Goal: Task Accomplishment & Management: Manage account settings

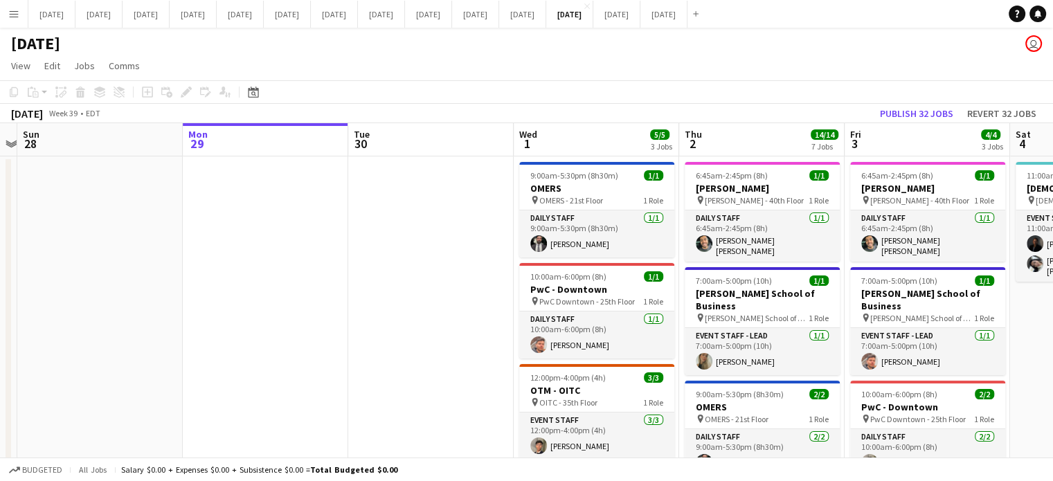
scroll to position [0, 523]
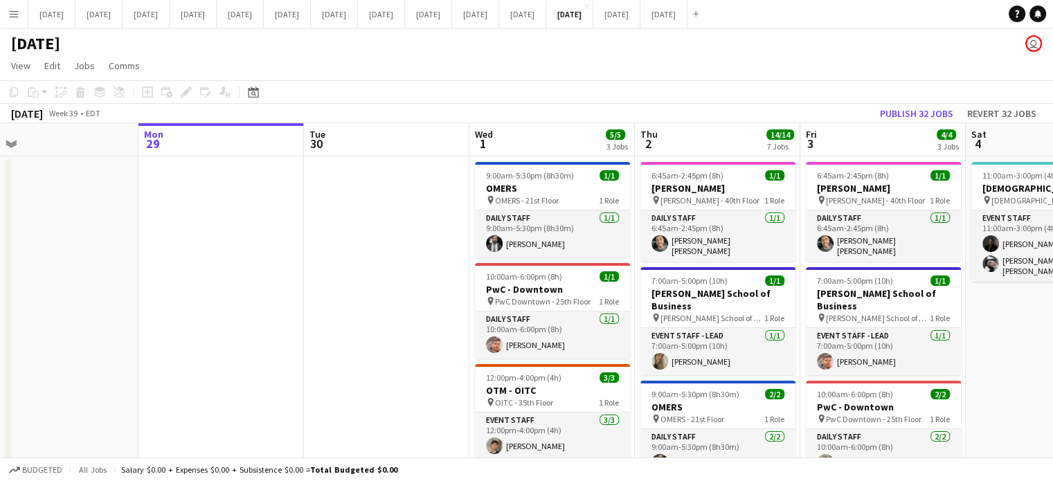
drag, startPoint x: 883, startPoint y: 253, endPoint x: 360, endPoint y: 280, distance: 523.9
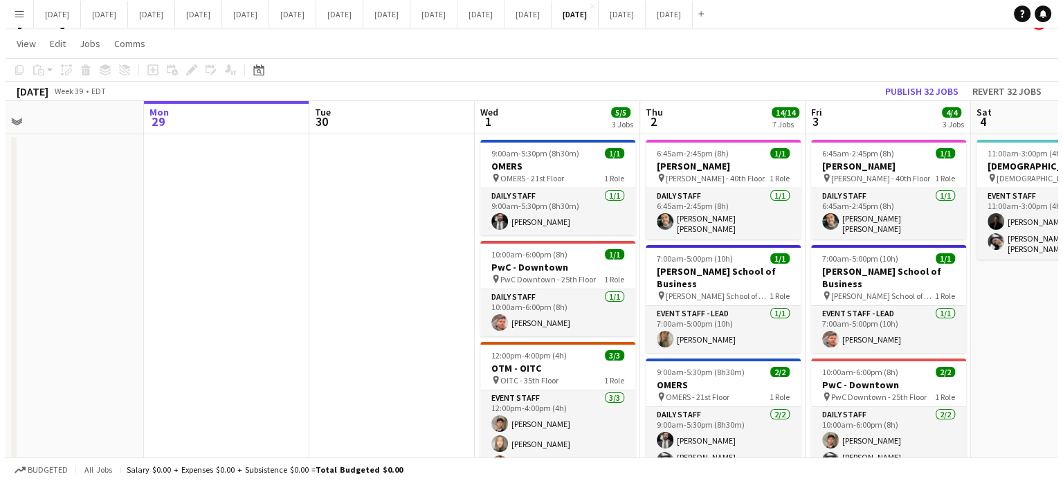
scroll to position [0, 0]
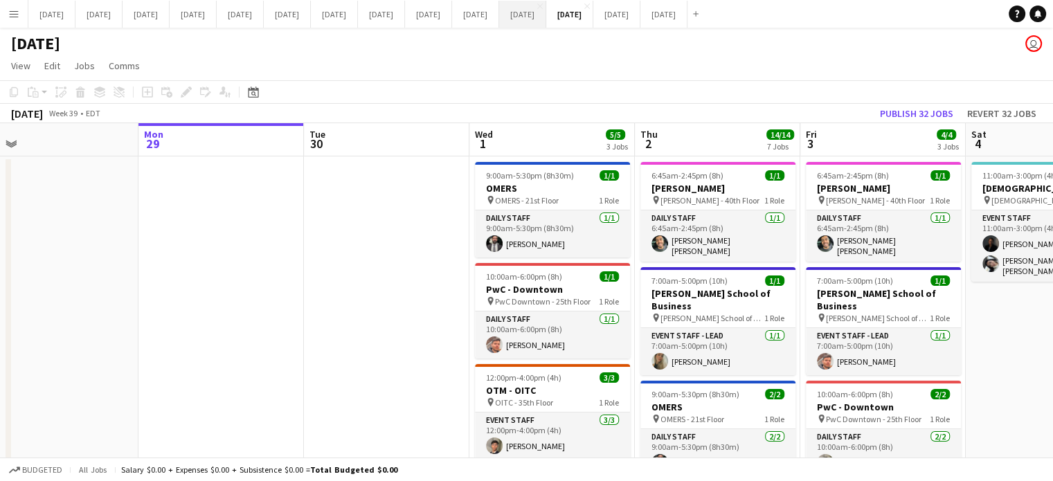
click at [546, 15] on button "[DATE] Close" at bounding box center [522, 14] width 47 height 27
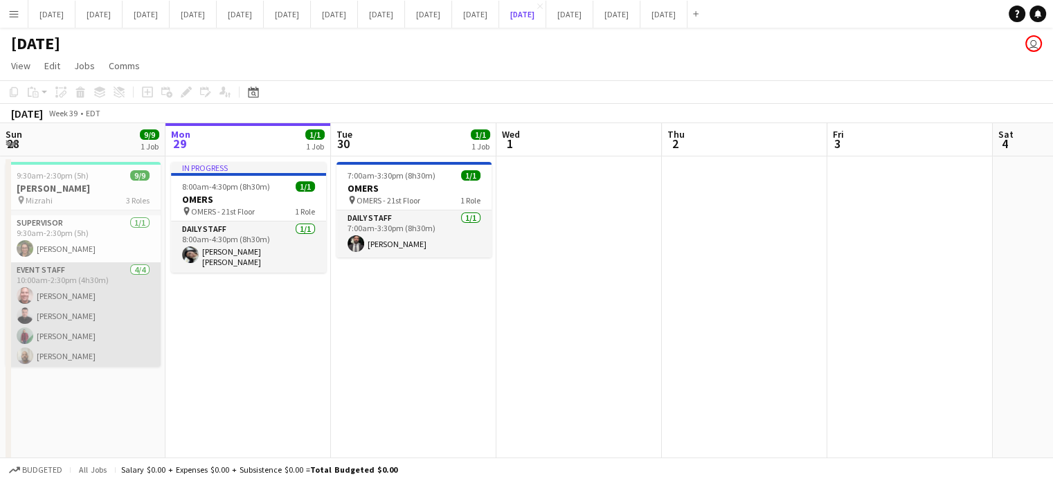
scroll to position [105, 0]
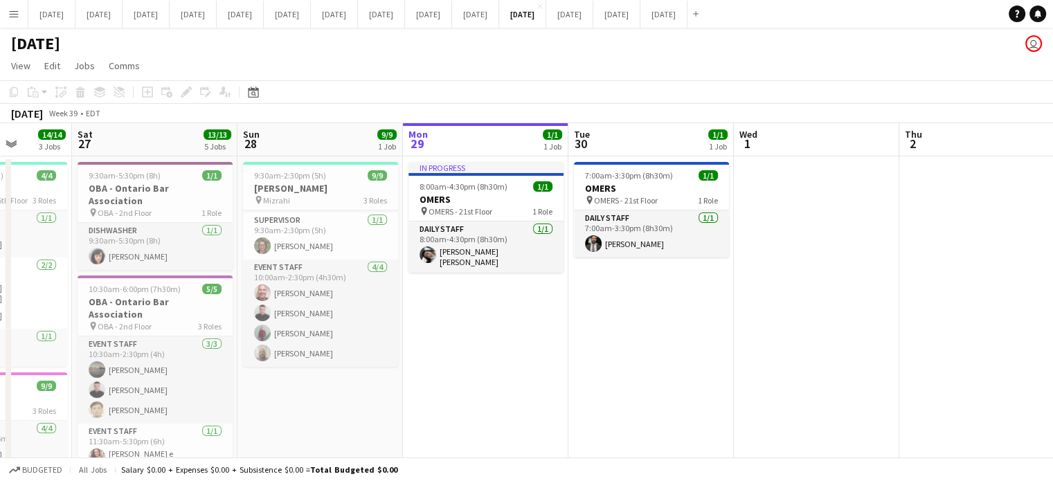
drag, startPoint x: 168, startPoint y: 374, endPoint x: 519, endPoint y: 357, distance: 351.3
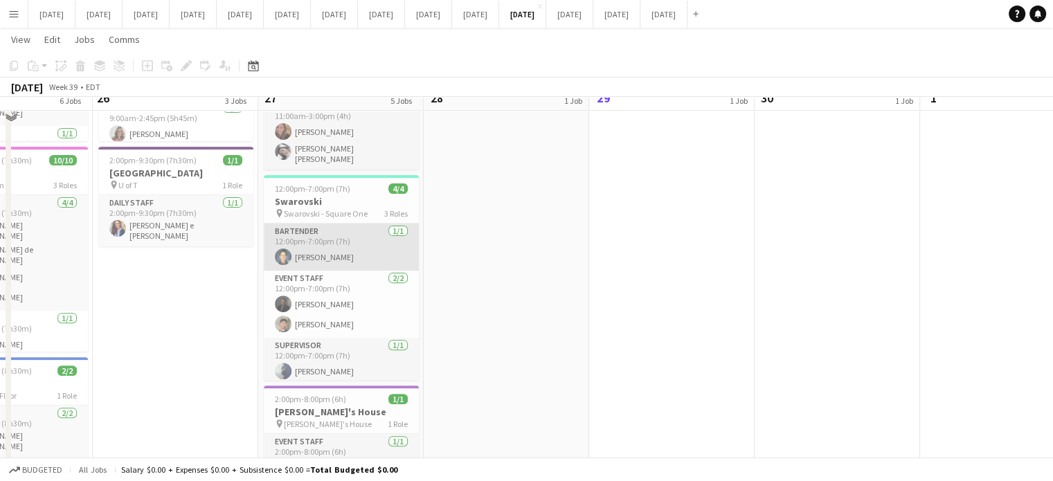
scroll to position [415, 0]
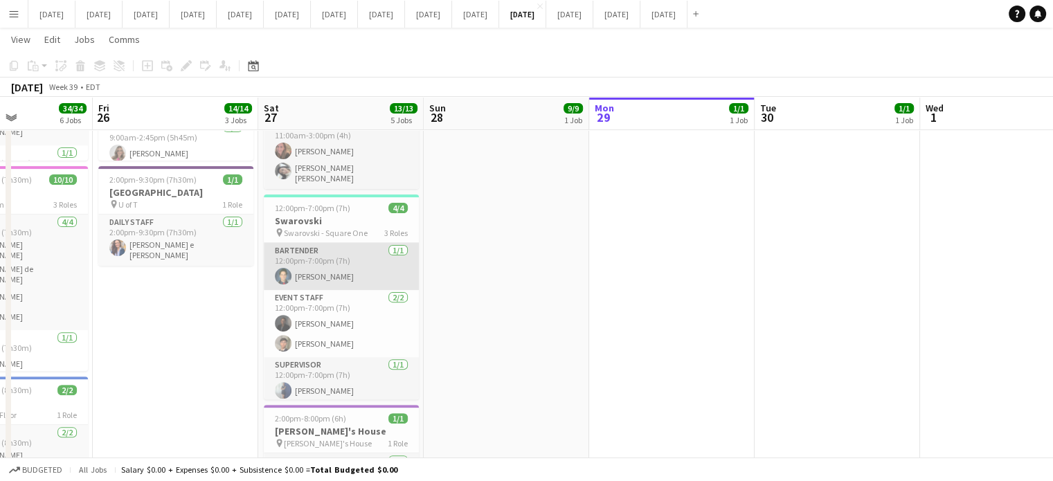
click at [363, 243] on app-card-role "Bartender [DATE] 12:00pm-7:00pm (7h) [PERSON_NAME]" at bounding box center [341, 266] width 155 height 47
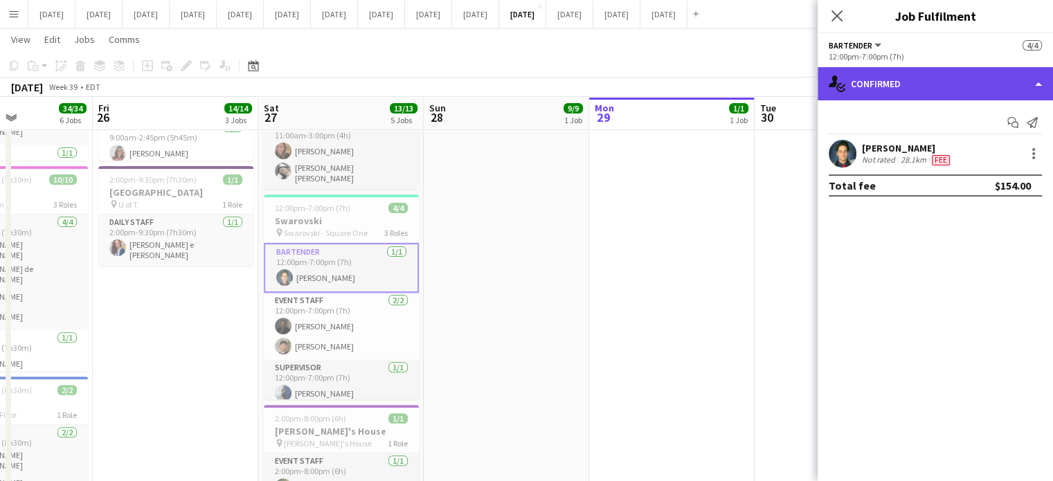
click at [963, 85] on div "single-neutral-actions-check-2 Confirmed" at bounding box center [934, 83] width 235 height 33
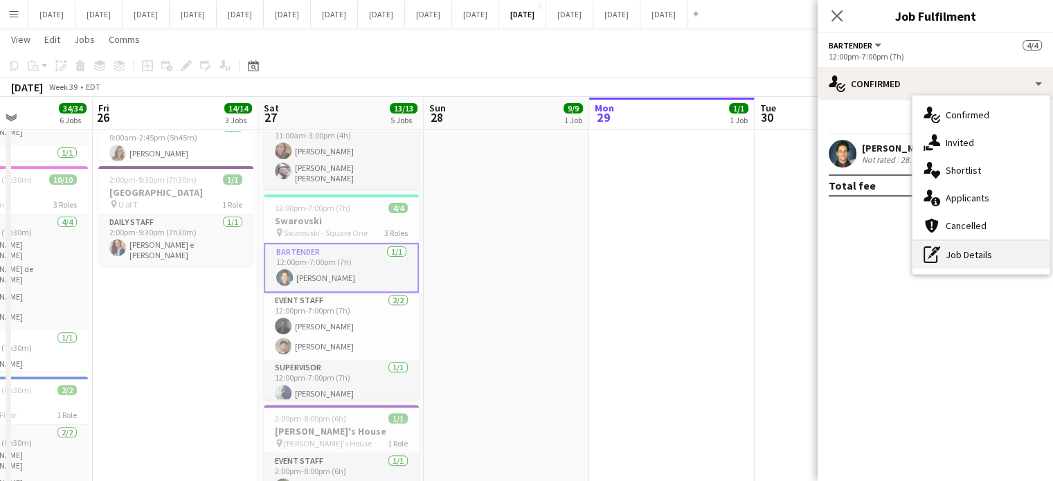
click at [982, 261] on div "pen-write Job Details" at bounding box center [980, 255] width 137 height 28
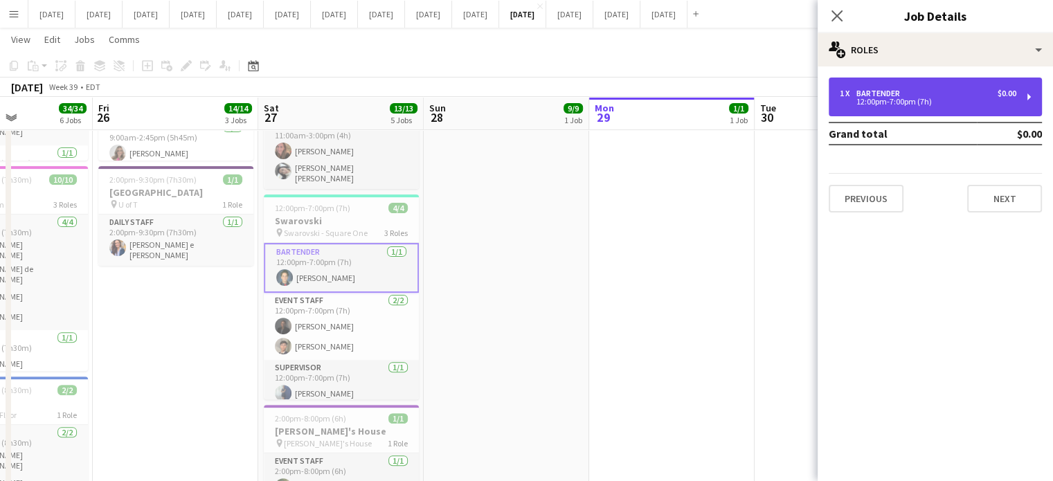
click at [914, 102] on div "12:00pm-7:00pm (7h)" at bounding box center [927, 101] width 176 height 7
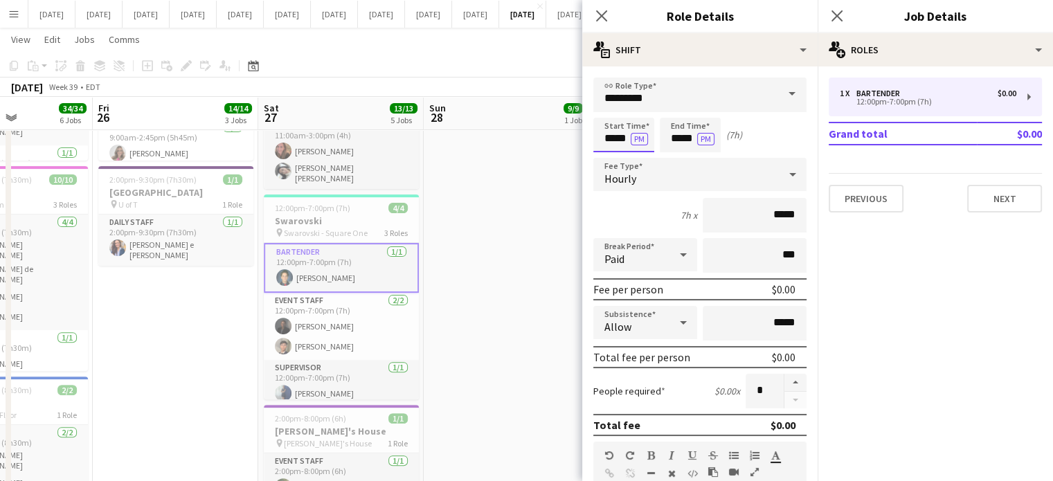
click at [648, 138] on body "Menu Boards Boards Boards All jobs Status Workforce Workforce My Workforce Recr…" at bounding box center [526, 271] width 1053 height 1372
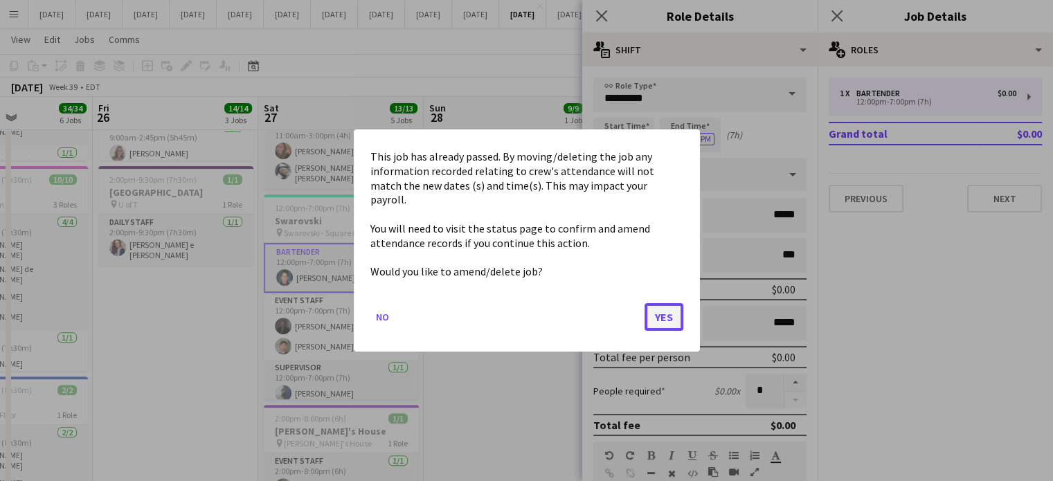
click at [676, 303] on button "Yes" at bounding box center [663, 317] width 39 height 28
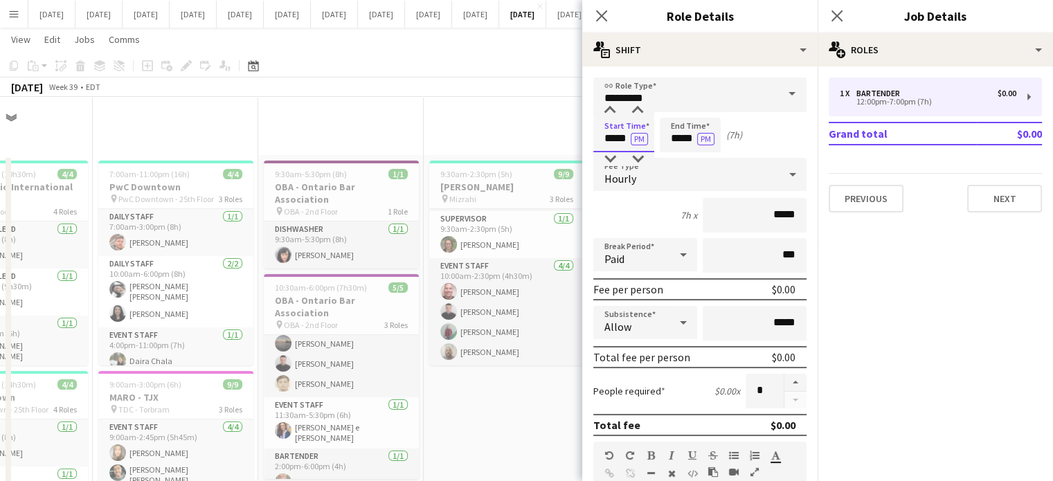
scroll to position [415, 0]
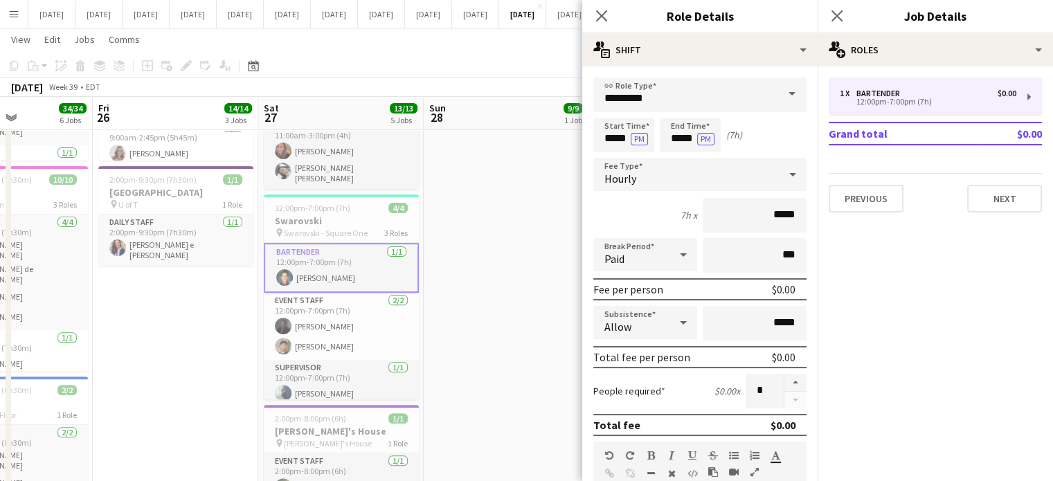
click at [678, 116] on form "link Role Type ********* Start Time ***** PM End Time ***** PM (7h) Fee Type Ho…" at bounding box center [699, 452] width 235 height 749
click at [673, 130] on input "*****" at bounding box center [690, 135] width 61 height 35
type input "*****"
click at [682, 107] on div at bounding box center [676, 111] width 28 height 14
click at [598, 12] on icon at bounding box center [600, 15] width 13 height 13
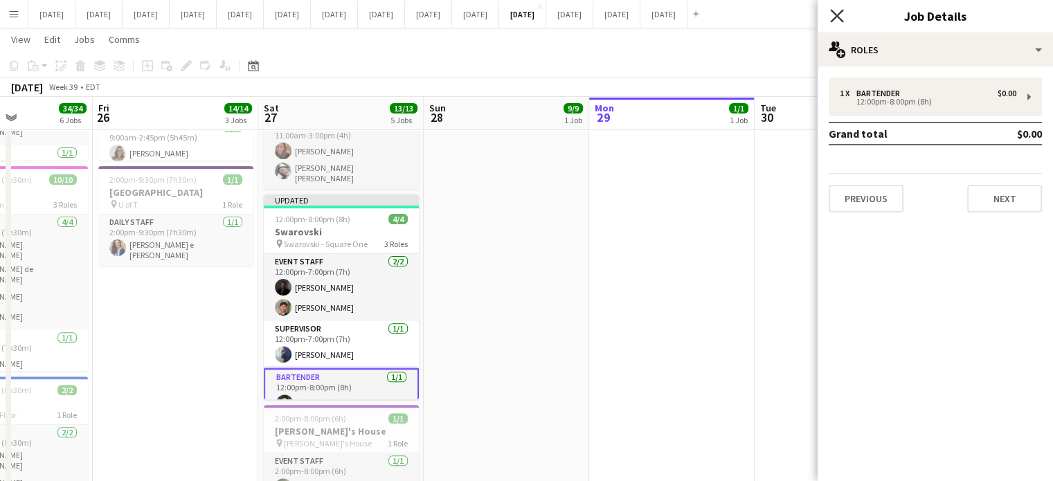
click at [833, 14] on icon "Close pop-in" at bounding box center [836, 15] width 13 height 13
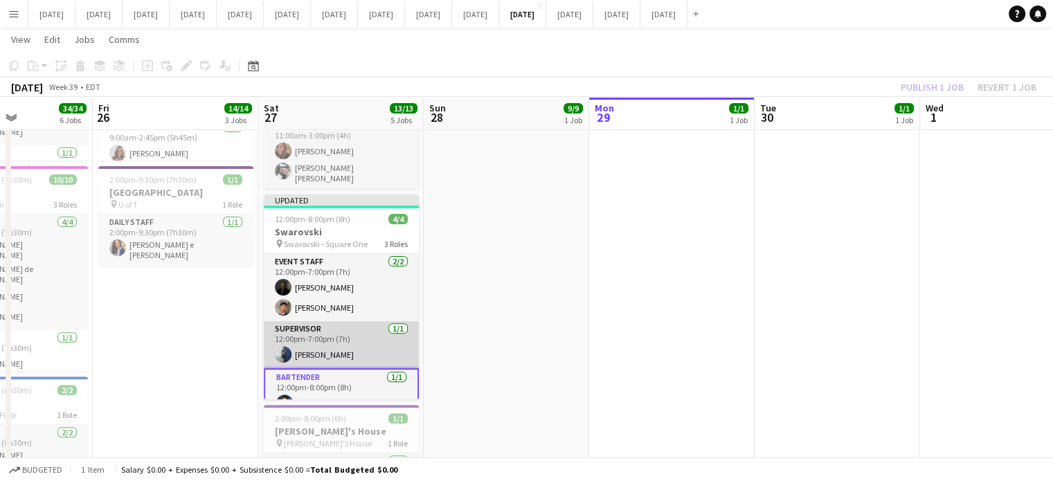
click at [363, 321] on app-card-role "Supervisor [DATE] 12:00pm-7:00pm (7h) [PERSON_NAME]" at bounding box center [341, 344] width 155 height 47
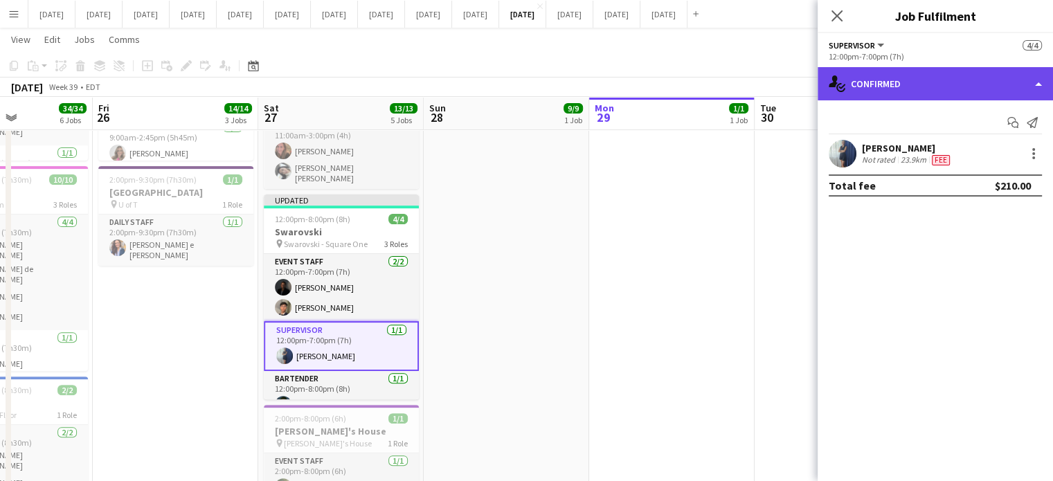
click at [891, 91] on div "single-neutral-actions-check-2 Confirmed" at bounding box center [934, 83] width 235 height 33
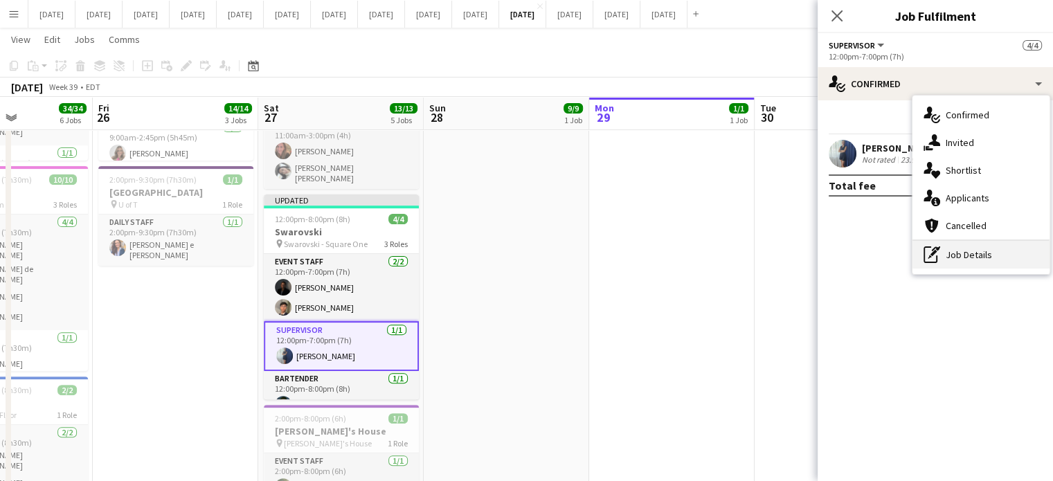
click at [972, 259] on div "pen-write Job Details" at bounding box center [980, 255] width 137 height 28
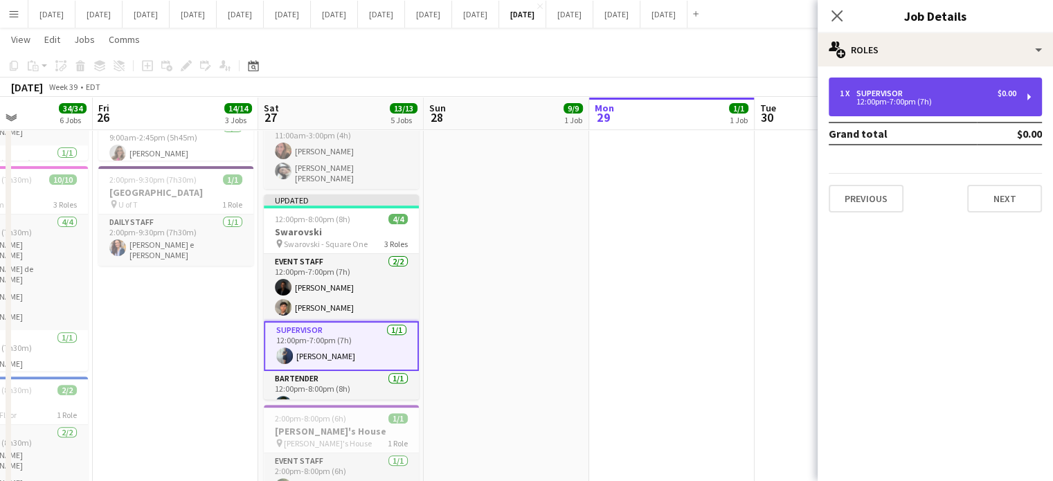
click at [876, 104] on div "12:00pm-7:00pm (7h)" at bounding box center [927, 101] width 176 height 7
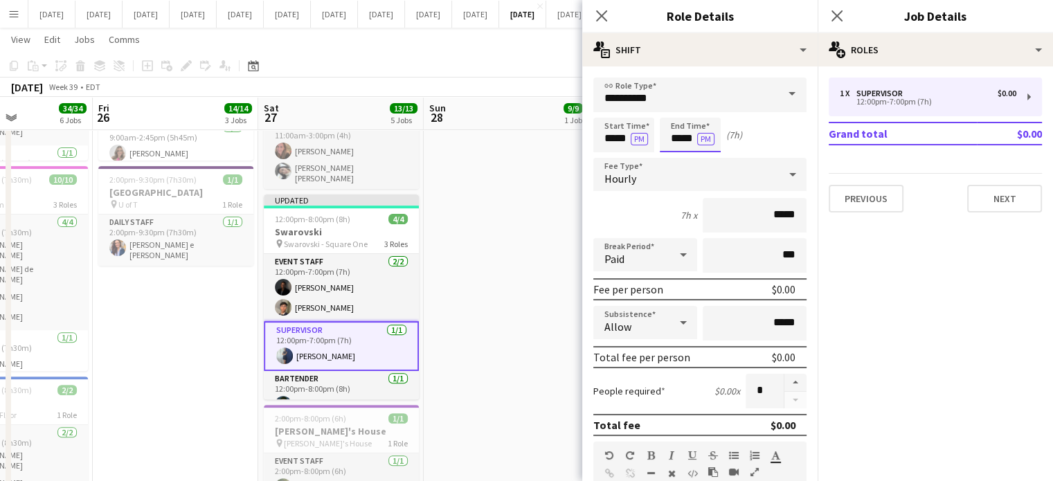
scroll to position [0, 0]
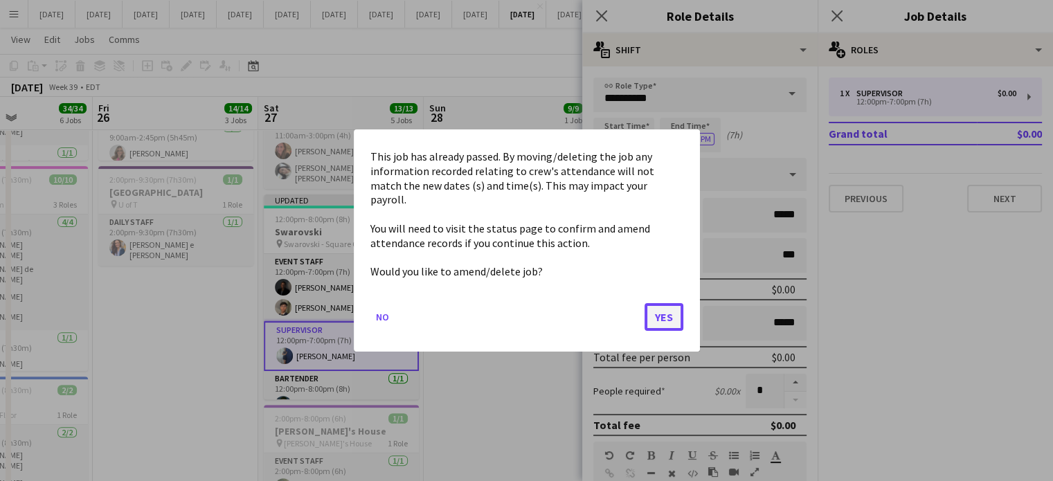
click at [671, 303] on button "Yes" at bounding box center [663, 317] width 39 height 28
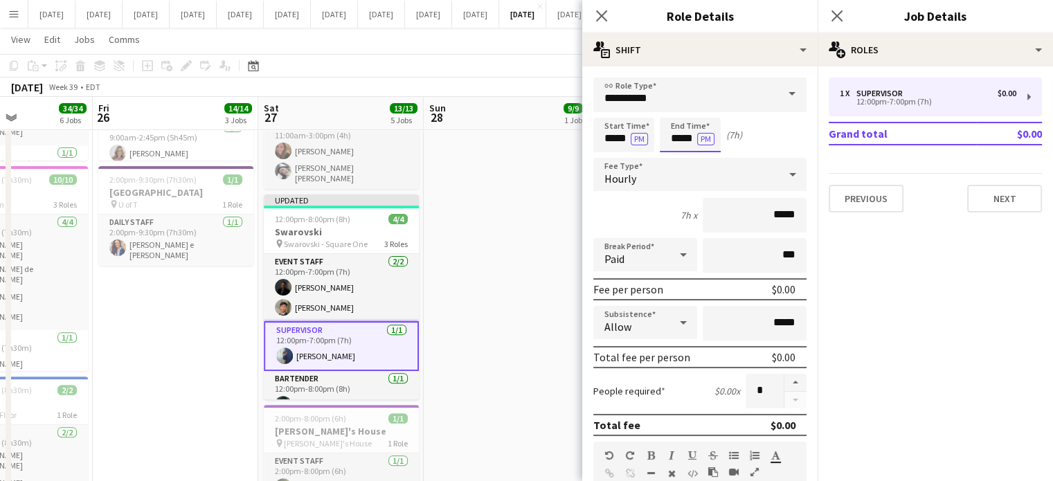
scroll to position [415, 0]
type input "*****"
click at [674, 110] on div at bounding box center [676, 111] width 28 height 14
click at [597, 18] on icon "Close pop-in" at bounding box center [600, 15] width 13 height 13
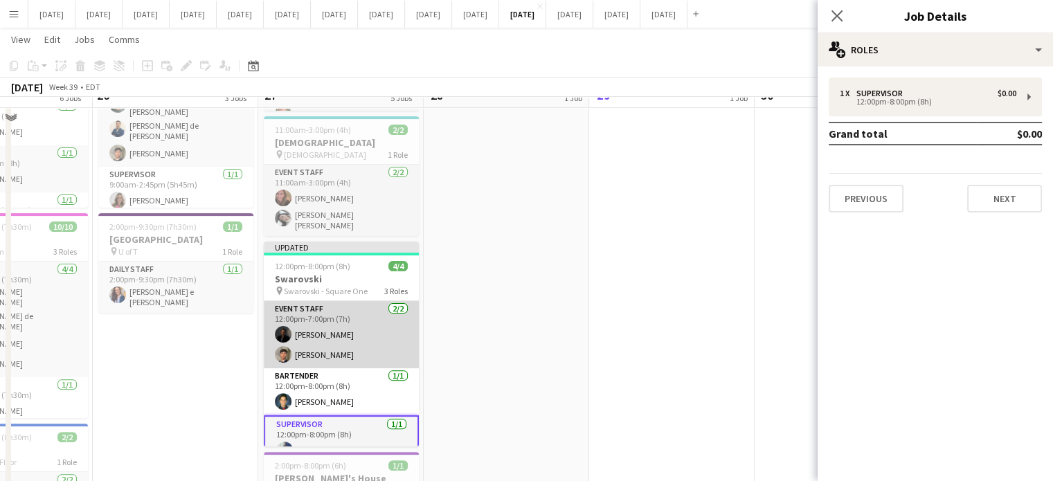
scroll to position [346, 0]
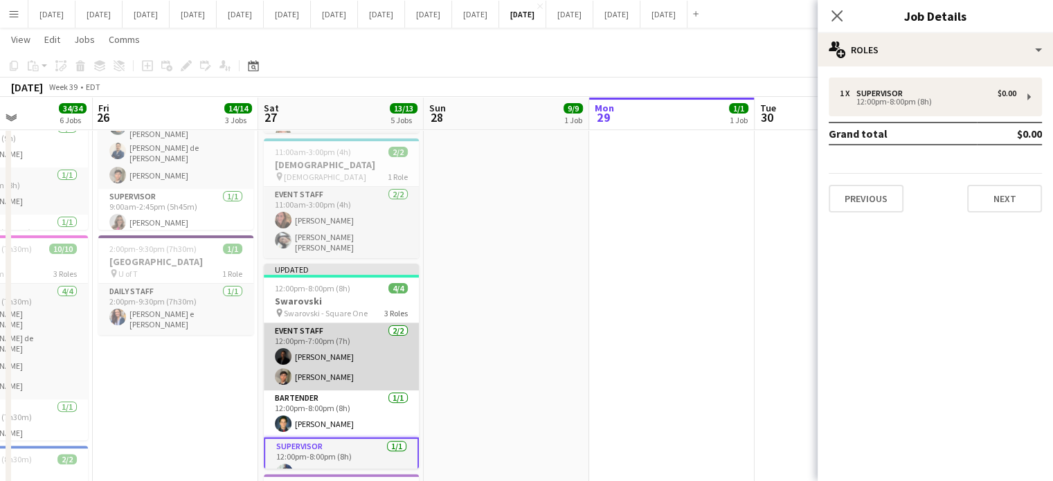
click at [357, 327] on app-card-role "Event Staff [DATE] 12:00pm-7:00pm (7h) [PERSON_NAME] [PERSON_NAME]" at bounding box center [341, 356] width 155 height 67
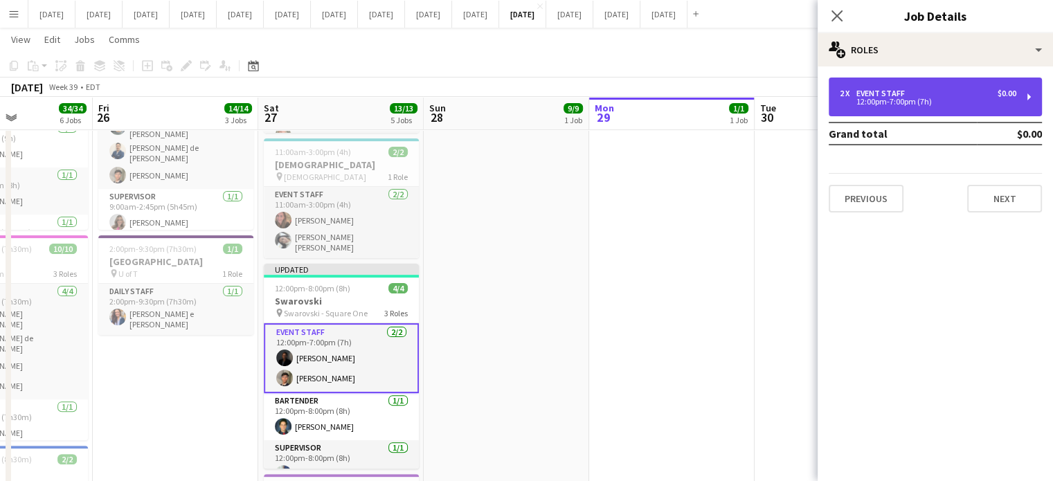
click at [945, 82] on div "2 x Event Staff $0.00 12:00pm-7:00pm (7h)" at bounding box center [934, 97] width 213 height 39
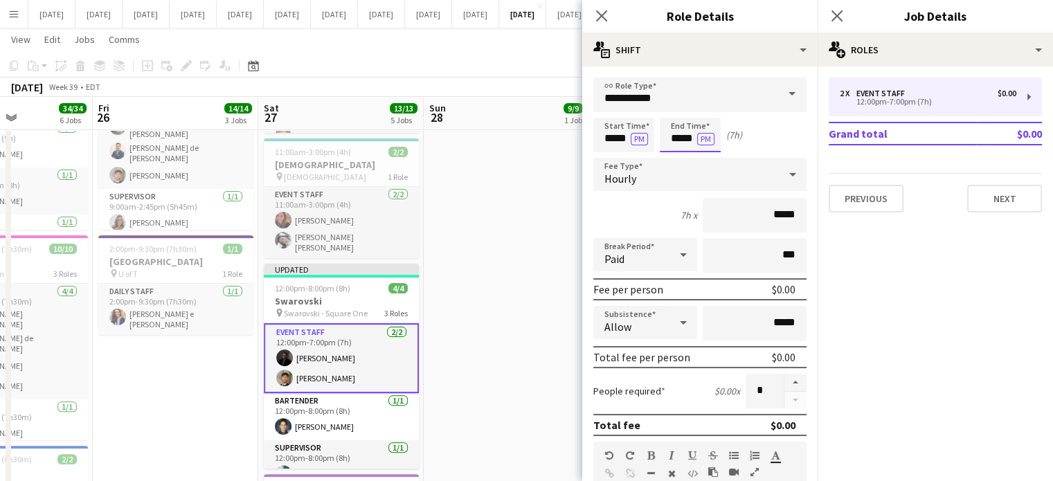
click at [689, 137] on body "Menu Boards Boards Boards All jobs Status Workforce Workforce My Workforce Recr…" at bounding box center [526, 340] width 1053 height 1372
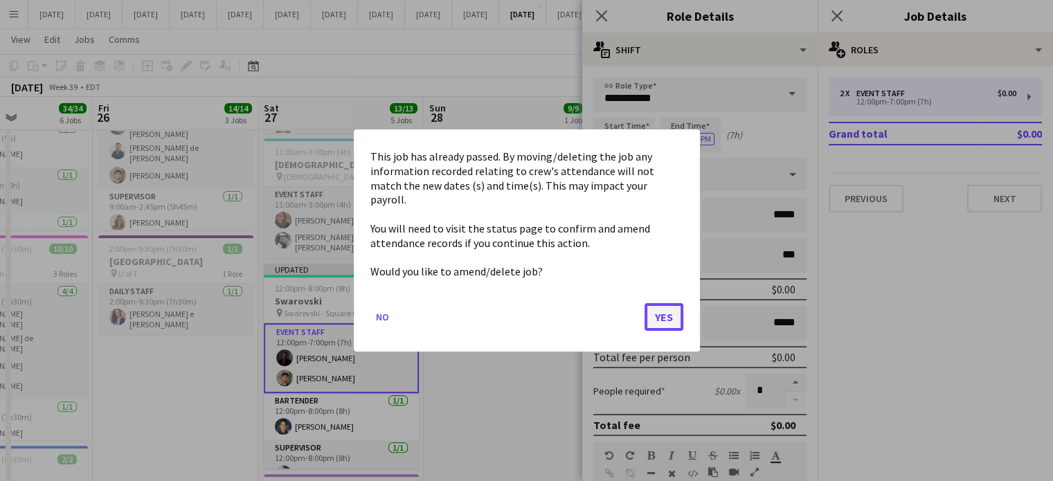
click at [664, 303] on button "Yes" at bounding box center [663, 317] width 39 height 28
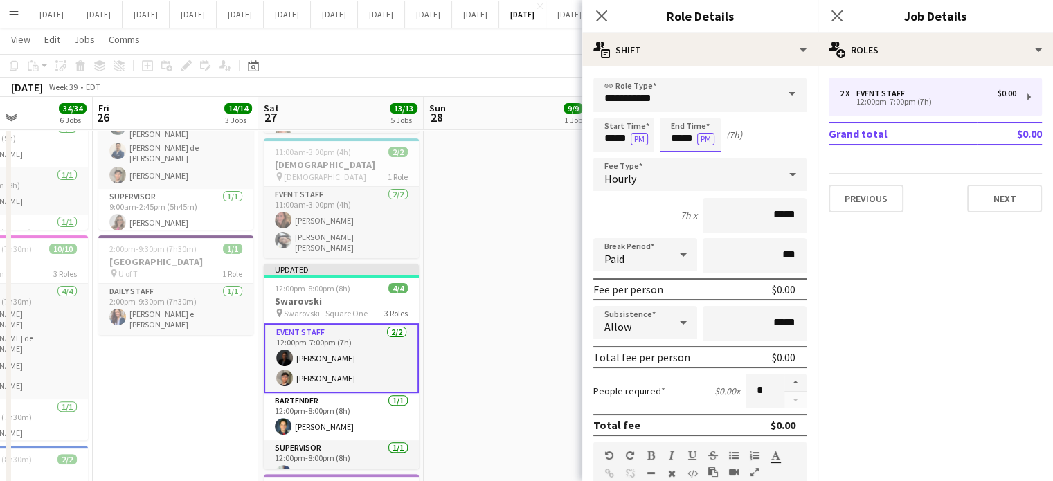
scroll to position [346, 0]
type input "*****"
click at [677, 111] on div at bounding box center [676, 111] width 28 height 14
click at [595, 21] on icon "Close pop-in" at bounding box center [600, 15] width 13 height 13
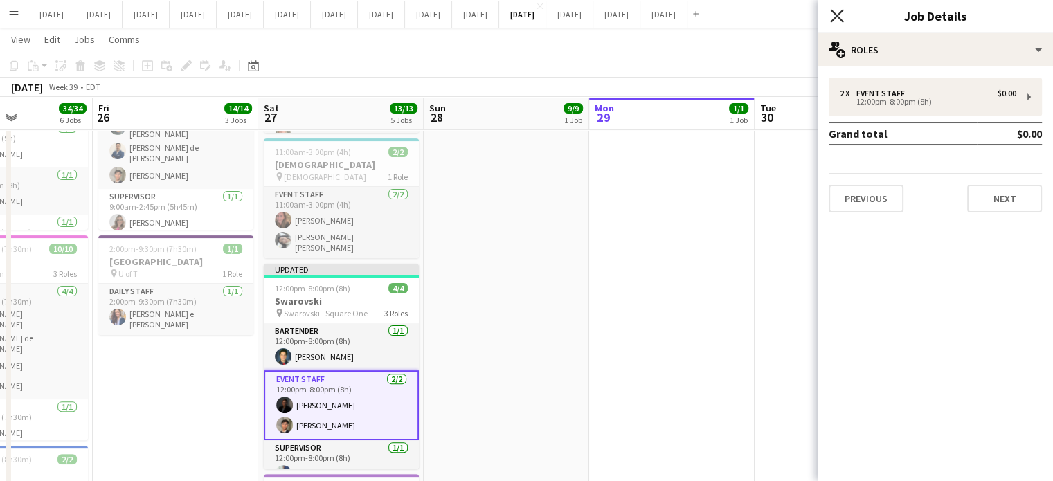
click at [842, 13] on icon "Close pop-in" at bounding box center [836, 15] width 13 height 13
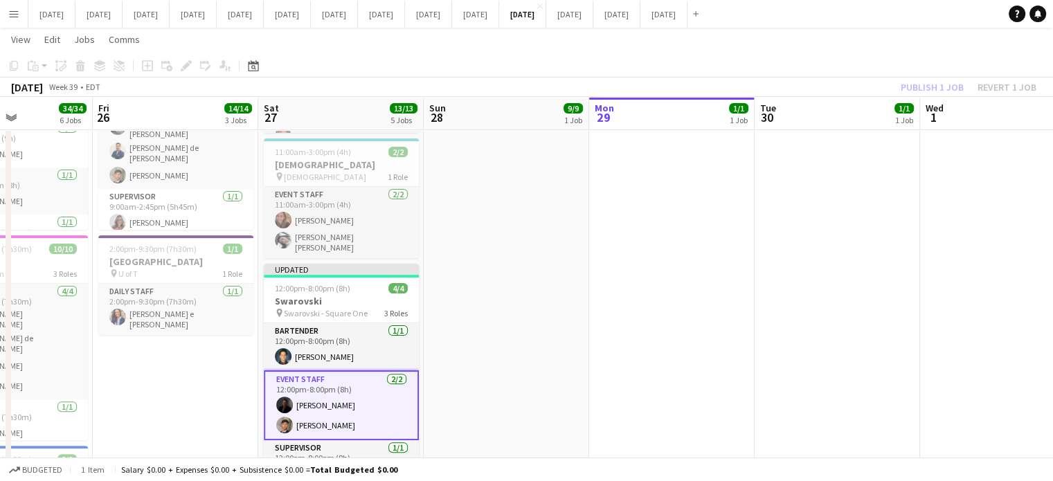
click at [361, 295] on h3 "Swarovski" at bounding box center [341, 301] width 155 height 12
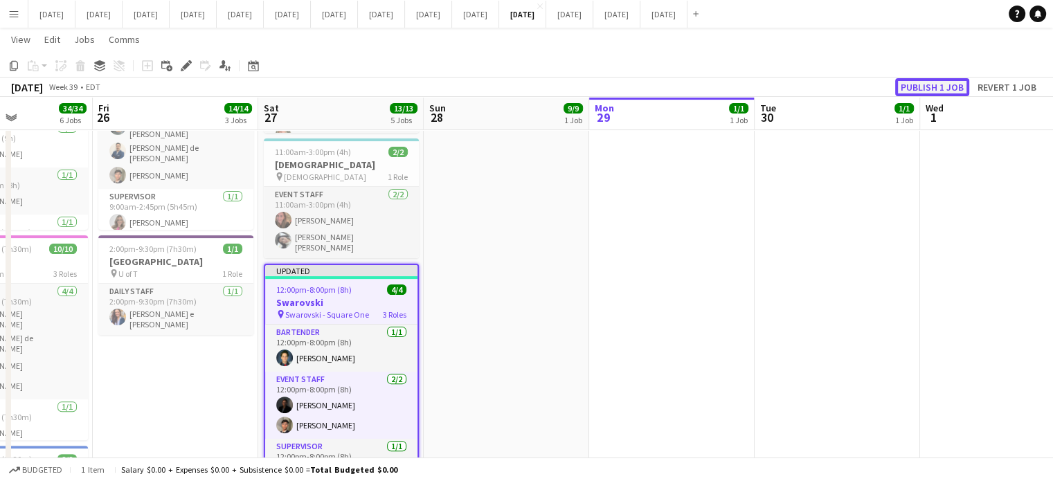
click at [949, 81] on button "Publish 1 job" at bounding box center [932, 87] width 74 height 18
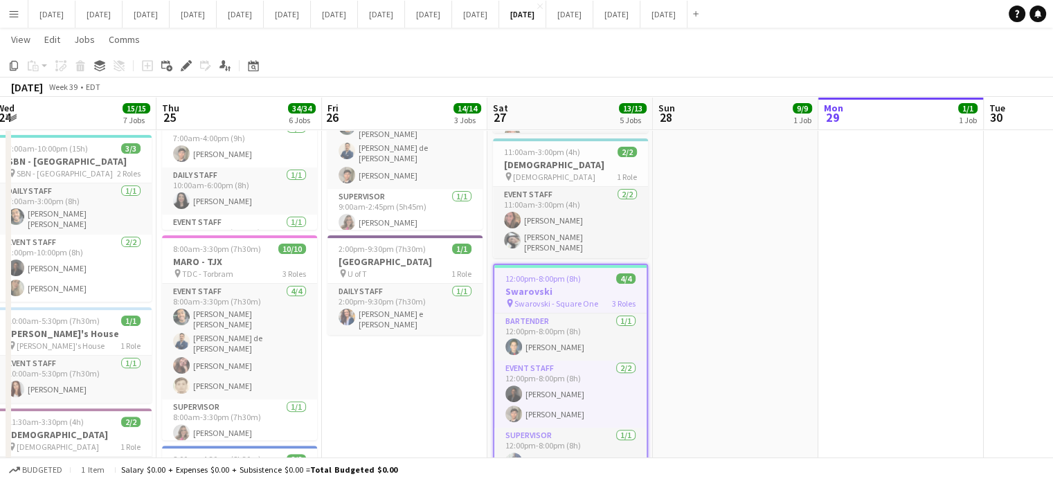
scroll to position [0, 421]
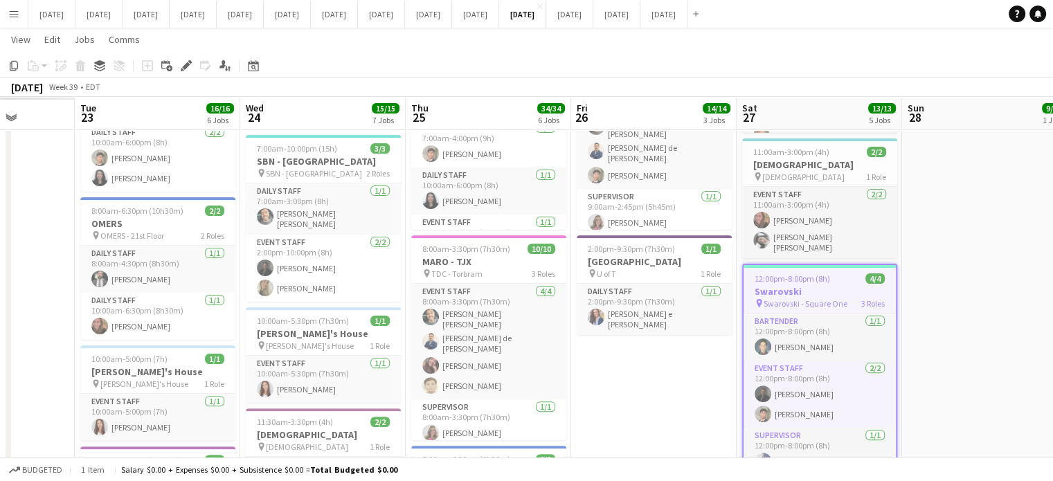
drag, startPoint x: 496, startPoint y: 316, endPoint x: 974, endPoint y: 287, distance: 479.1
click at [974, 287] on app-calendar-viewport "Sat 20 Sun 21 Mon 22 Tue 23 16/16 6 Jobs Wed 24 15/15 7 Jobs Thu 25 34/34 6 Job…" at bounding box center [526, 355] width 1053 height 1294
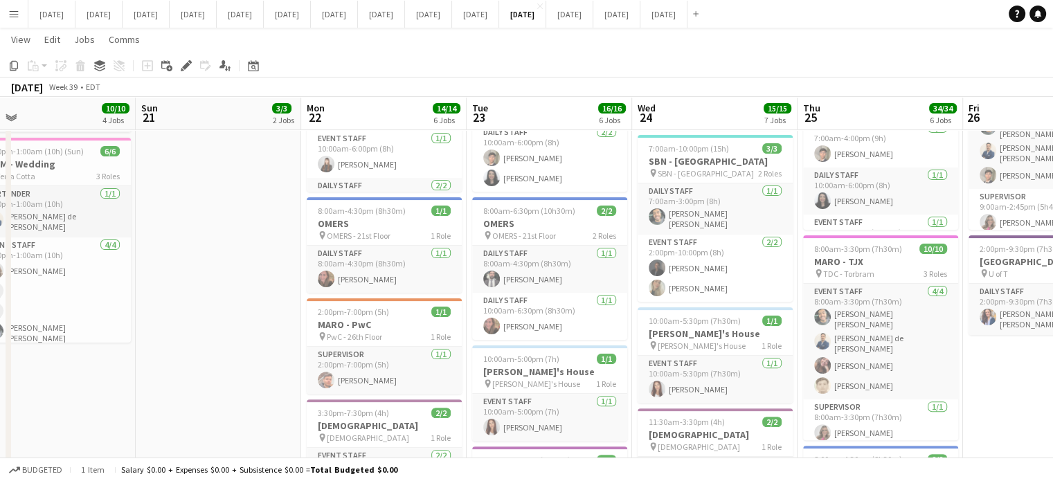
drag, startPoint x: 635, startPoint y: 396, endPoint x: 1062, endPoint y: 334, distance: 431.4
click at [1052, 334] on html "Menu Boards Boards Boards All jobs Status Workforce Workforce My Workforce Recr…" at bounding box center [526, 340] width 1053 height 1372
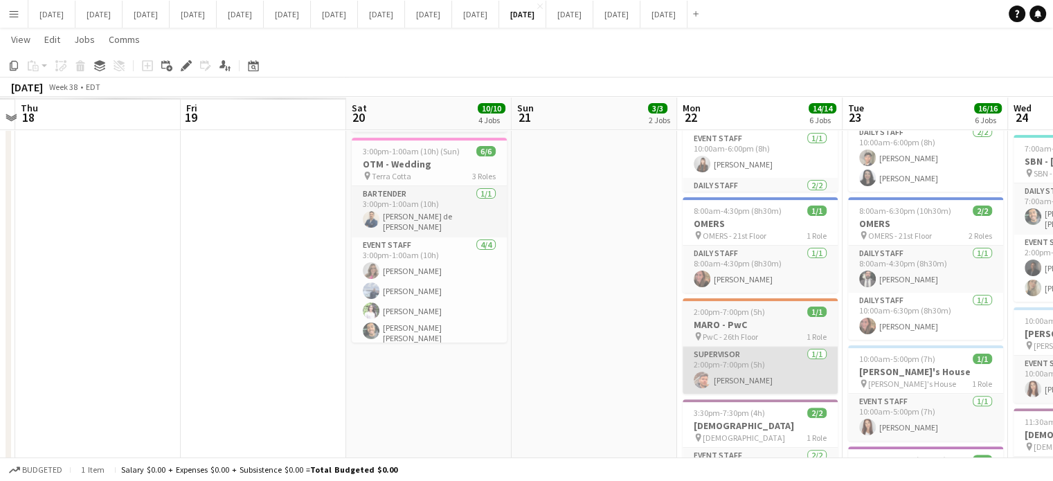
drag, startPoint x: 417, startPoint y: 367, endPoint x: 704, endPoint y: 349, distance: 287.8
click at [776, 347] on app-calendar-viewport "Tue 16 Wed 17 Thu 18 Fri 19 Sat 20 10/10 4 Jobs Sun 21 3/3 2 Jobs Mon 22 14/14 …" at bounding box center [526, 355] width 1053 height 1294
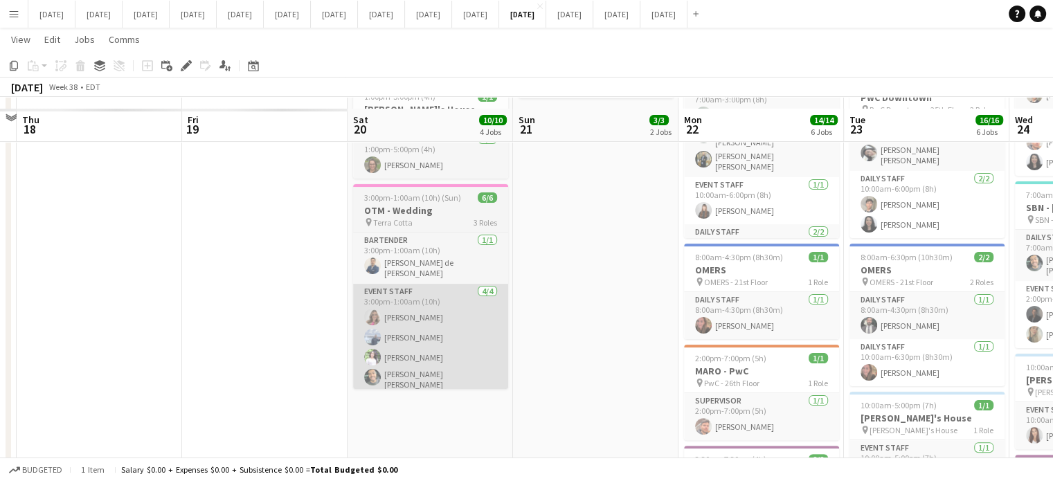
scroll to position [277, 0]
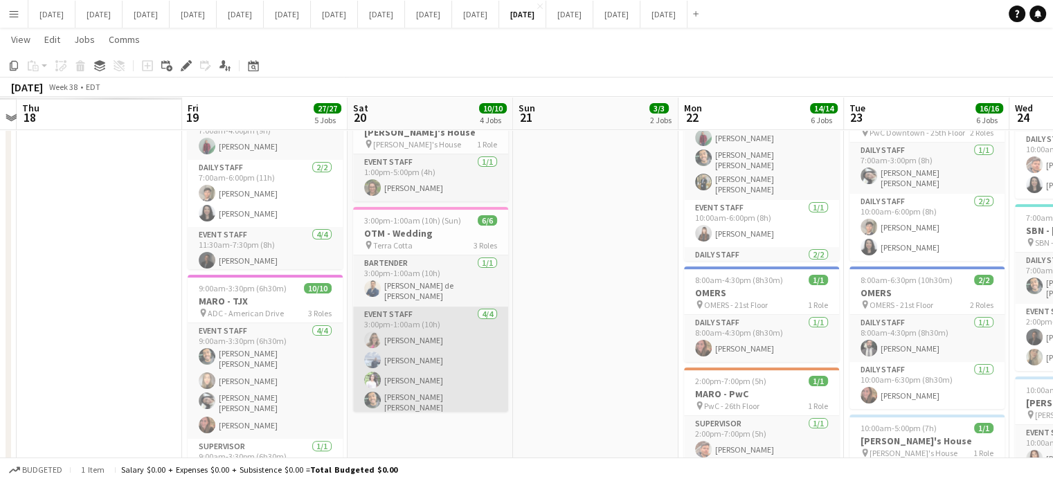
click at [467, 334] on app-card-role "Event Staff [DATE] 3:00pm-1:00am (10h) [PERSON_NAME] [PERSON_NAME] [PERSON_NAME…" at bounding box center [430, 362] width 155 height 111
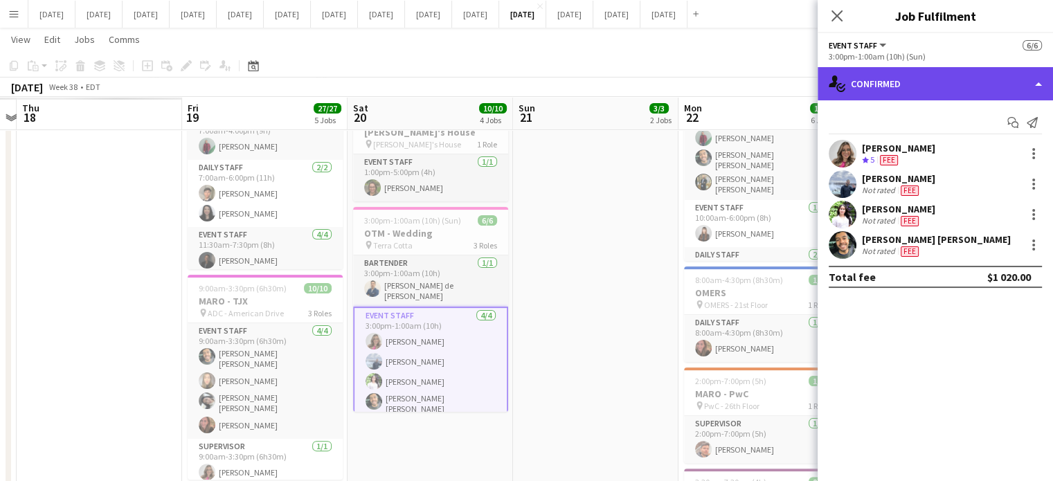
click at [985, 84] on div "single-neutral-actions-check-2 Confirmed" at bounding box center [934, 83] width 235 height 33
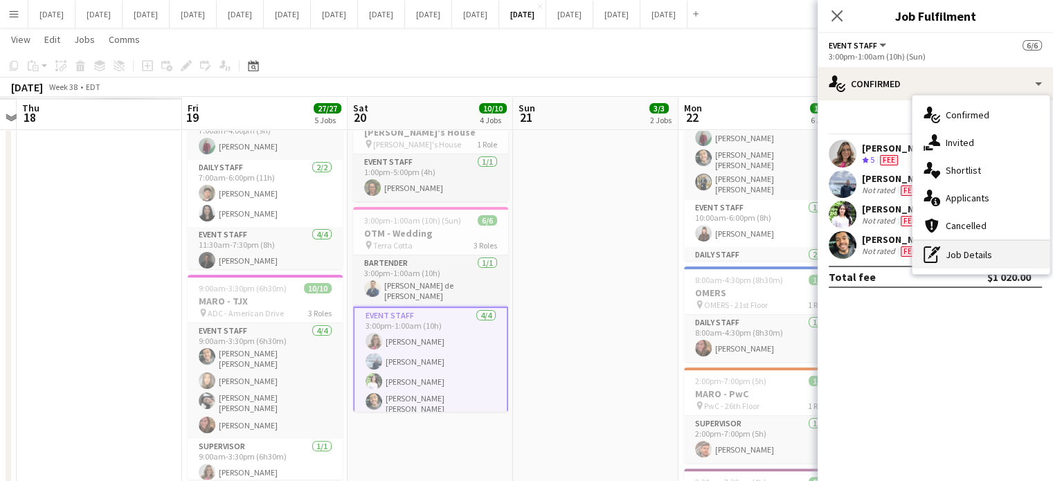
click at [997, 255] on div "pen-write Job Details" at bounding box center [980, 255] width 137 height 28
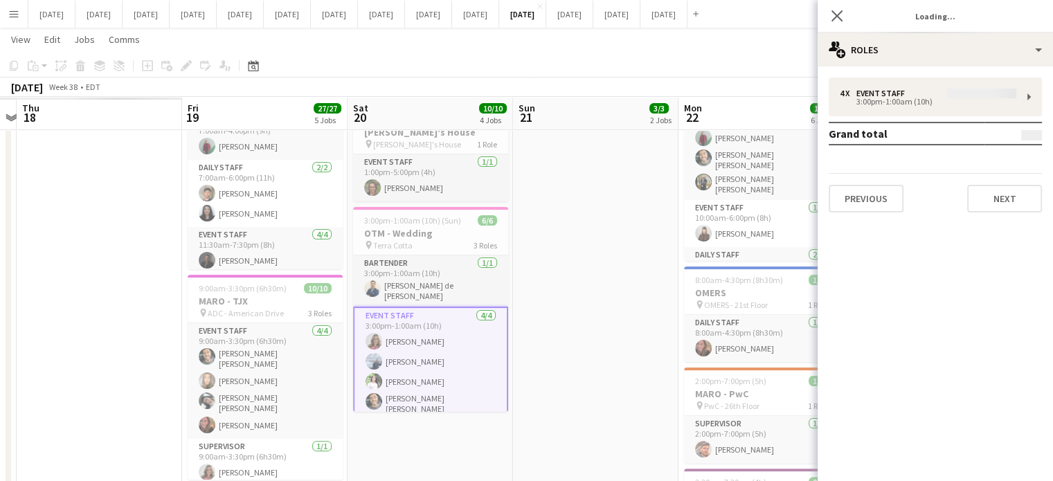
click at [907, 115] on div "4 x Event Staff 3:00pm-1:00am (10h) Grand total Previous Next" at bounding box center [934, 145] width 235 height 135
click at [907, 104] on div "4 x Event Staff 3:00pm-1:00am (10h) Grand total Previous Next" at bounding box center [934, 145] width 235 height 135
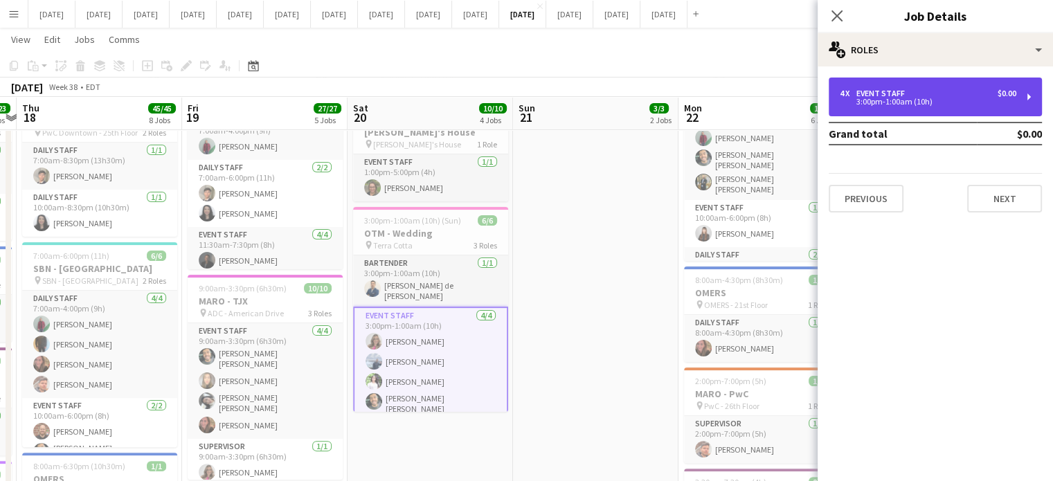
click at [921, 93] on div "4 x Event Staff $0.00" at bounding box center [927, 94] width 176 height 10
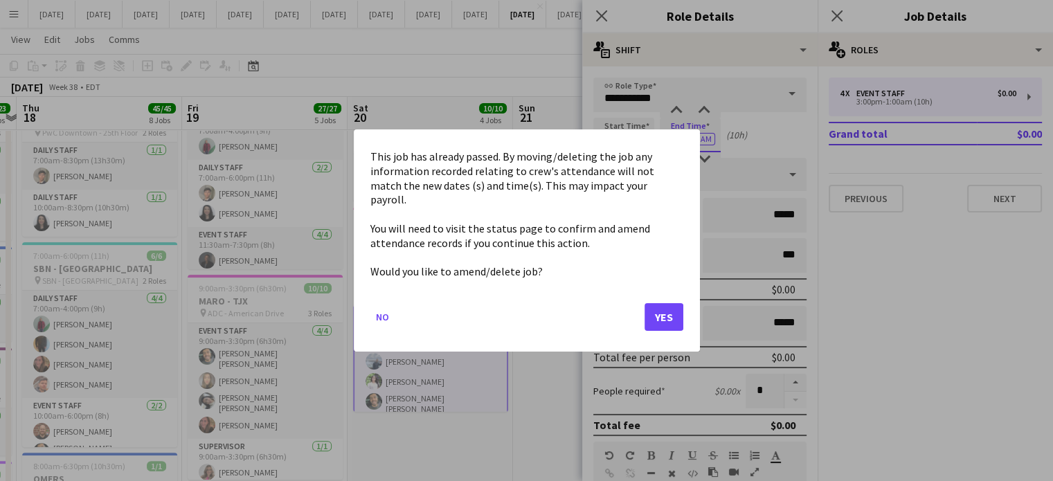
drag, startPoint x: 666, startPoint y: 303, endPoint x: 674, endPoint y: 233, distance: 71.1
click at [666, 303] on button "Yes" at bounding box center [663, 317] width 39 height 28
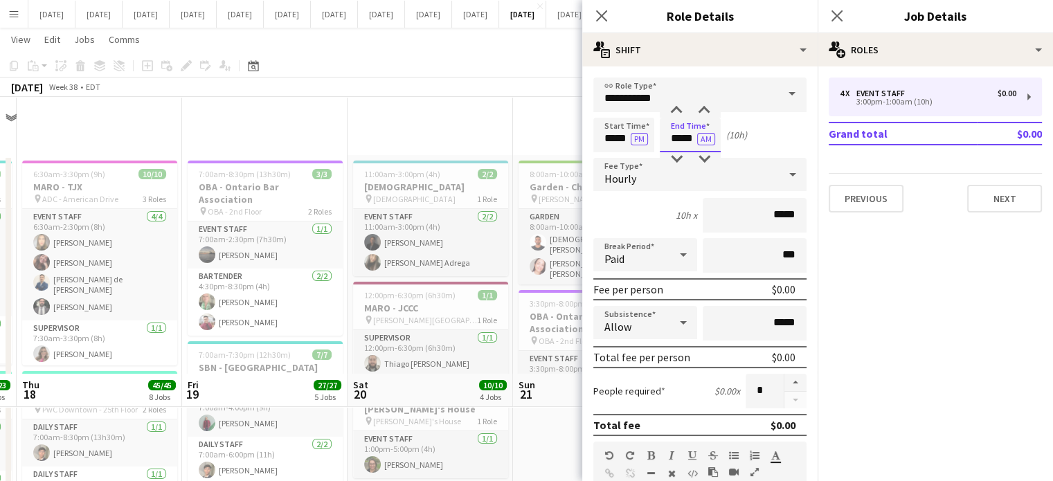
scroll to position [277, 0]
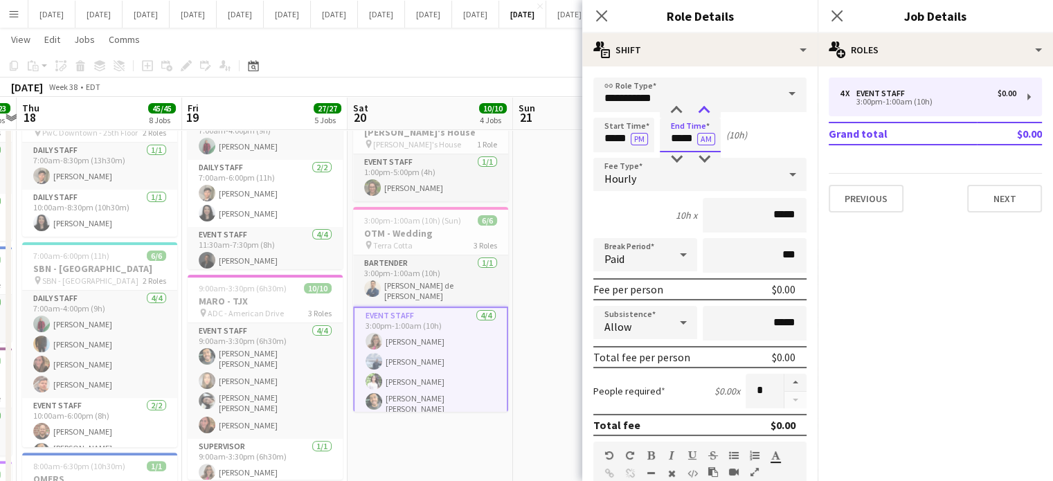
click at [702, 107] on div at bounding box center [704, 111] width 28 height 14
type input "*****"
click at [703, 109] on div at bounding box center [704, 111] width 28 height 14
click at [601, 17] on icon at bounding box center [600, 15] width 13 height 13
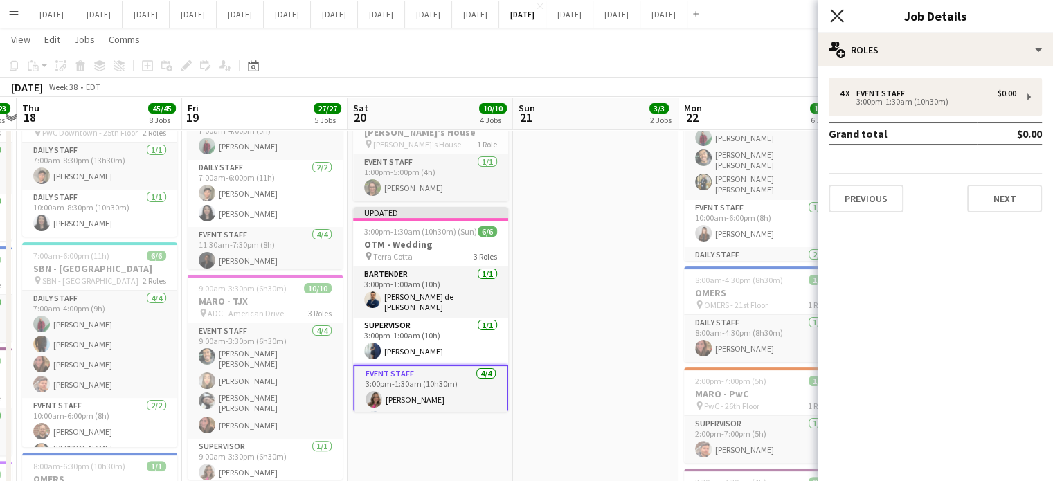
click at [830, 16] on icon "Close pop-in" at bounding box center [836, 15] width 13 height 13
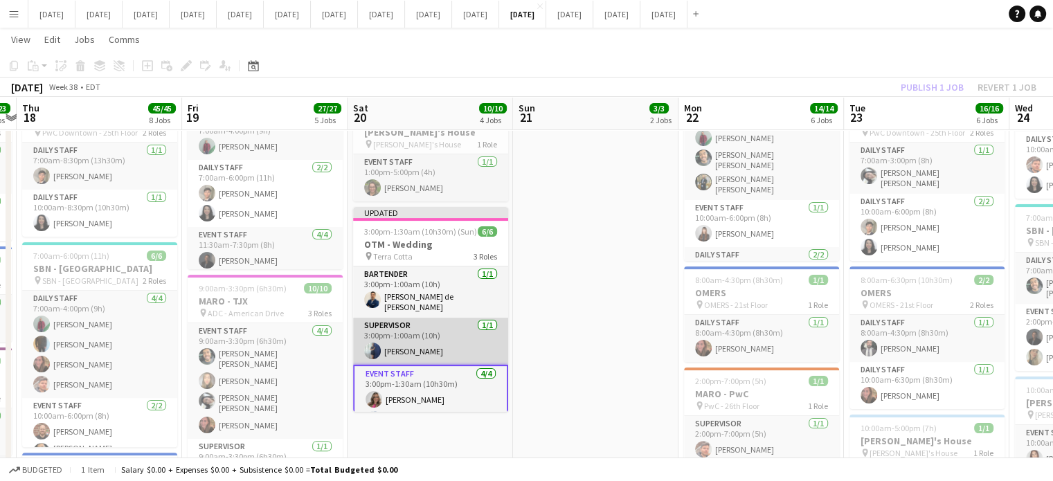
click at [433, 331] on app-card-role "Supervisor [DATE] 3:00pm-1:00am (10h) [PERSON_NAME]" at bounding box center [430, 341] width 155 height 47
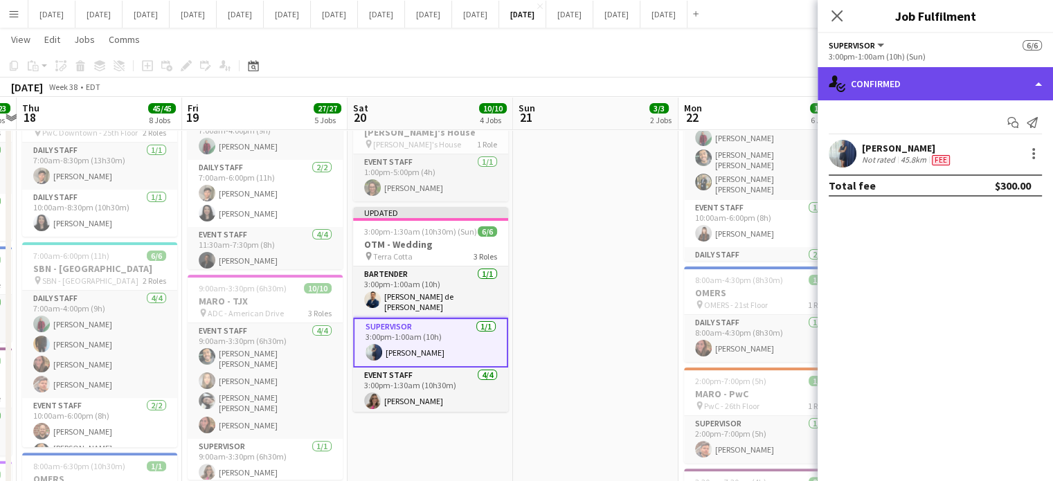
click at [895, 71] on div "single-neutral-actions-check-2 Confirmed" at bounding box center [934, 83] width 235 height 33
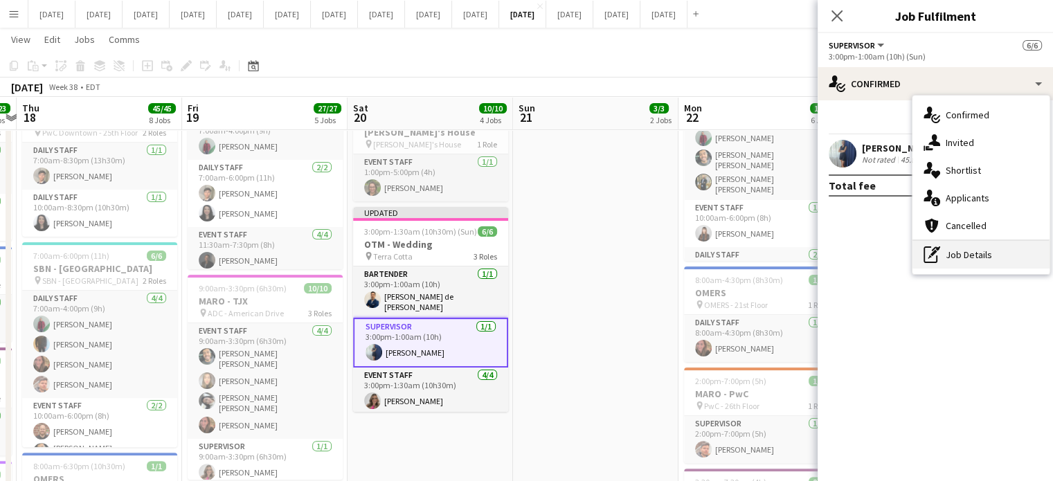
click at [1023, 248] on div "pen-write Job Details" at bounding box center [980, 255] width 137 height 28
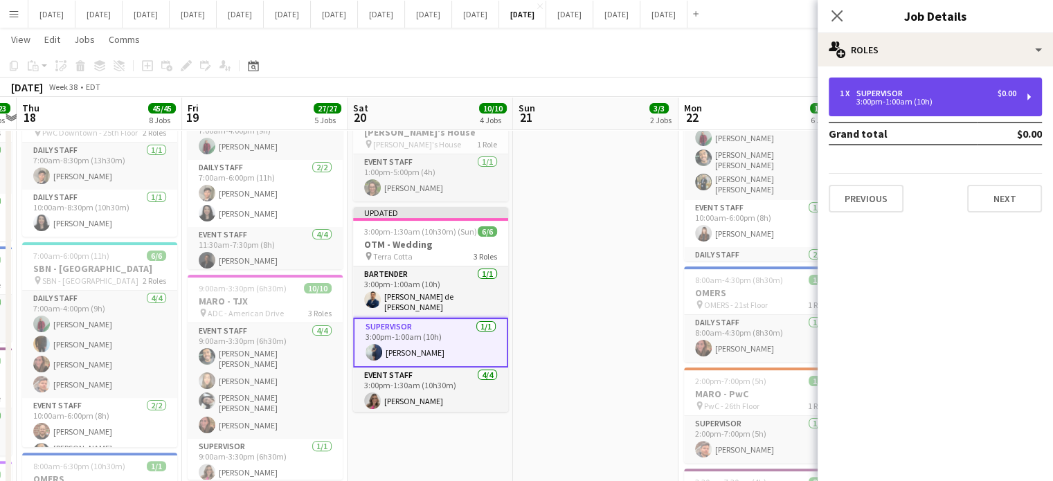
click at [881, 111] on div "1 x Supervisor $0.00 3:00pm-1:00am (10h)" at bounding box center [934, 97] width 213 height 39
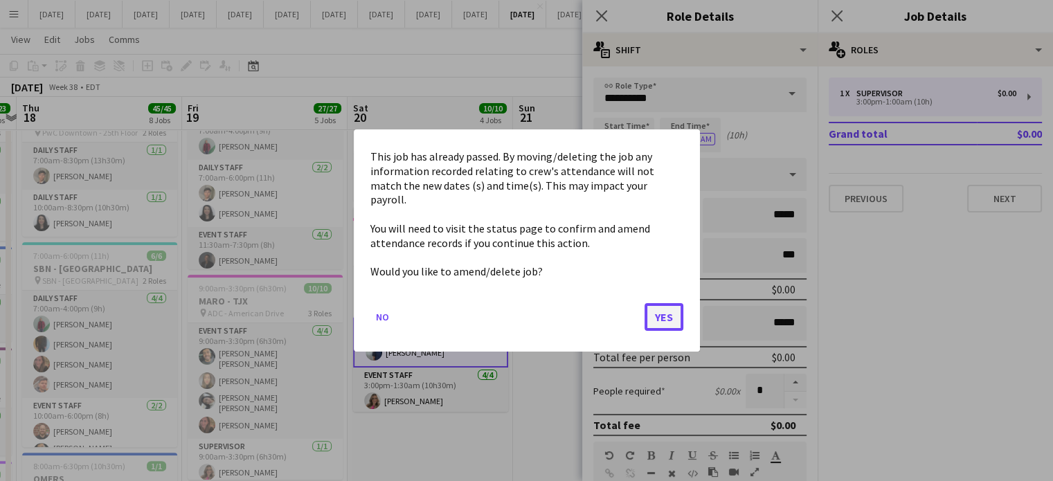
click at [670, 309] on button "Yes" at bounding box center [663, 317] width 39 height 28
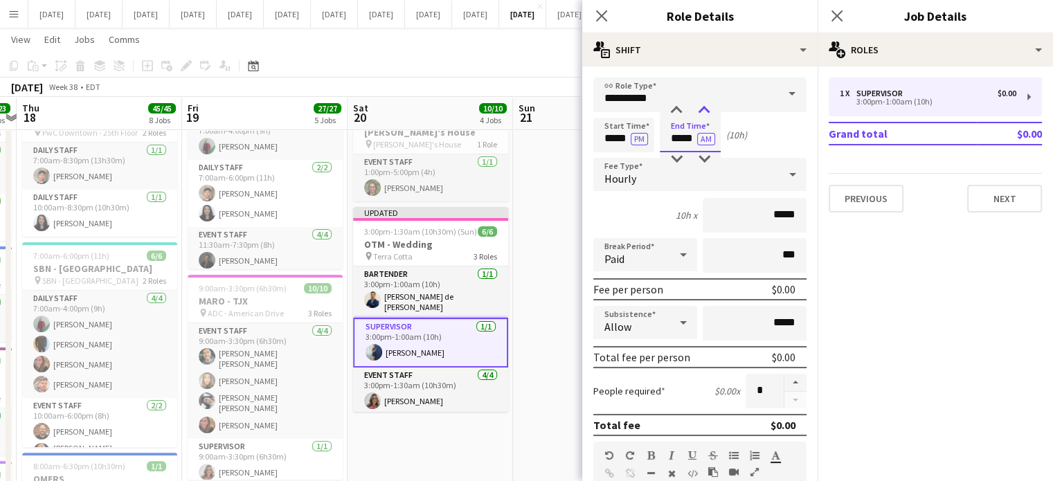
click at [700, 110] on div at bounding box center [704, 111] width 28 height 14
type input "*****"
click at [701, 110] on div at bounding box center [704, 111] width 28 height 14
click at [594, 18] on icon "Close pop-in" at bounding box center [600, 15] width 13 height 13
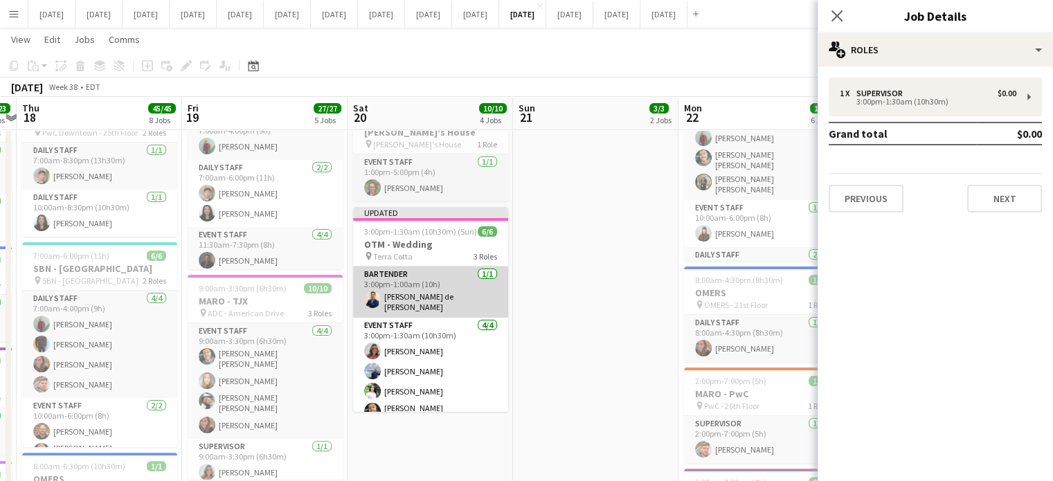
click at [442, 284] on app-card-role "Bartender [DATE] 3:00pm-1:00am (10h) [PERSON_NAME] de [PERSON_NAME]" at bounding box center [430, 291] width 155 height 51
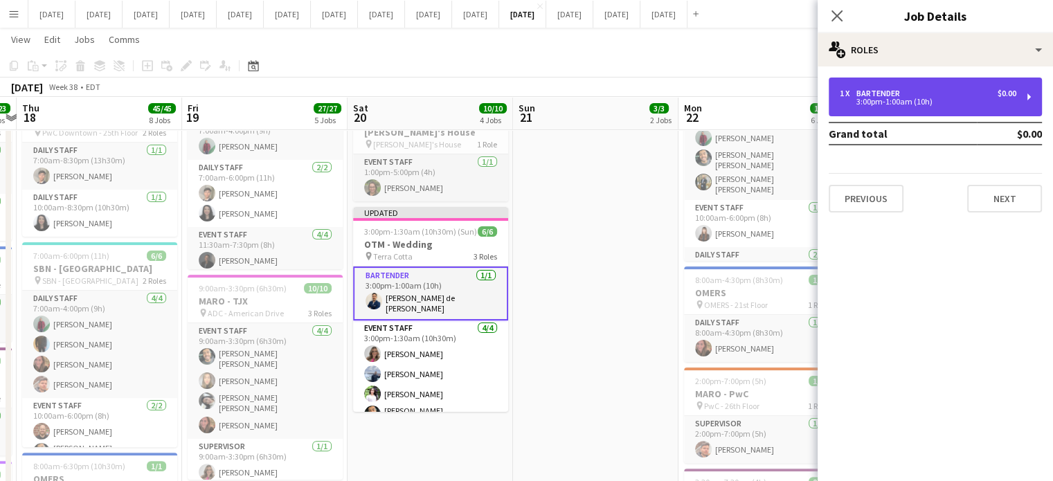
click at [897, 89] on div "Bartender" at bounding box center [880, 94] width 49 height 10
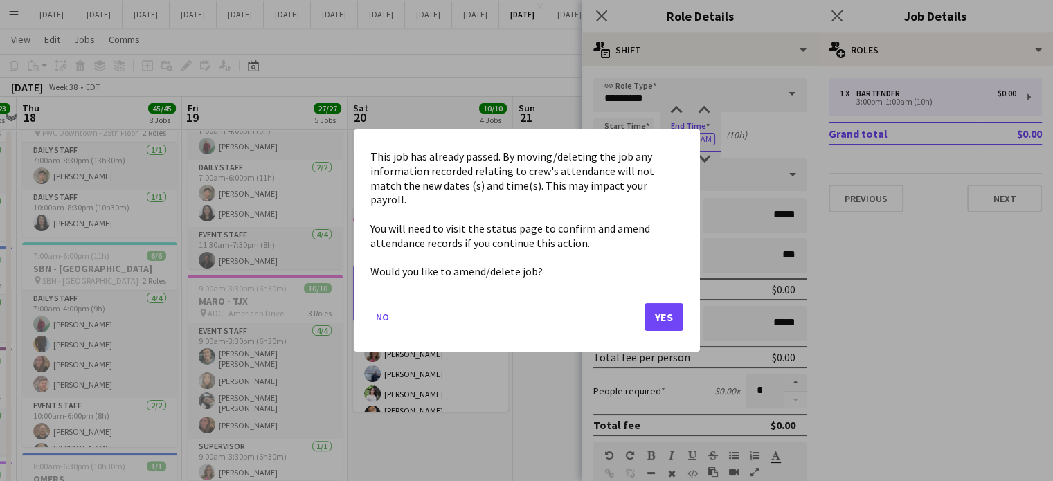
scroll to position [0, 0]
click at [664, 310] on button "Yes" at bounding box center [663, 317] width 39 height 28
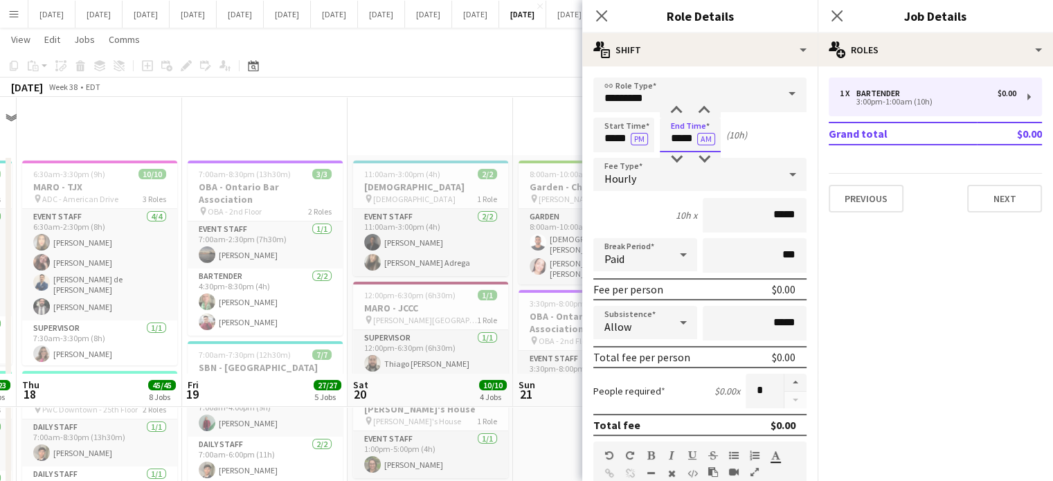
scroll to position [277, 0]
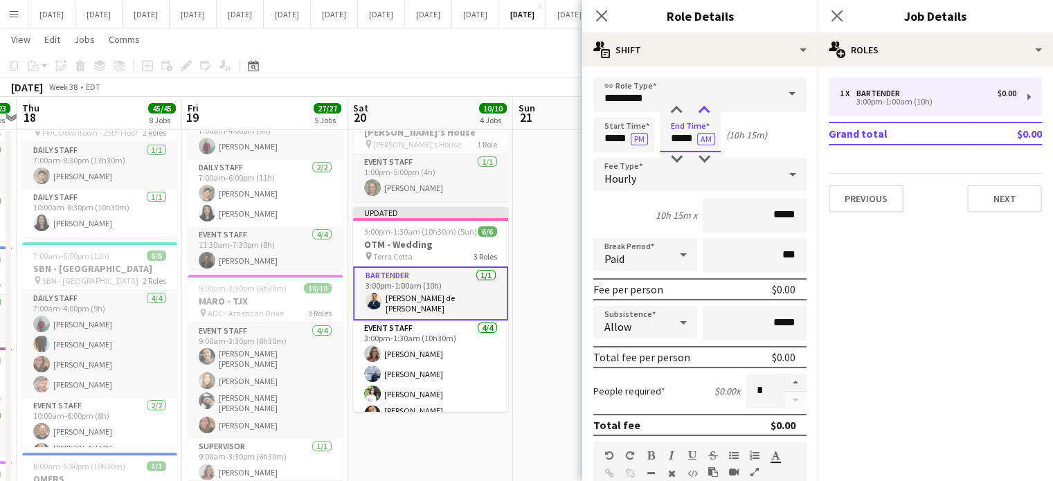
click at [701, 111] on div at bounding box center [704, 111] width 28 height 14
type input "*****"
click at [701, 111] on div at bounding box center [704, 111] width 28 height 14
click at [601, 24] on app-icon "Close pop-in" at bounding box center [602, 16] width 20 height 20
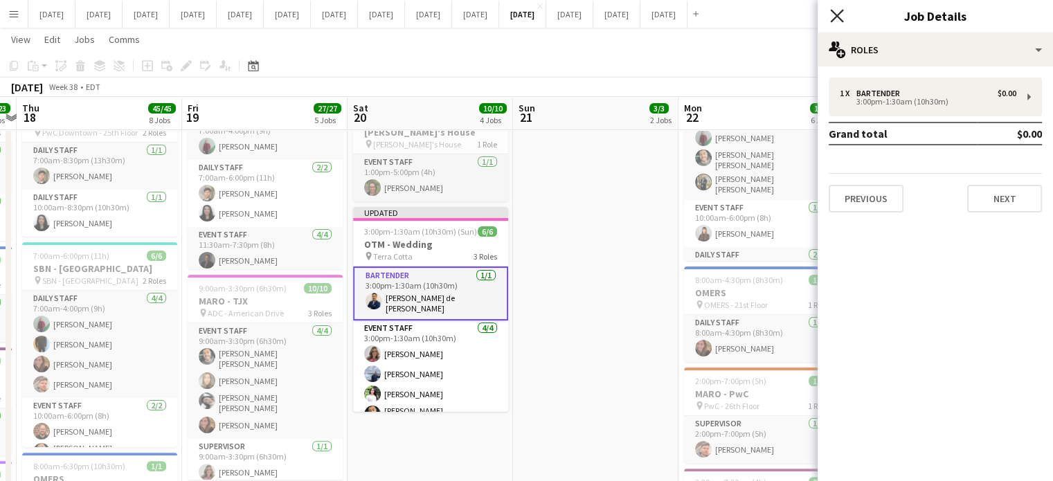
click at [842, 17] on icon "Close pop-in" at bounding box center [836, 15] width 13 height 13
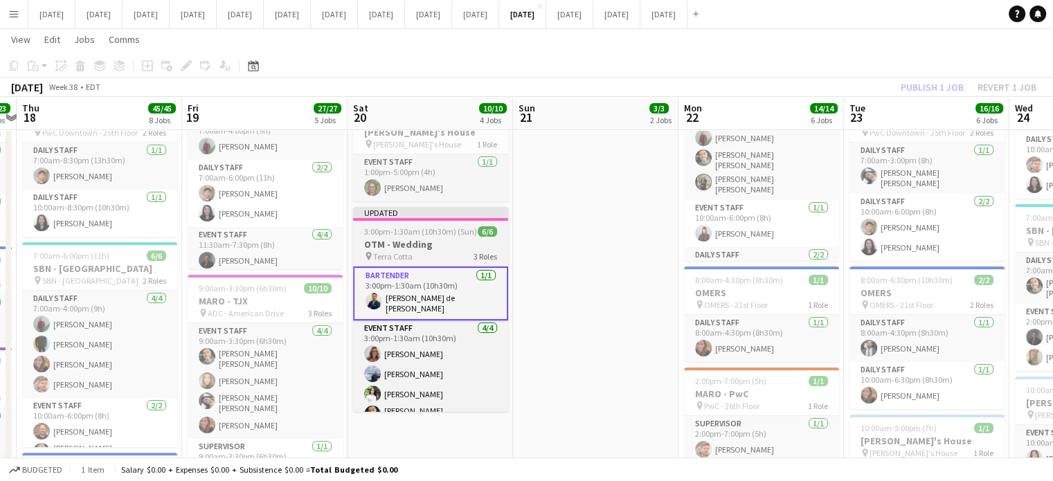
click at [421, 237] on span "3:00pm-1:30am (10h30m) (Sun)" at bounding box center [420, 231] width 113 height 10
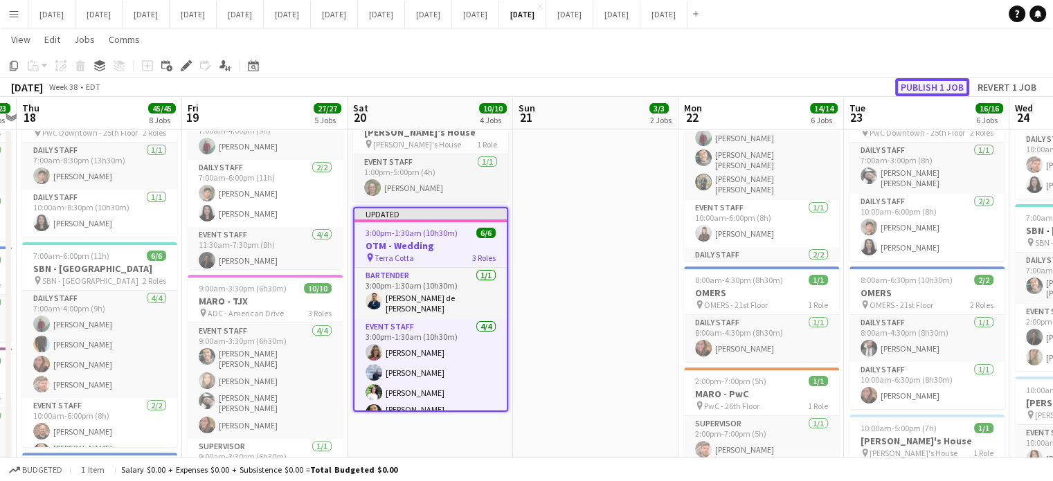
click at [924, 82] on button "Publish 1 job" at bounding box center [932, 87] width 74 height 18
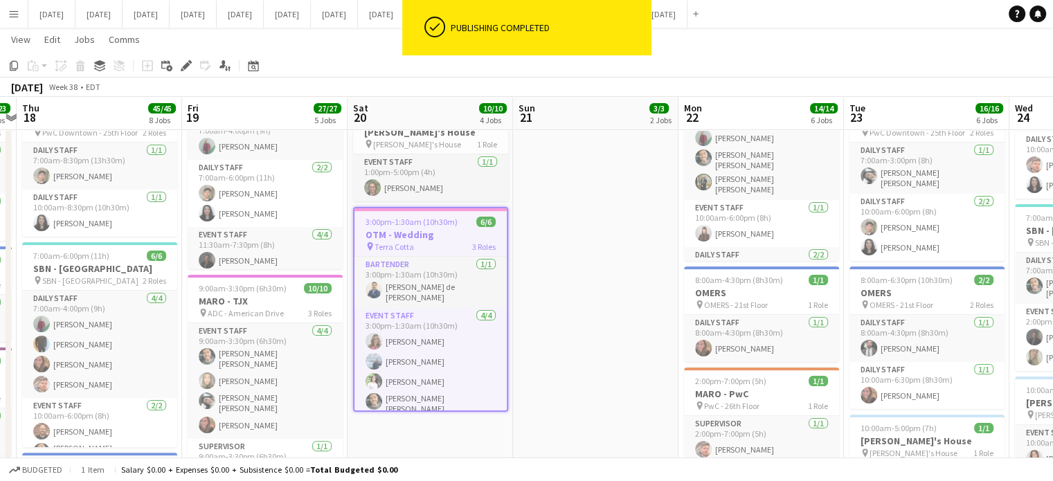
click at [24, 15] on button "Menu" at bounding box center [14, 14] width 28 height 28
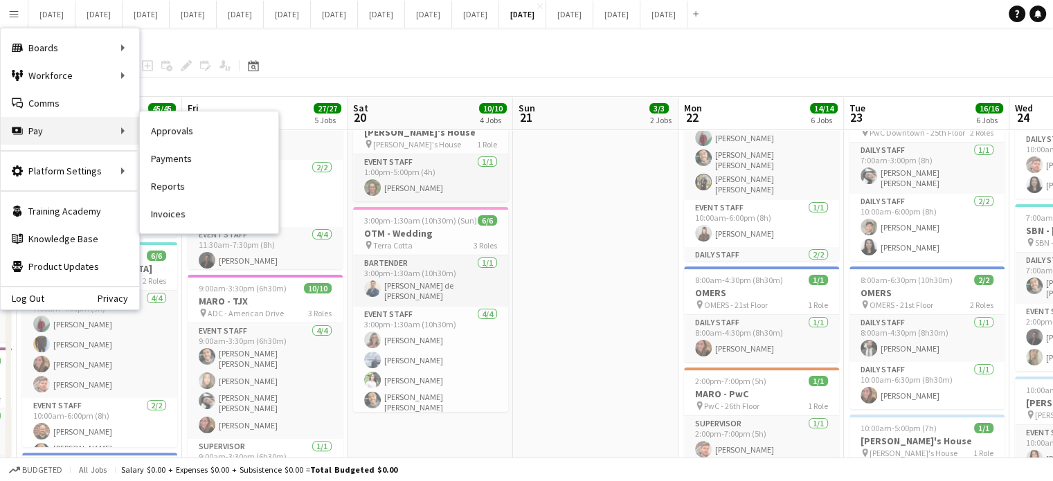
drag, startPoint x: 78, startPoint y: 127, endPoint x: 118, endPoint y: 118, distance: 41.3
click at [79, 127] on div "Pay Pay" at bounding box center [70, 131] width 138 height 28
click at [186, 158] on link "Payments" at bounding box center [209, 159] width 138 height 28
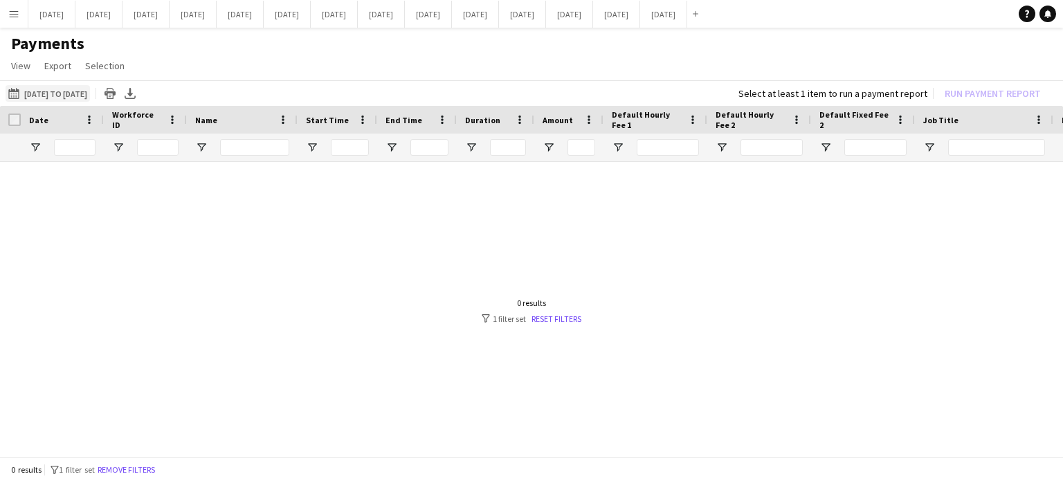
click at [84, 91] on button "[DATE] to [DATE] [DATE] to [DATE]" at bounding box center [48, 93] width 84 height 17
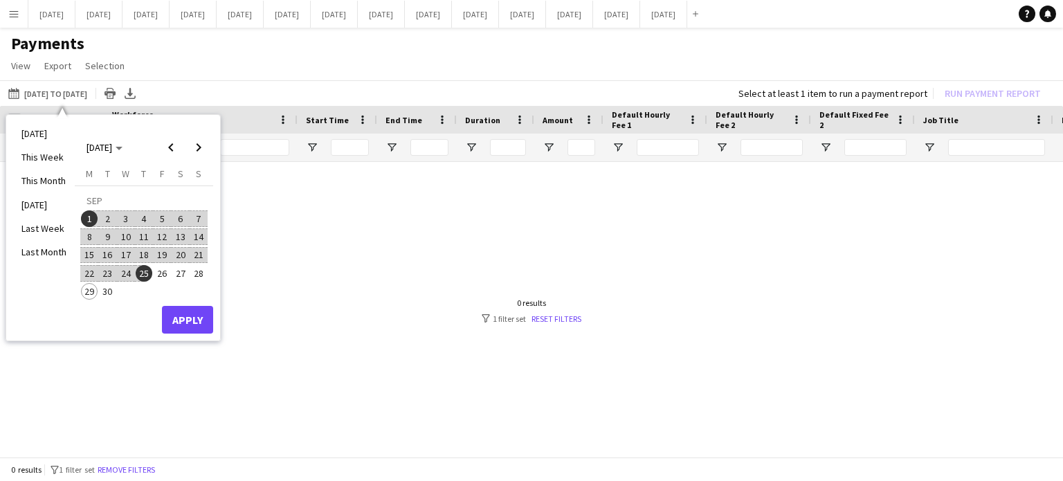
click at [89, 220] on span "1" at bounding box center [89, 218] width 17 height 17
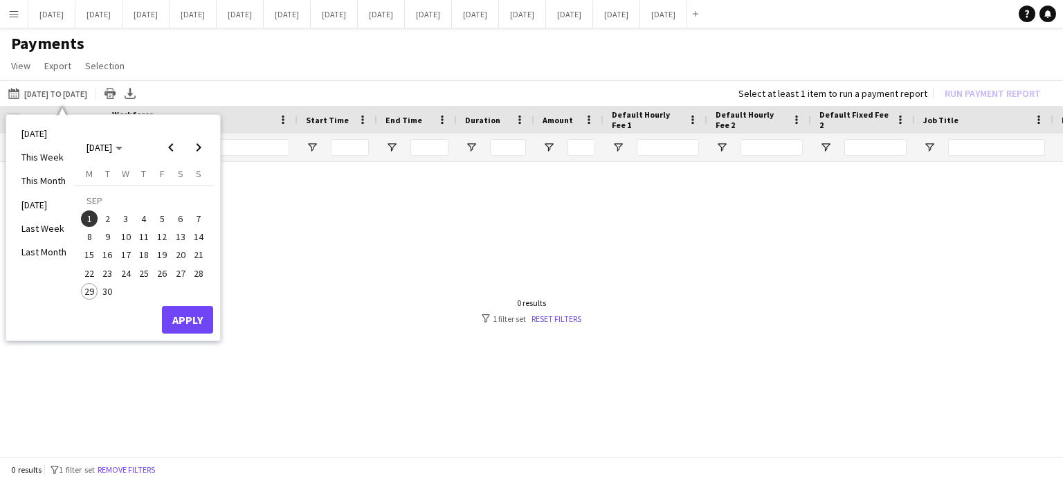
click at [88, 220] on span "1" at bounding box center [89, 218] width 17 height 17
click at [84, 289] on span "29" at bounding box center [89, 291] width 17 height 17
click at [53, 179] on li "This Month" at bounding box center [44, 181] width 62 height 24
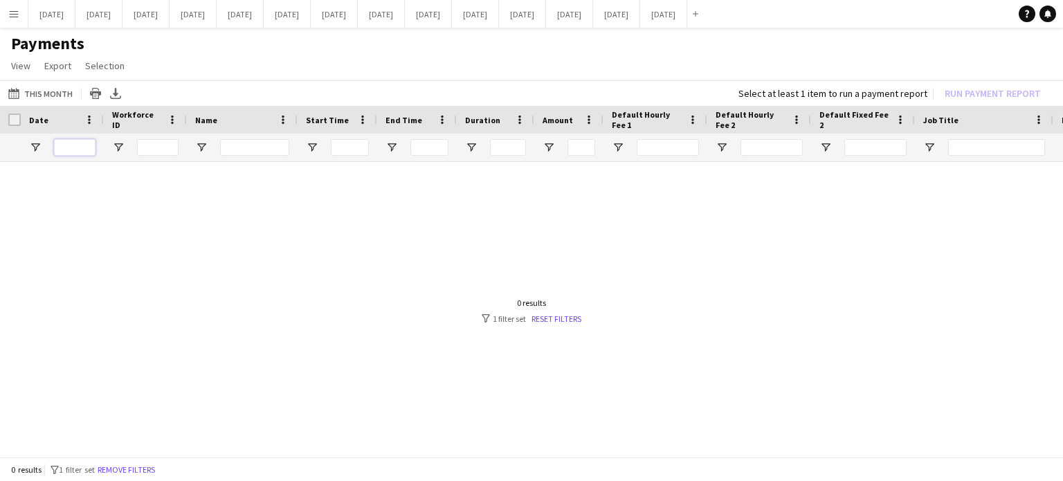
click at [62, 150] on input "Date Filter Input" at bounding box center [75, 147] width 42 height 17
click at [546, 10] on button "[DATE] Close" at bounding box center [522, 14] width 47 height 27
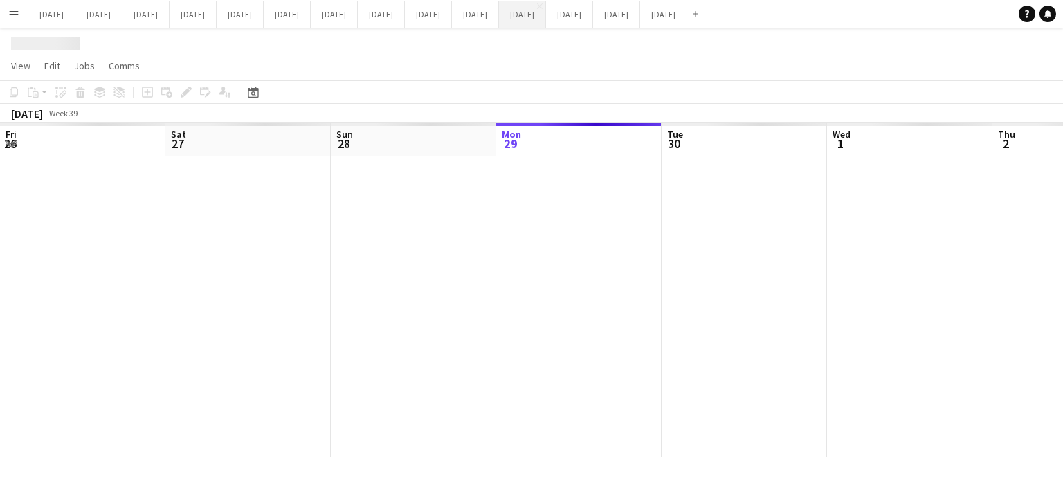
scroll to position [0, 331]
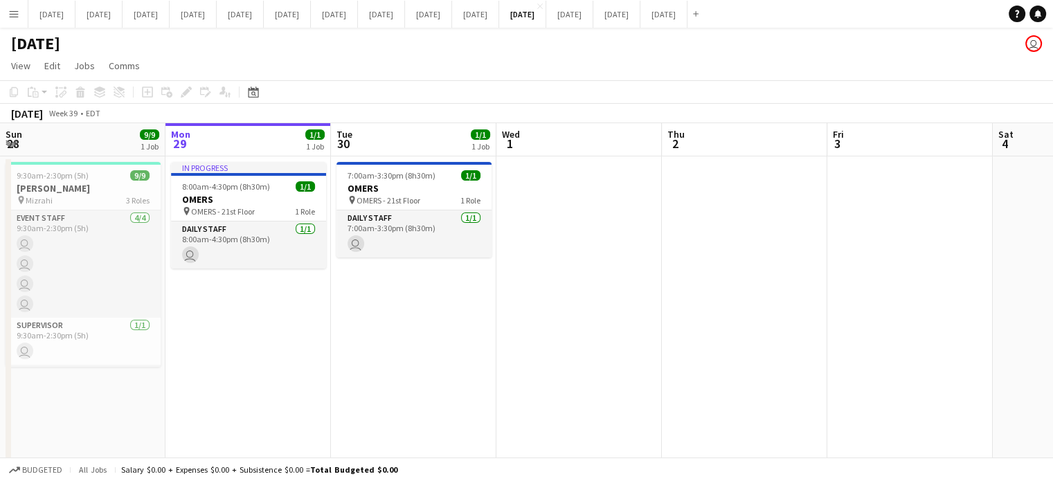
click at [11, 15] on app-icon "Menu" at bounding box center [13, 13] width 11 height 11
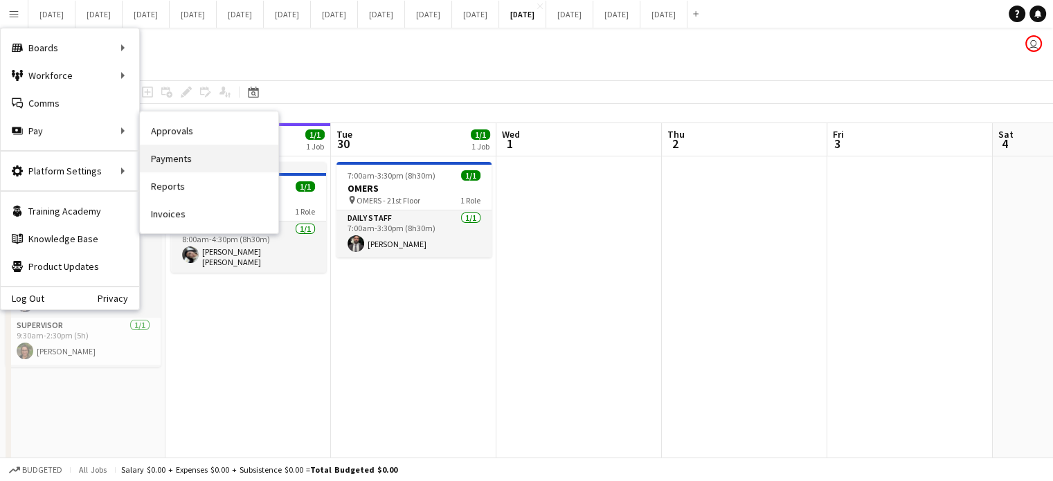
click at [185, 154] on link "Payments" at bounding box center [209, 159] width 138 height 28
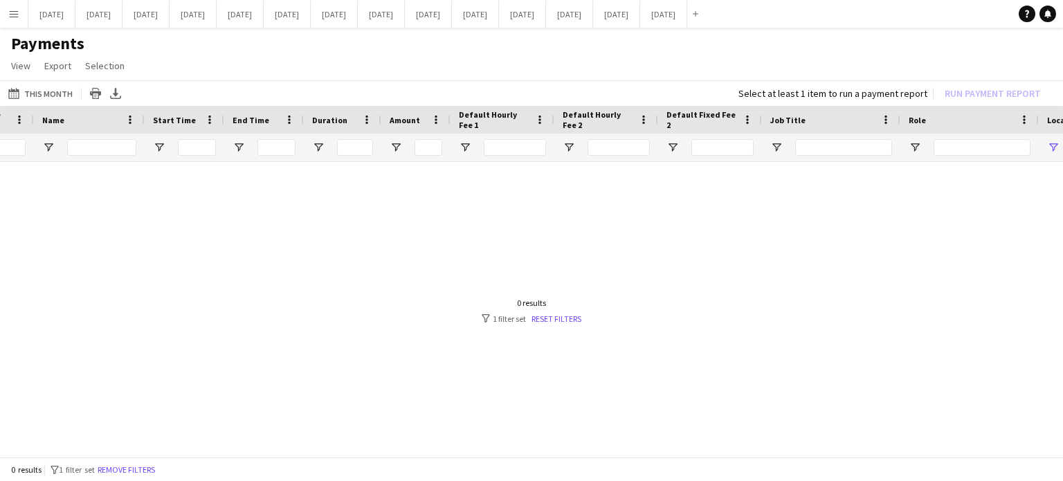
scroll to position [0, 461]
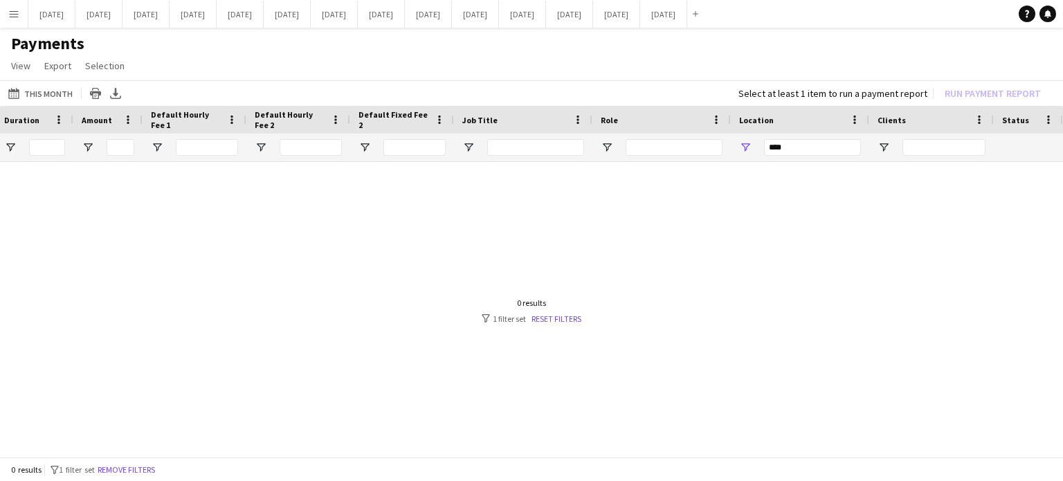
click at [774, 142] on div "***" at bounding box center [812, 147] width 97 height 17
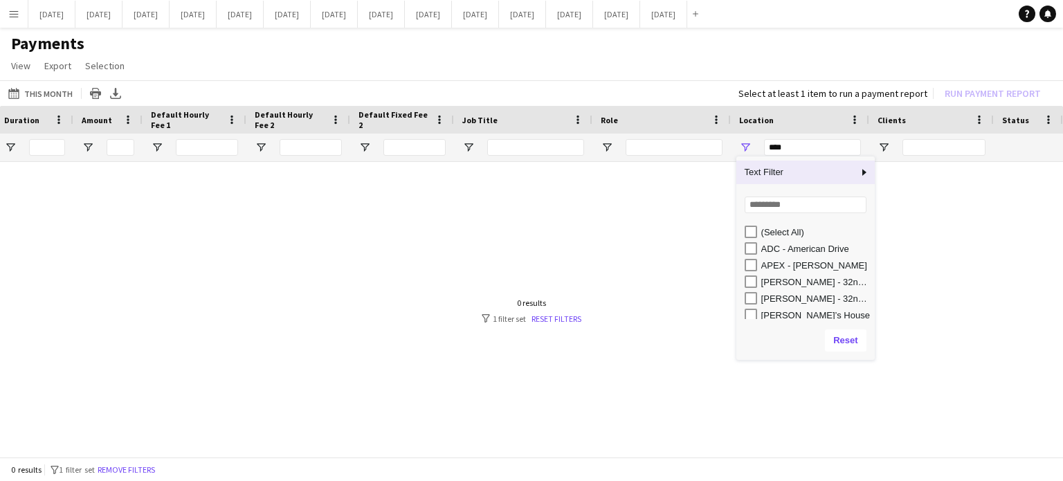
click at [791, 145] on div "***" at bounding box center [812, 147] width 97 height 17
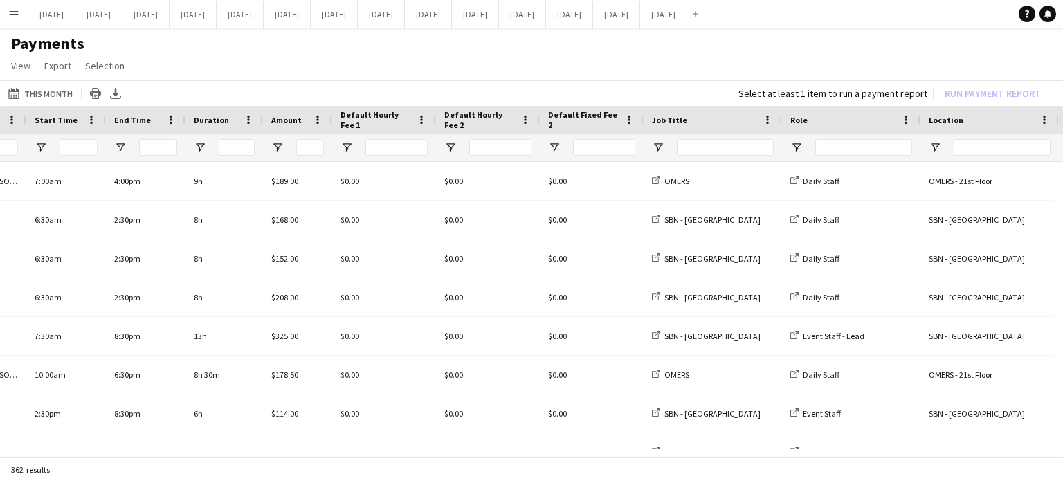
scroll to position [0, 0]
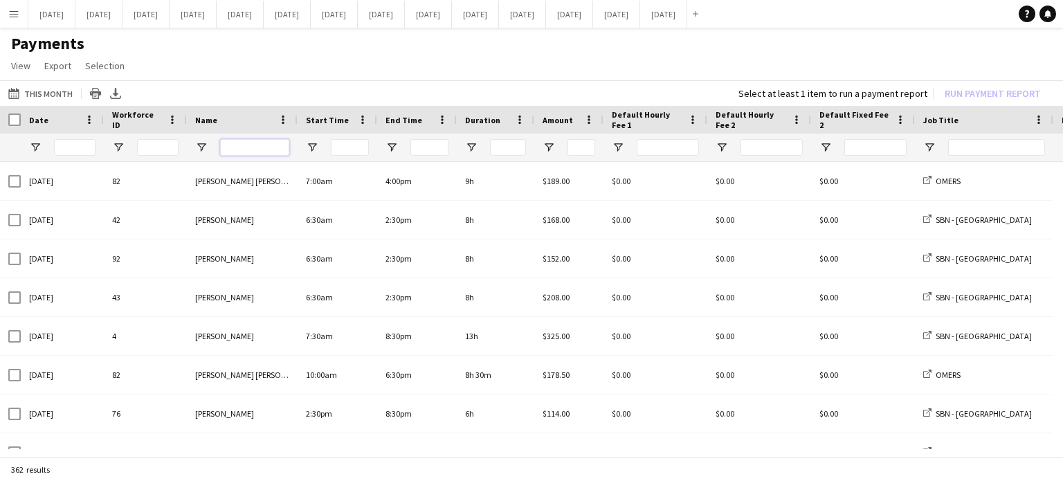
click at [271, 141] on input "Name Filter Input" at bounding box center [254, 147] width 69 height 17
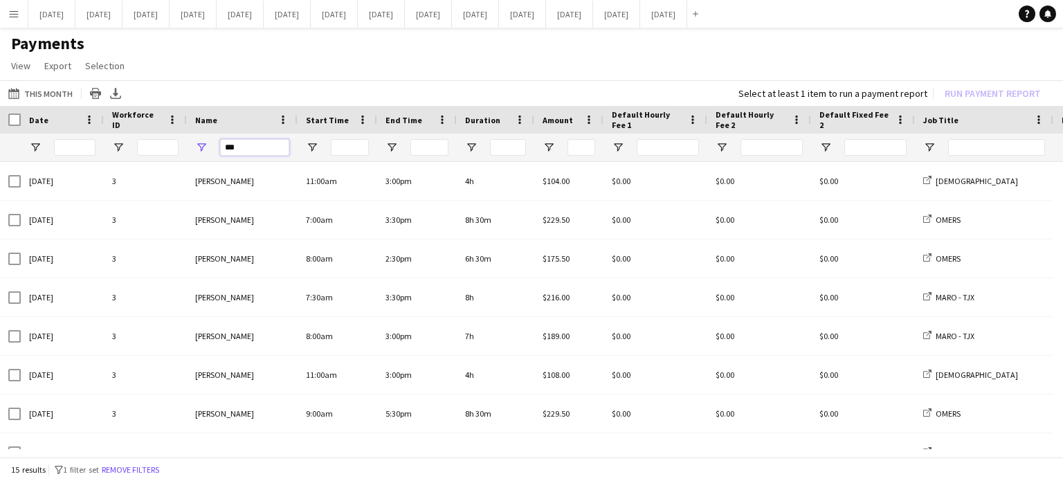
type input "***"
click at [205, 145] on span "Open Filter Menu" at bounding box center [201, 147] width 12 height 12
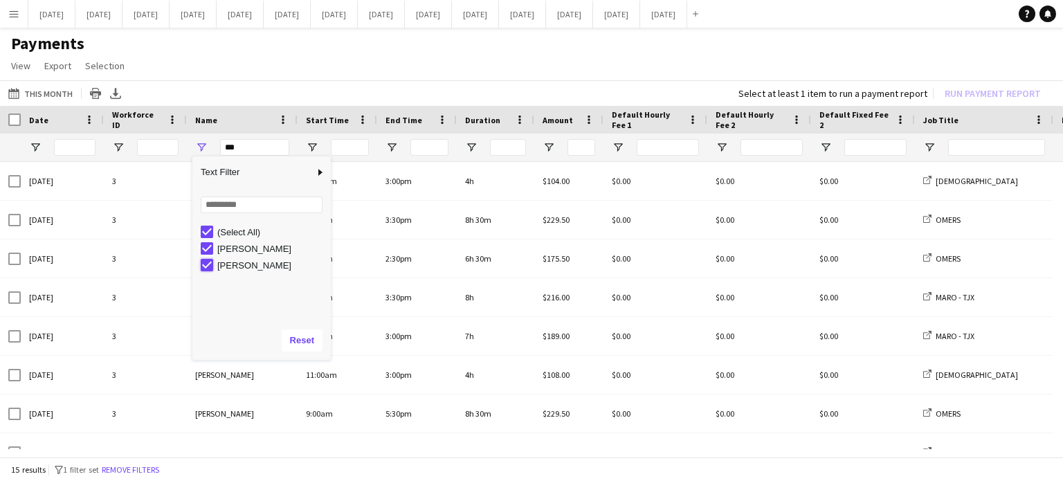
type input "**********"
click at [238, 204] on input "Search filter values" at bounding box center [262, 205] width 122 height 17
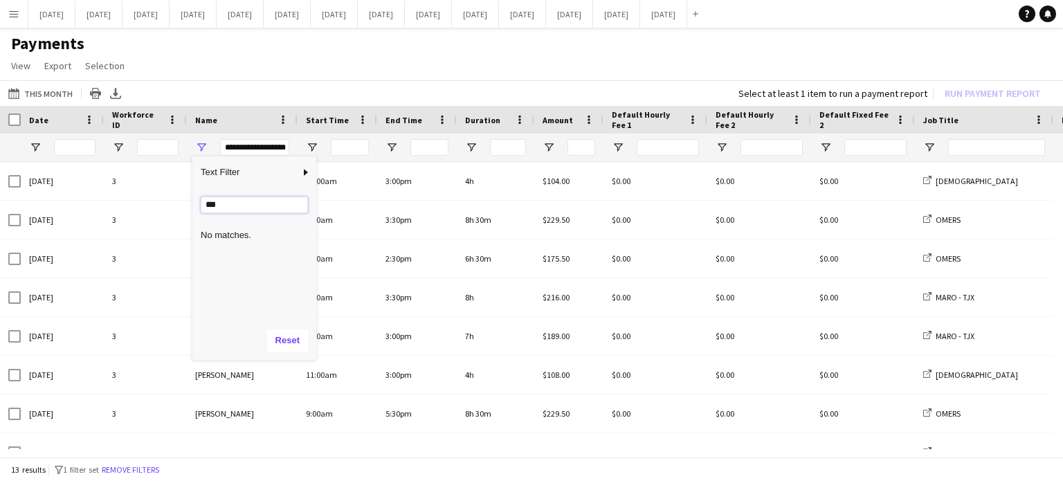
type input "***"
click at [284, 345] on button "Reset" at bounding box center [287, 340] width 41 height 22
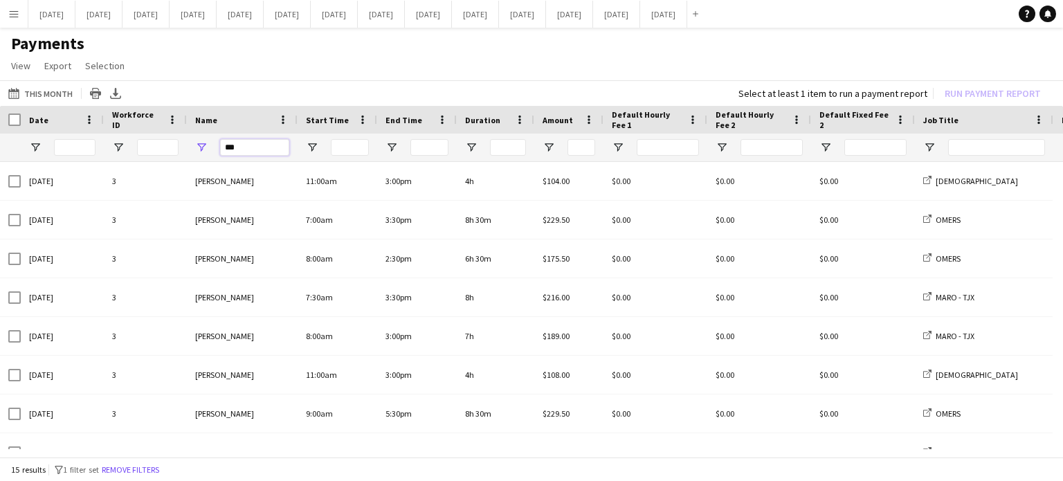
drag, startPoint x: 260, startPoint y: 149, endPoint x: 179, endPoint y: 161, distance: 82.4
click at [179, 161] on div at bounding box center [762, 148] width 1524 height 28
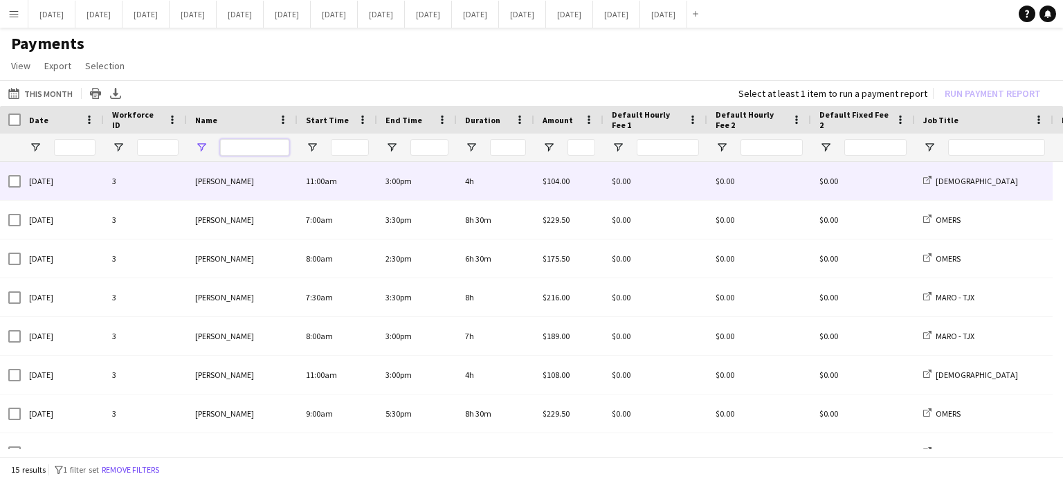
click at [237, 146] on input "Name Filter Input" at bounding box center [254, 147] width 69 height 17
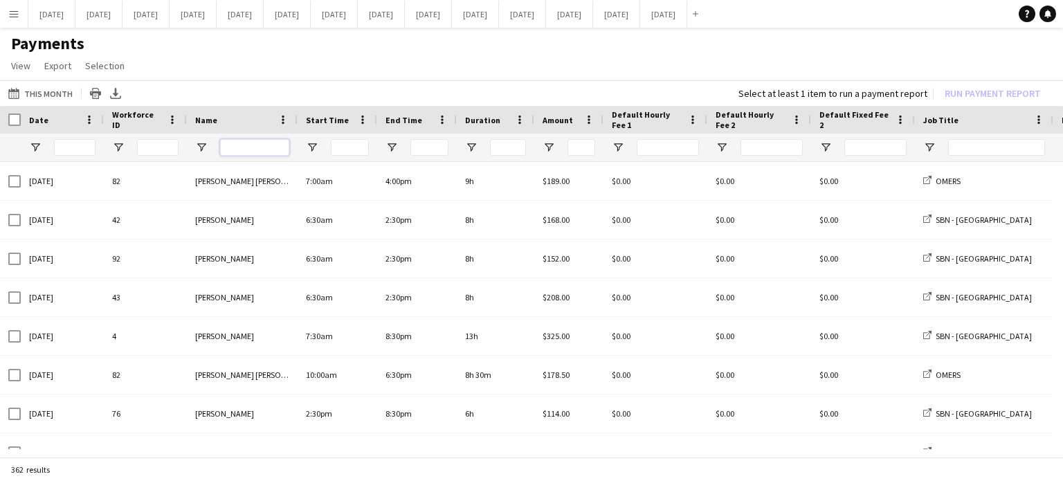
click at [244, 144] on input "Name Filter Input" at bounding box center [254, 147] width 69 height 17
click at [206, 144] on span "Open Filter Menu" at bounding box center [201, 147] width 12 height 12
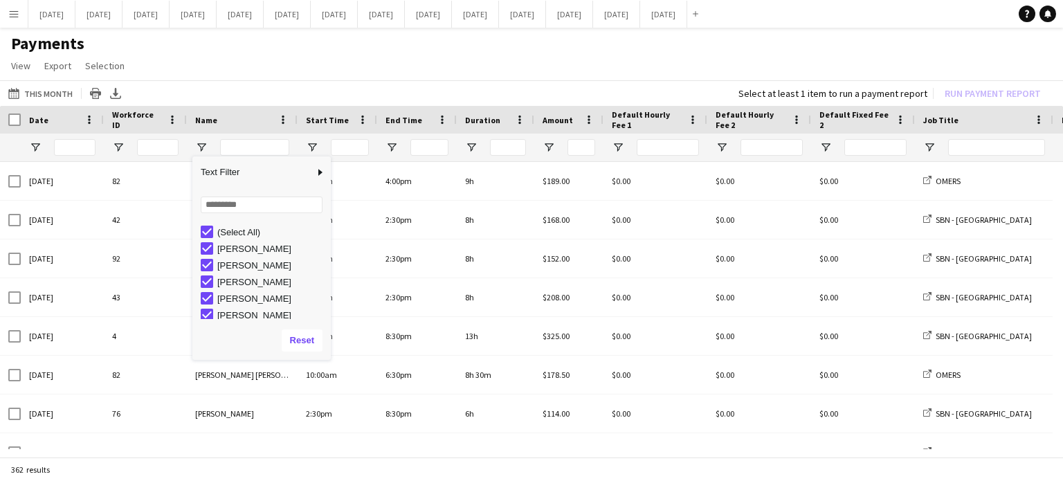
click at [214, 228] on div "(Select All)" at bounding box center [266, 232] width 130 height 17
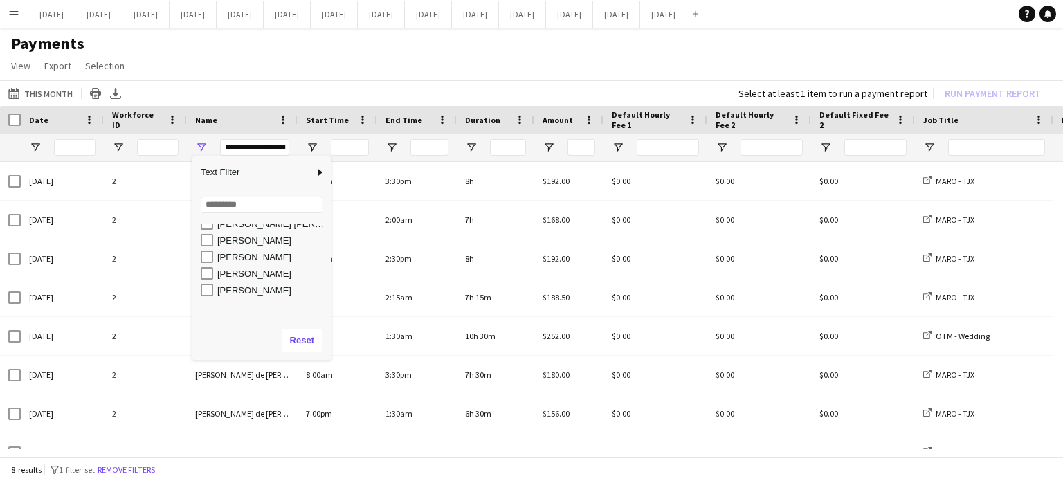
scroll to position [346, 0]
type input "**********"
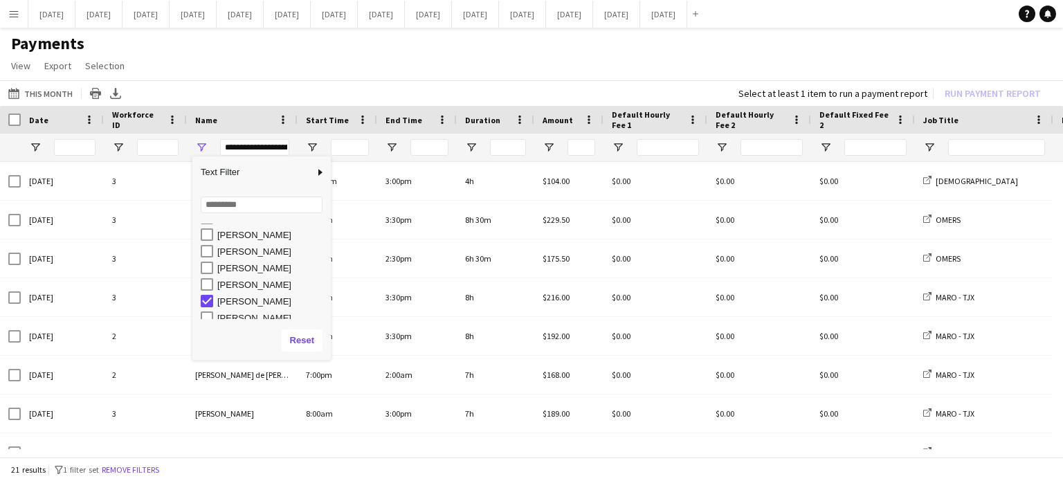
click at [276, 71] on app-page-menu "View Customise view Customise filters Reset Filters Reset View Reset All Export…" at bounding box center [531, 67] width 1063 height 26
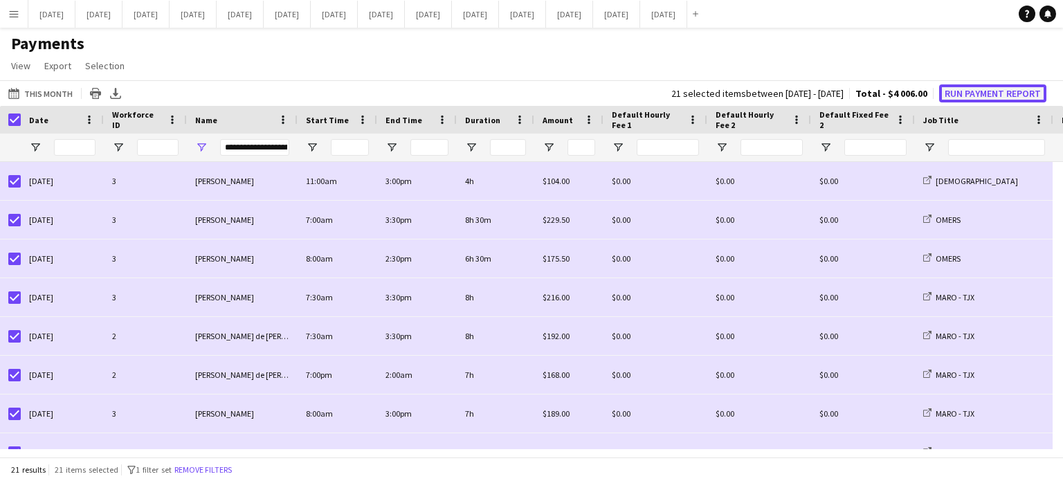
click at [997, 96] on button "Run Payment Report" at bounding box center [992, 93] width 107 height 18
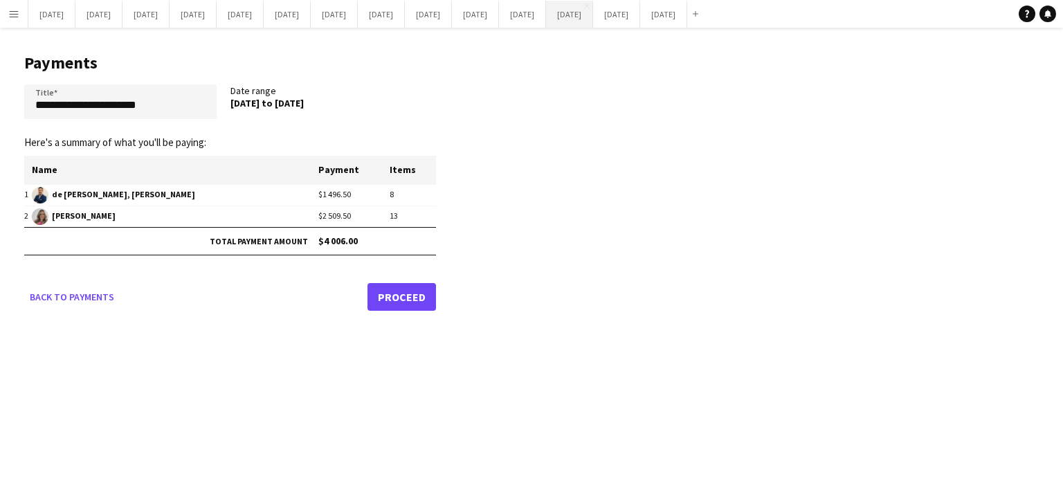
click at [593, 16] on button "[DATE] Close" at bounding box center [569, 14] width 47 height 27
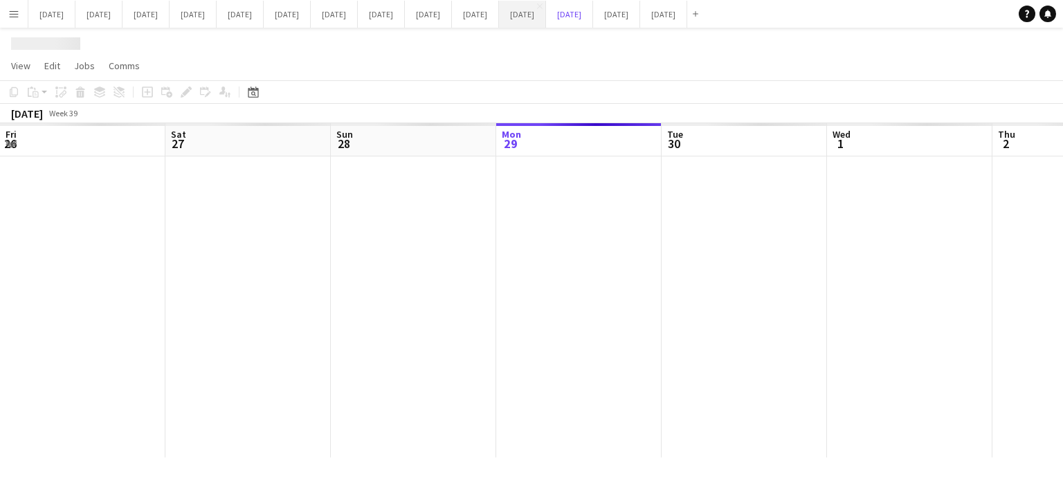
scroll to position [0, 331]
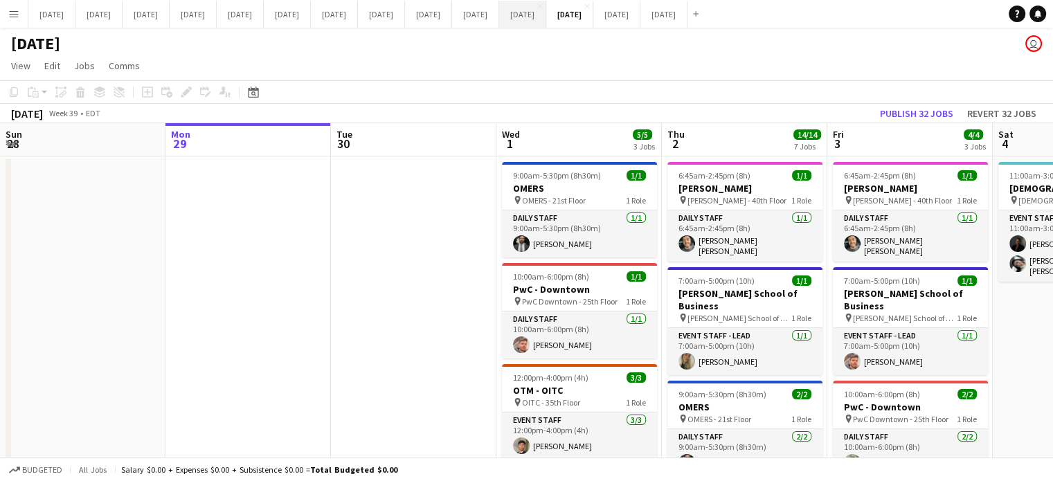
click at [546, 17] on button "[DATE] Close" at bounding box center [522, 14] width 47 height 27
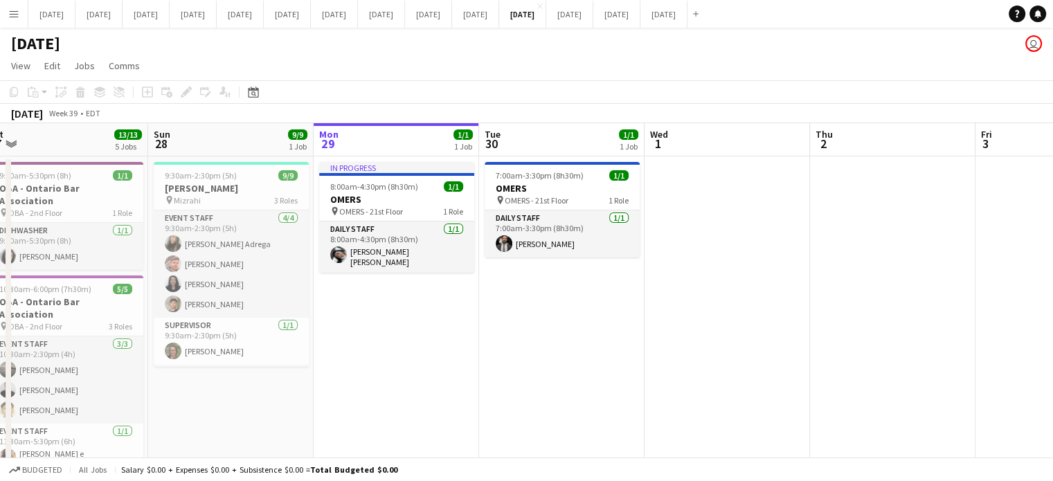
scroll to position [0, 360]
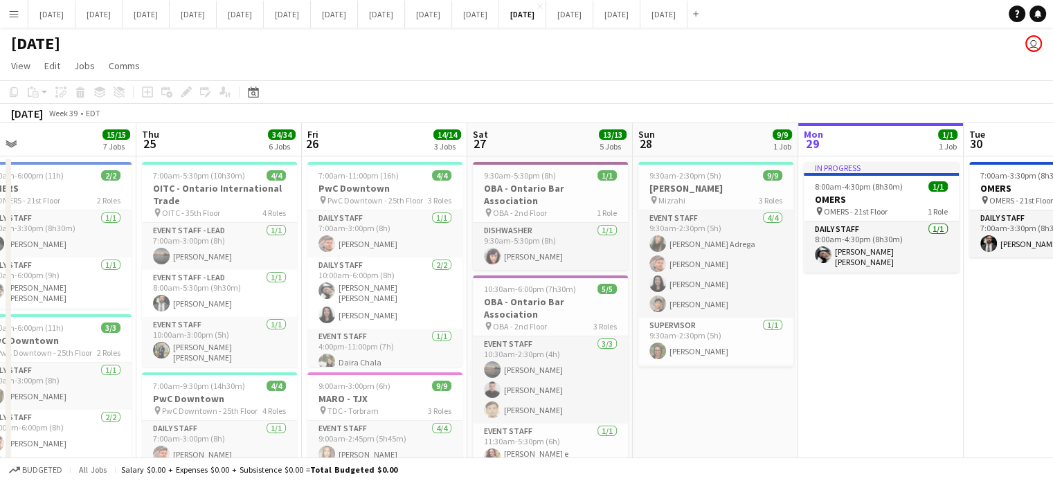
drag, startPoint x: 354, startPoint y: 316, endPoint x: 985, endPoint y: 309, distance: 631.2
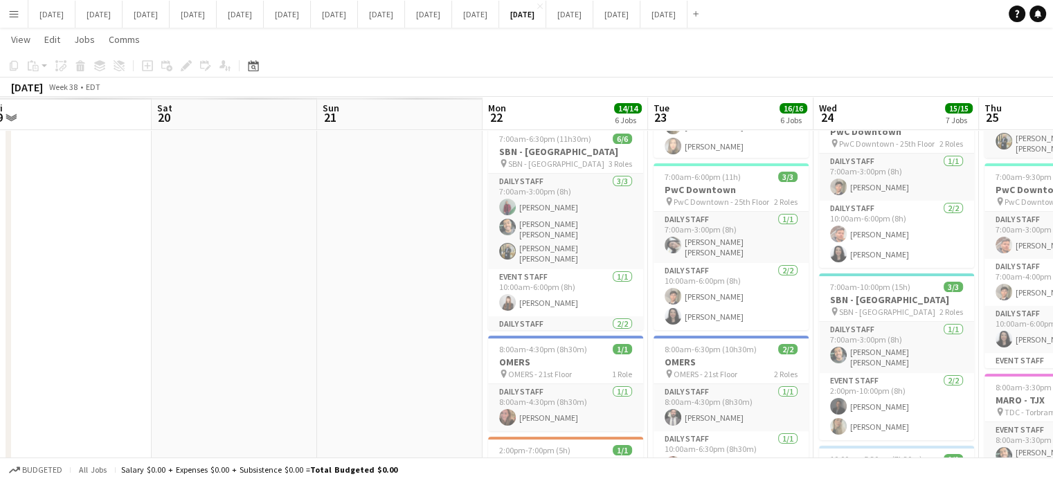
scroll to position [0, 428]
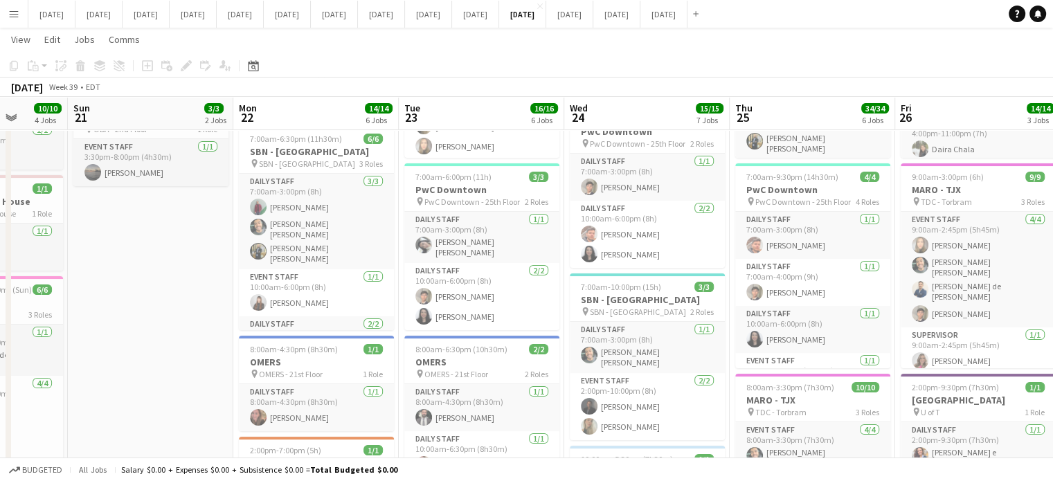
drag, startPoint x: 439, startPoint y: 378, endPoint x: 1001, endPoint y: 349, distance: 562.7
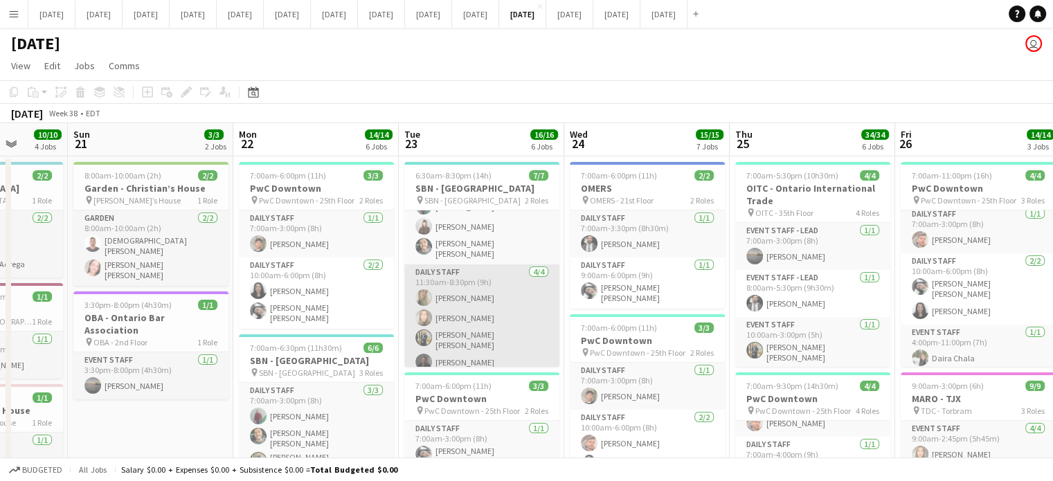
scroll to position [0, 0]
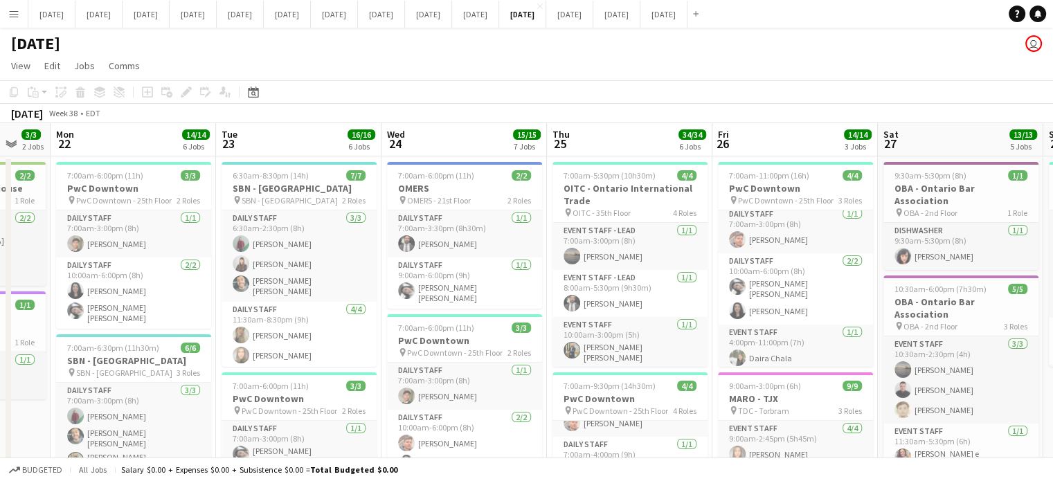
drag, startPoint x: 808, startPoint y: 318, endPoint x: 617, endPoint y: 322, distance: 191.0
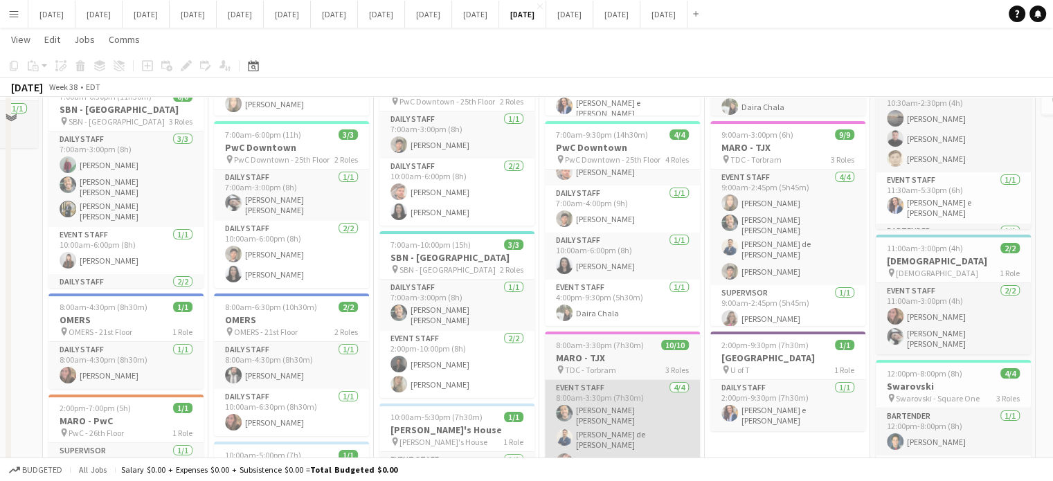
scroll to position [277, 0]
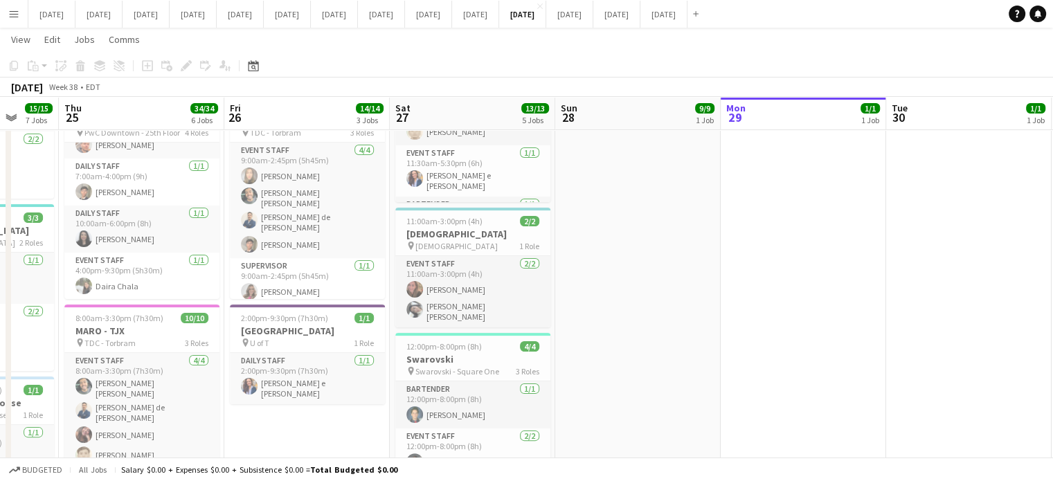
drag, startPoint x: 782, startPoint y: 426, endPoint x: 304, endPoint y: 406, distance: 478.0
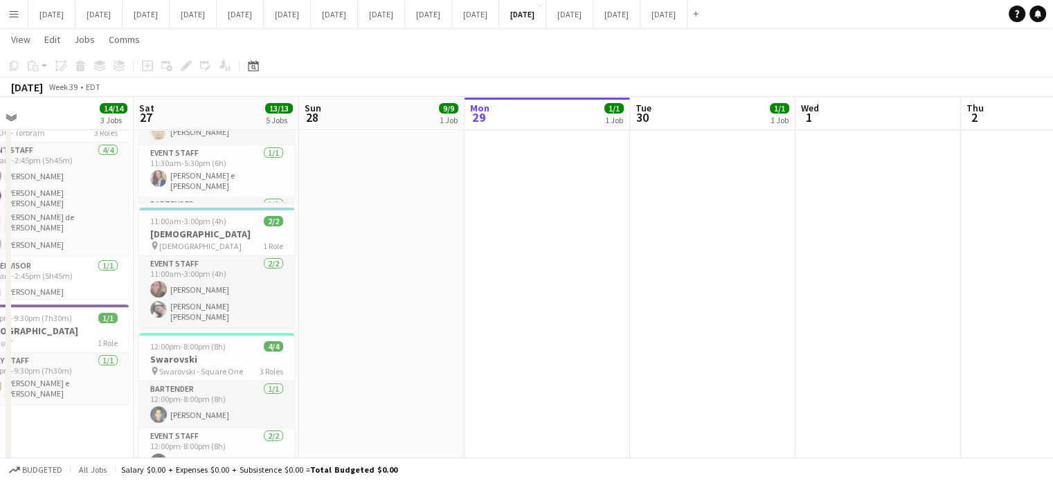
scroll to position [0, 373]
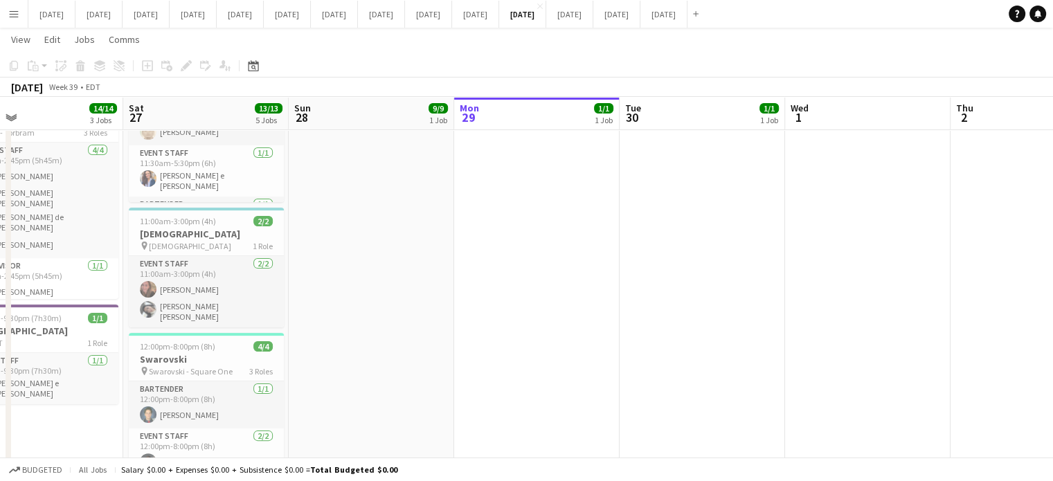
drag, startPoint x: 765, startPoint y: 283, endPoint x: 500, endPoint y: 295, distance: 264.6
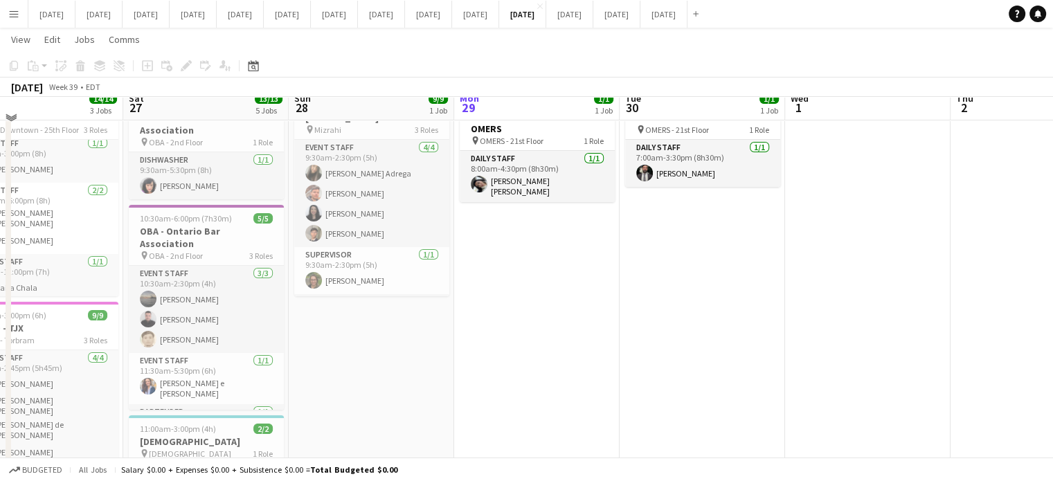
scroll to position [0, 0]
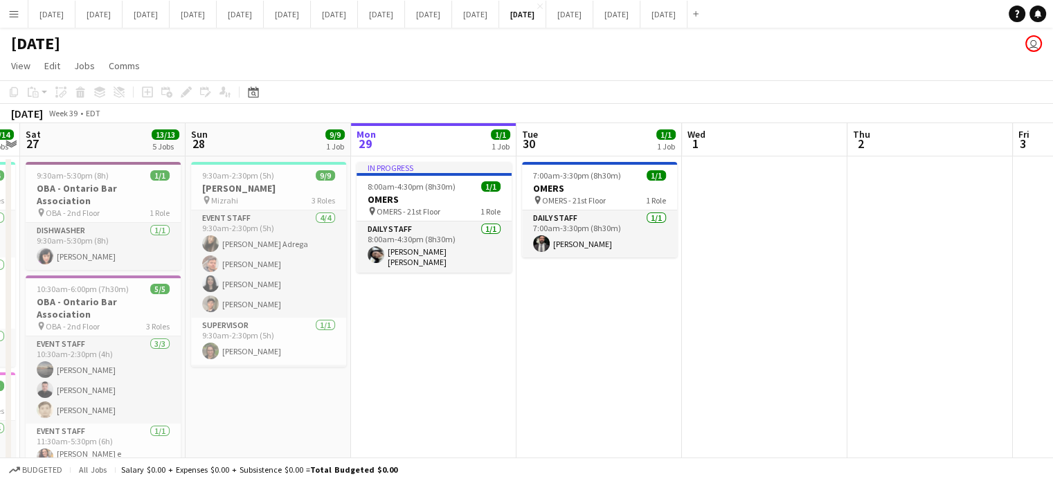
drag, startPoint x: 417, startPoint y: 370, endPoint x: 1008, endPoint y: 275, distance: 599.3
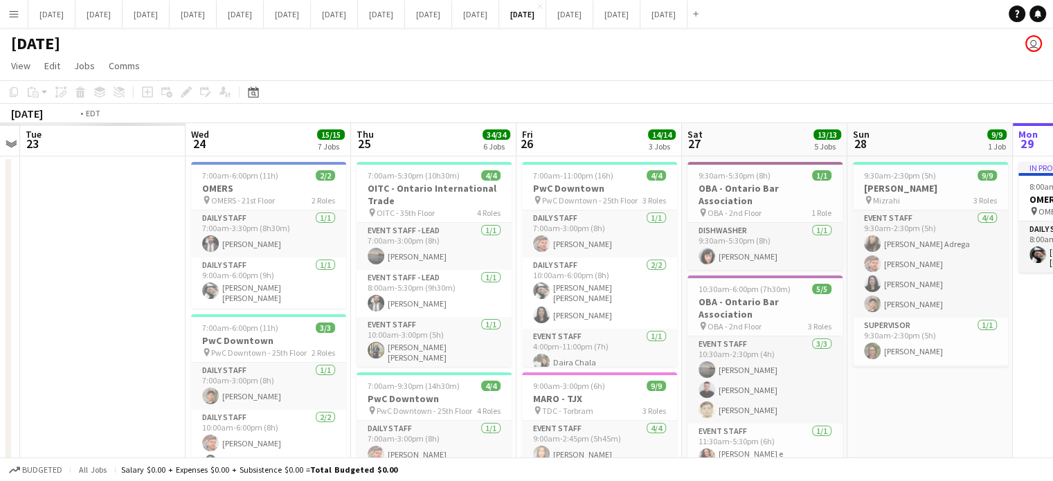
drag, startPoint x: 424, startPoint y: 304, endPoint x: 1052, endPoint y: 264, distance: 629.7
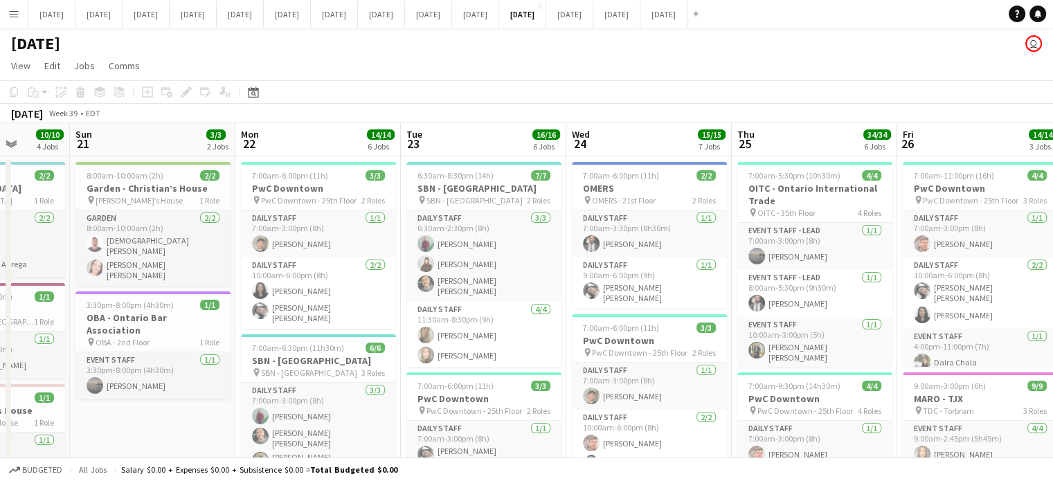
drag, startPoint x: 549, startPoint y: 325, endPoint x: 1060, endPoint y: 273, distance: 513.3
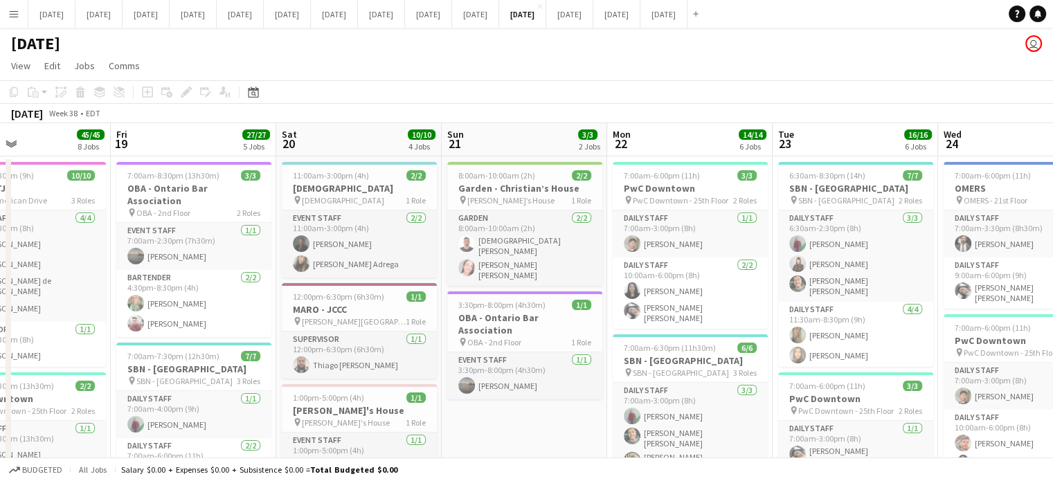
drag, startPoint x: 601, startPoint y: 289, endPoint x: 1062, endPoint y: 232, distance: 465.1
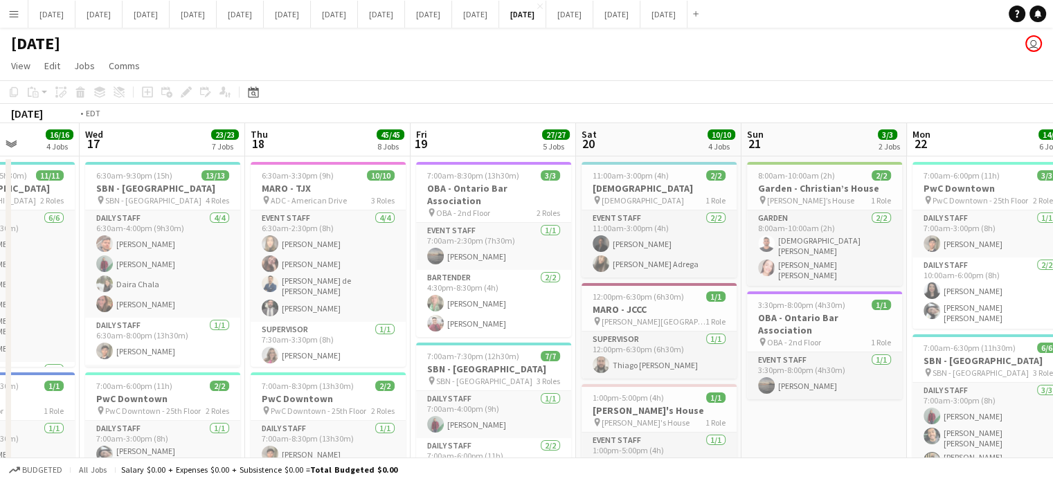
drag, startPoint x: 466, startPoint y: 255, endPoint x: 1061, endPoint y: 190, distance: 598.0
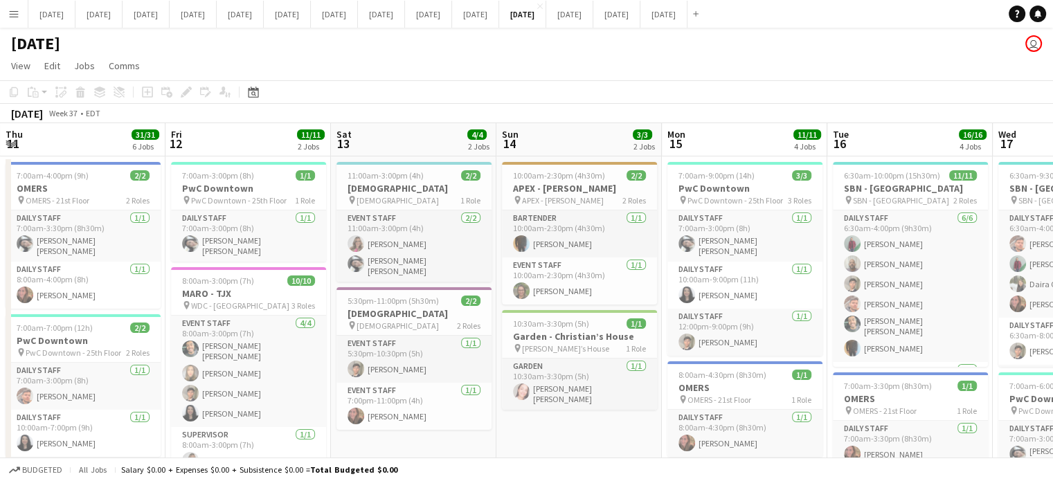
drag, startPoint x: 580, startPoint y: 248, endPoint x: 1062, endPoint y: 203, distance: 484.4
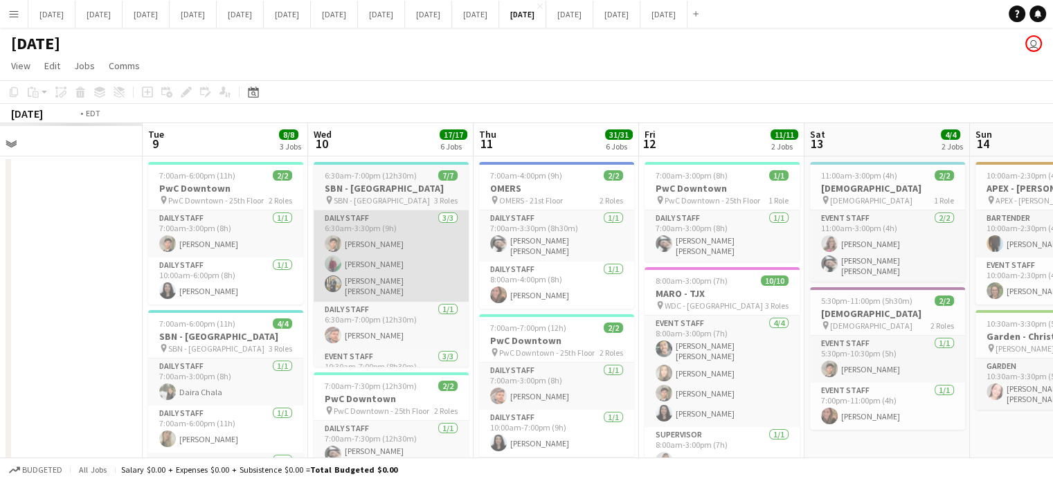
drag, startPoint x: 583, startPoint y: 261, endPoint x: 511, endPoint y: 269, distance: 73.1
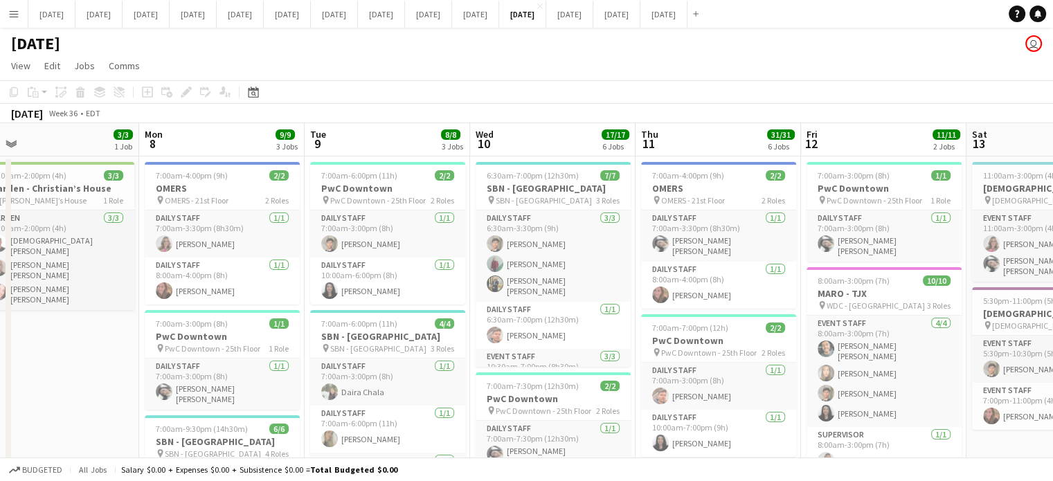
drag, startPoint x: 480, startPoint y: 275, endPoint x: 872, endPoint y: 248, distance: 392.6
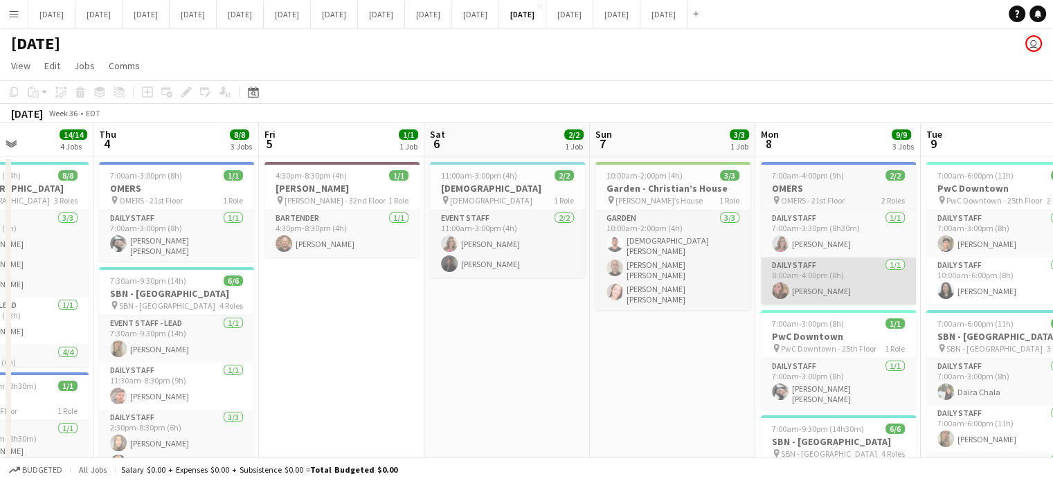
drag, startPoint x: 549, startPoint y: 307, endPoint x: 1039, endPoint y: 286, distance: 490.4
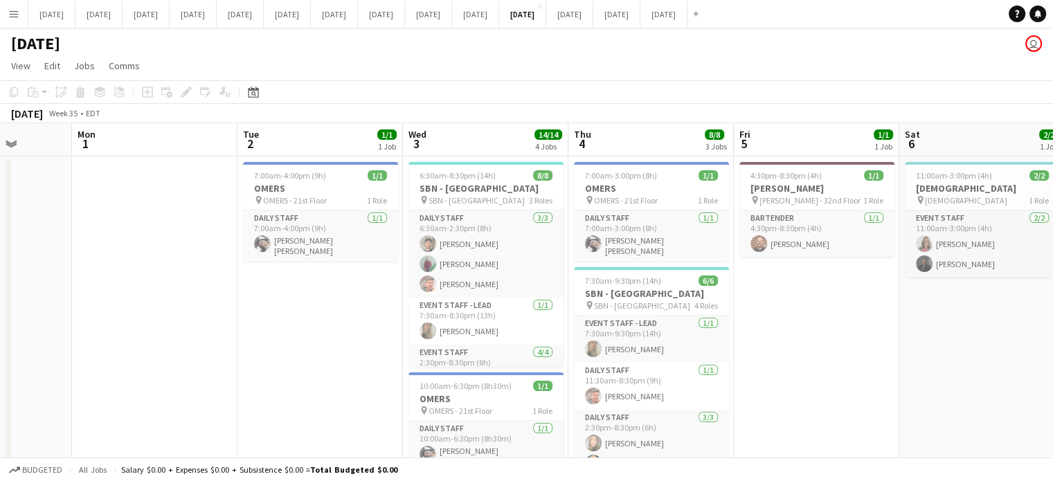
drag, startPoint x: 662, startPoint y: 321, endPoint x: 972, endPoint y: 276, distance: 313.3
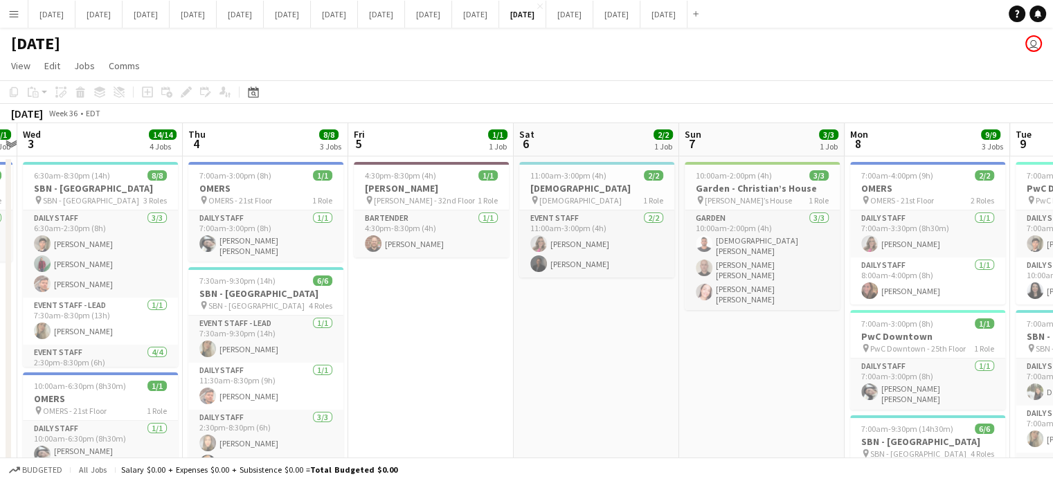
drag, startPoint x: 866, startPoint y: 315, endPoint x: 481, endPoint y: 337, distance: 386.1
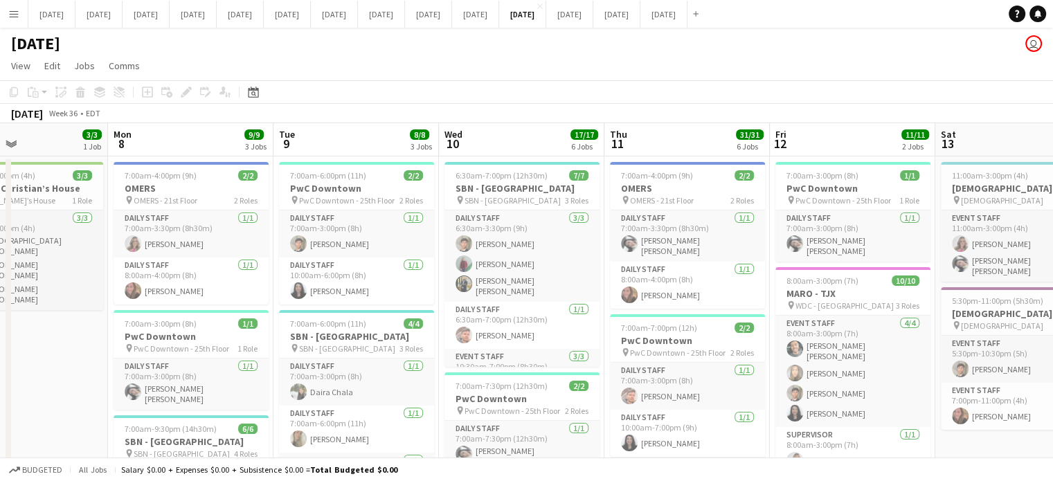
drag, startPoint x: 739, startPoint y: 351, endPoint x: 0, endPoint y: 373, distance: 739.4
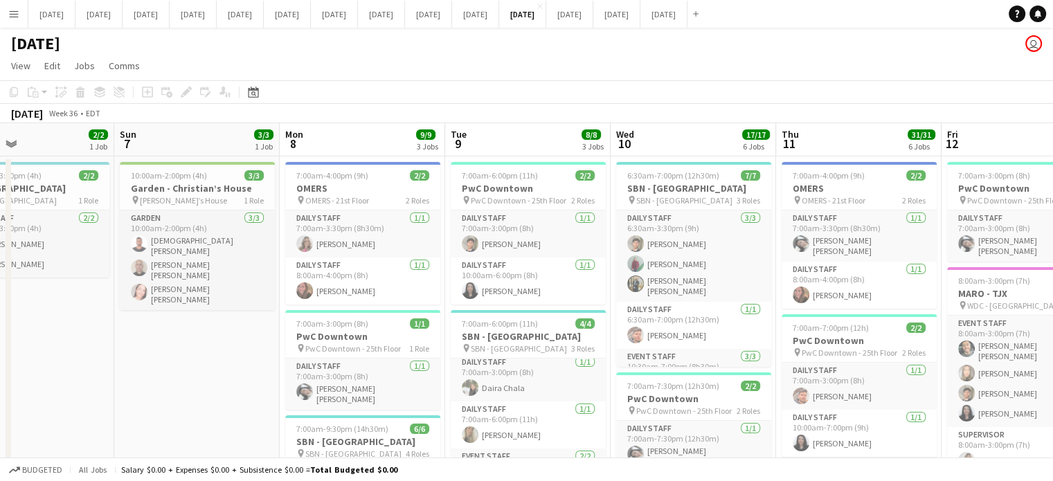
drag, startPoint x: 423, startPoint y: 265, endPoint x: 1049, endPoint y: 234, distance: 627.1
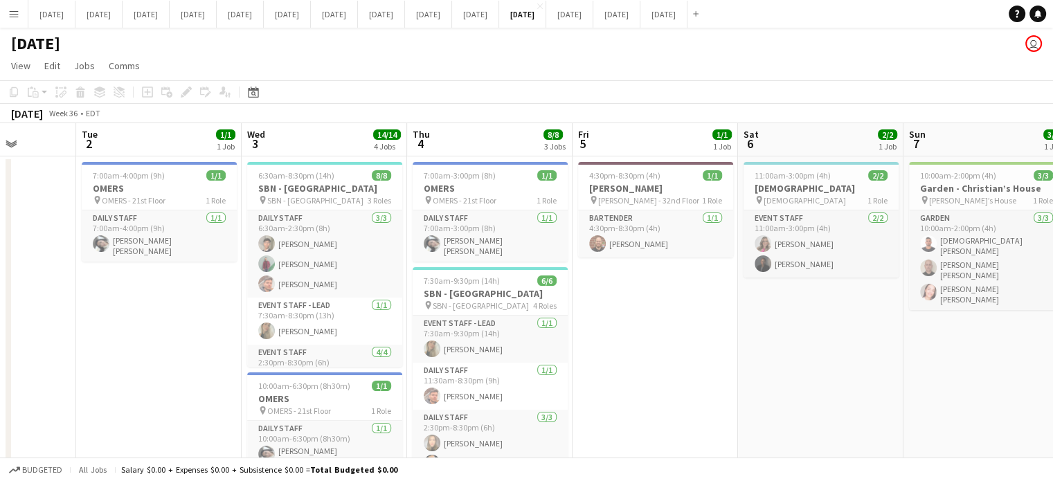
scroll to position [0, 406]
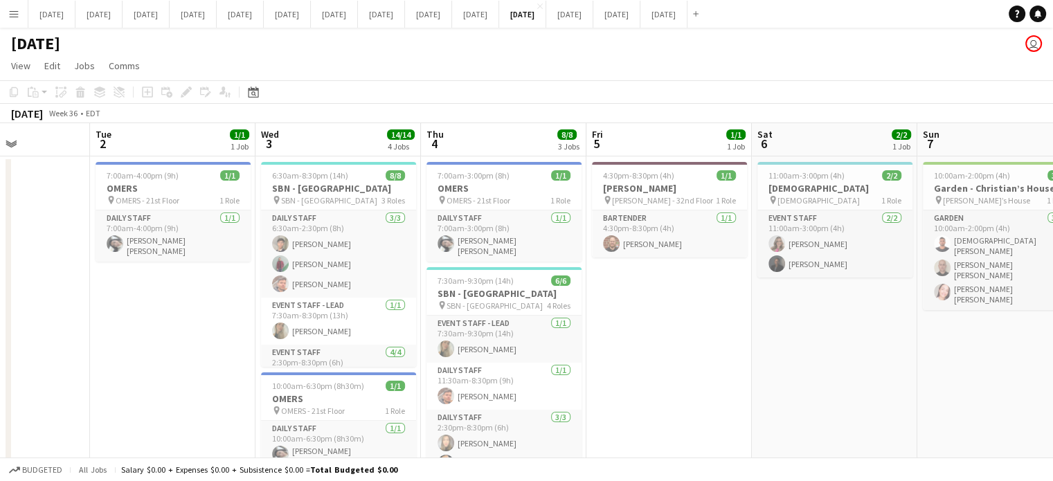
drag, startPoint x: 502, startPoint y: 317, endPoint x: 801, endPoint y: 298, distance: 299.5
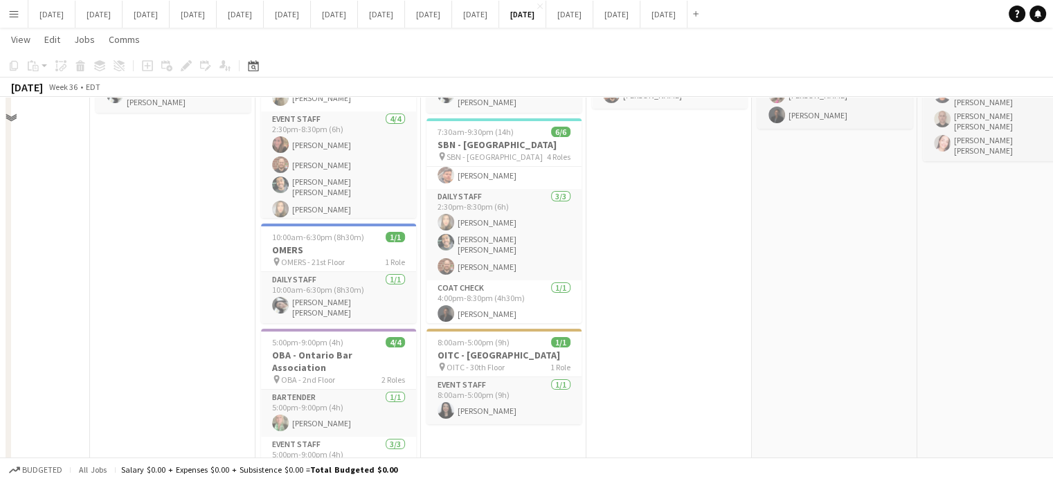
scroll to position [208, 0]
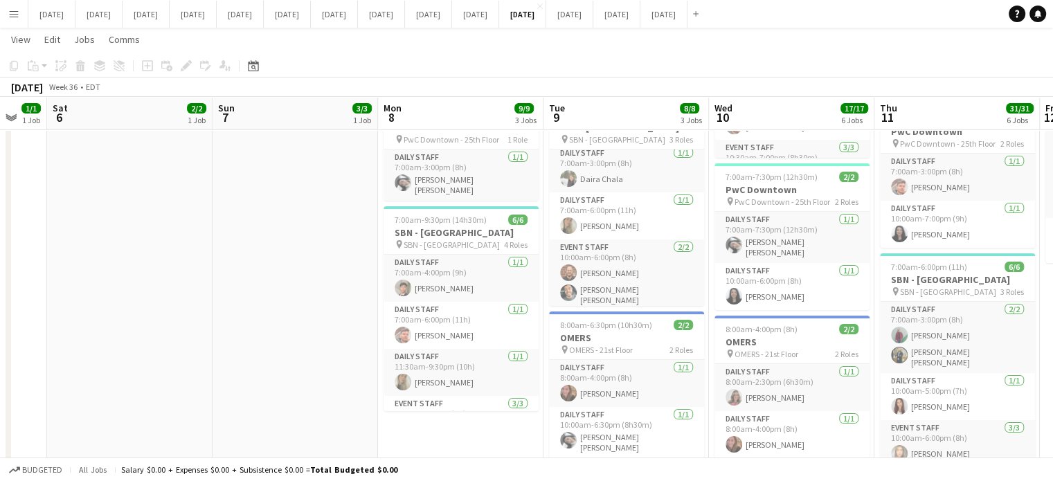
drag, startPoint x: 681, startPoint y: 326, endPoint x: 296, endPoint y: 358, distance: 386.1
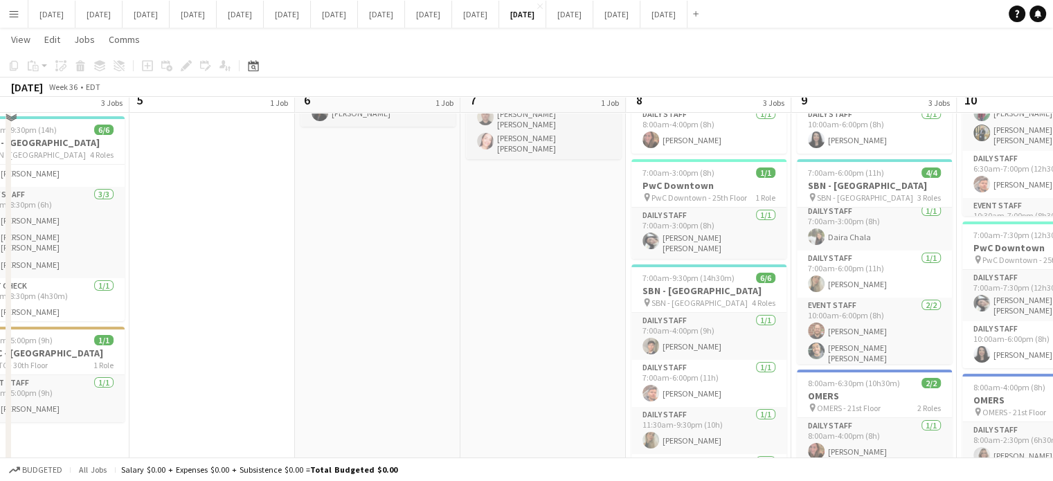
scroll to position [69, 0]
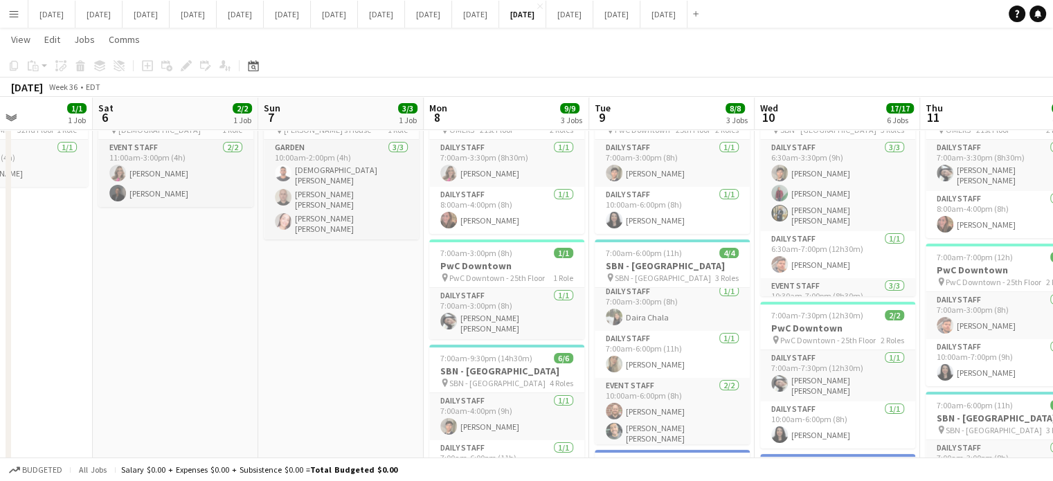
drag, startPoint x: 471, startPoint y: 370, endPoint x: 329, endPoint y: 379, distance: 142.1
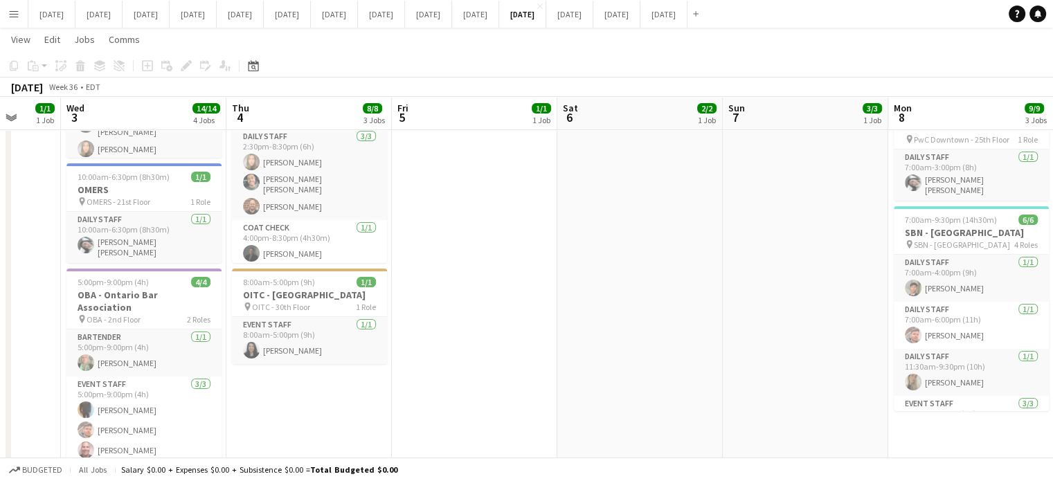
scroll to position [0, 334]
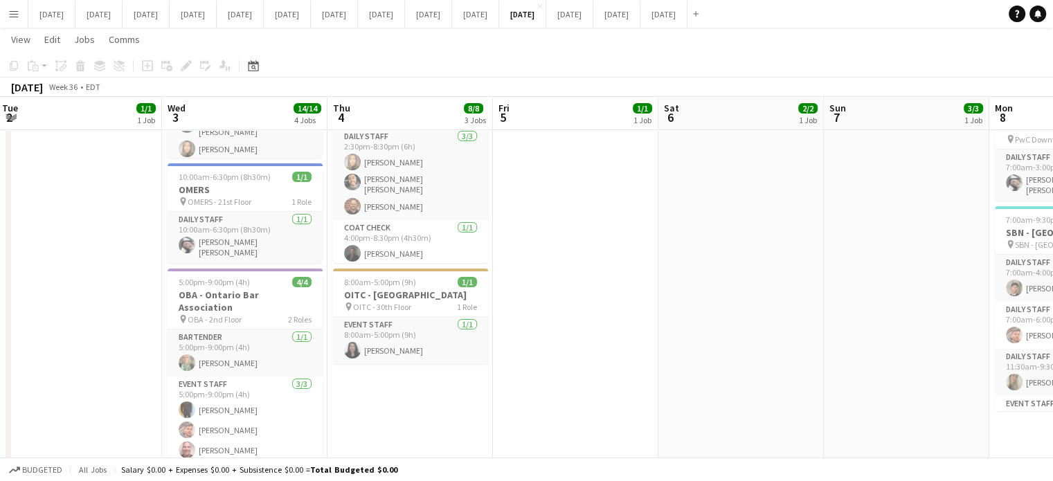
drag, startPoint x: 357, startPoint y: 323, endPoint x: 920, endPoint y: 289, distance: 563.6
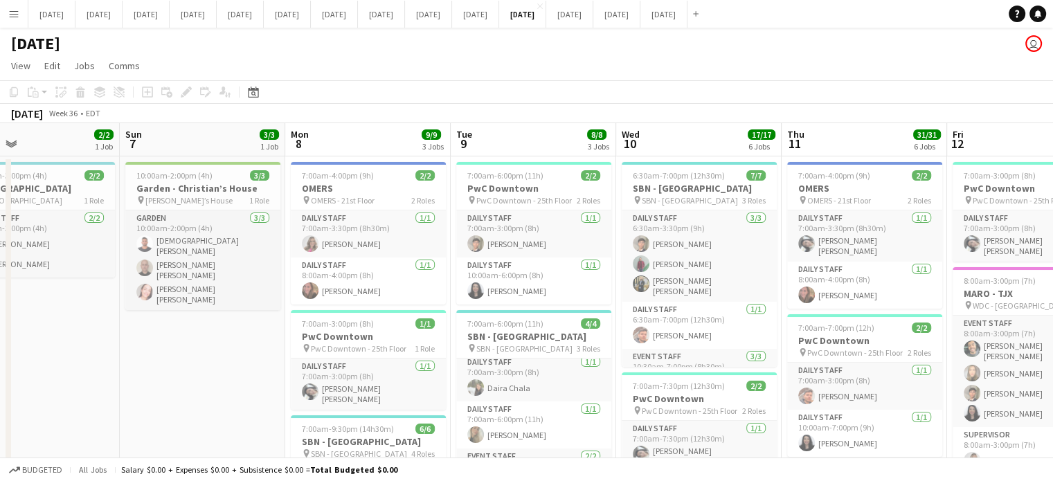
scroll to position [0, 375]
drag, startPoint x: 704, startPoint y: 349, endPoint x: 1, endPoint y: 347, distance: 702.4
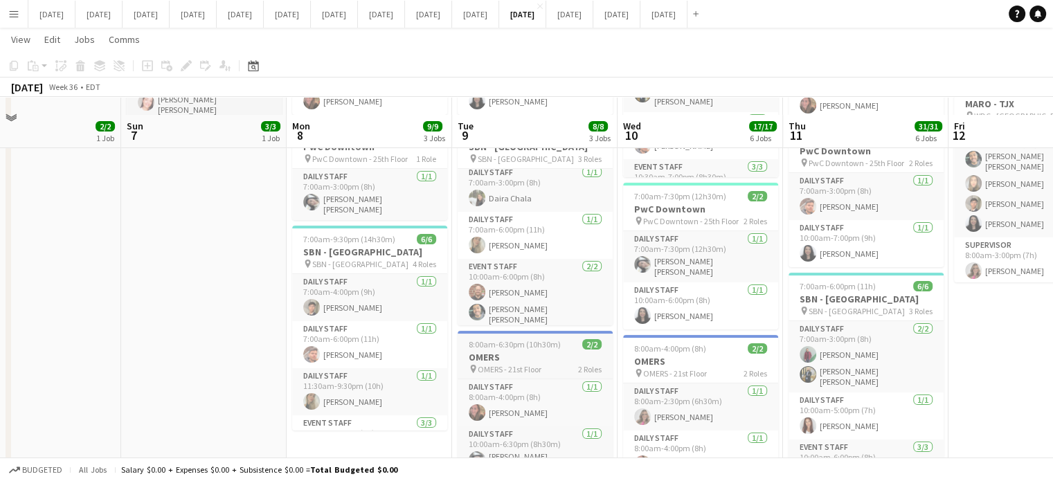
scroll to position [208, 0]
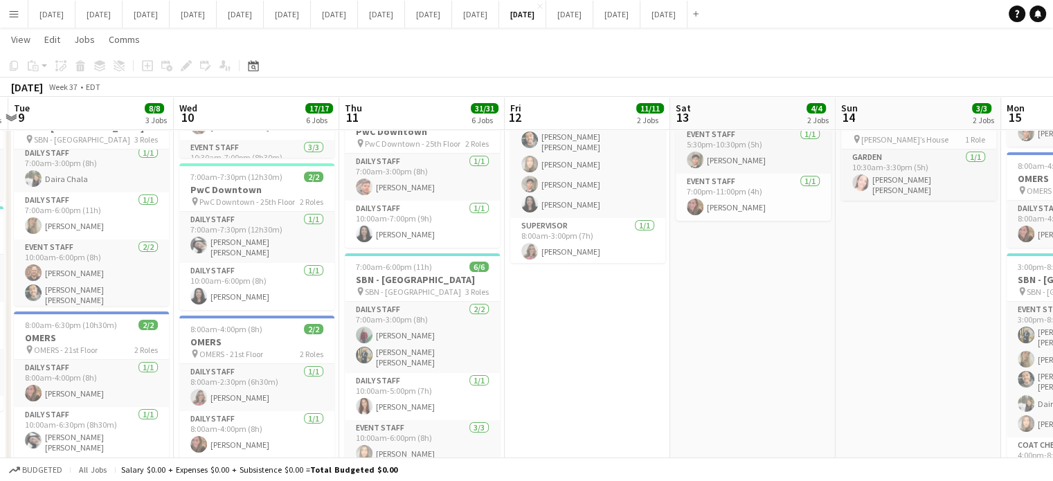
drag, startPoint x: 997, startPoint y: 325, endPoint x: 277, endPoint y: 354, distance: 720.3
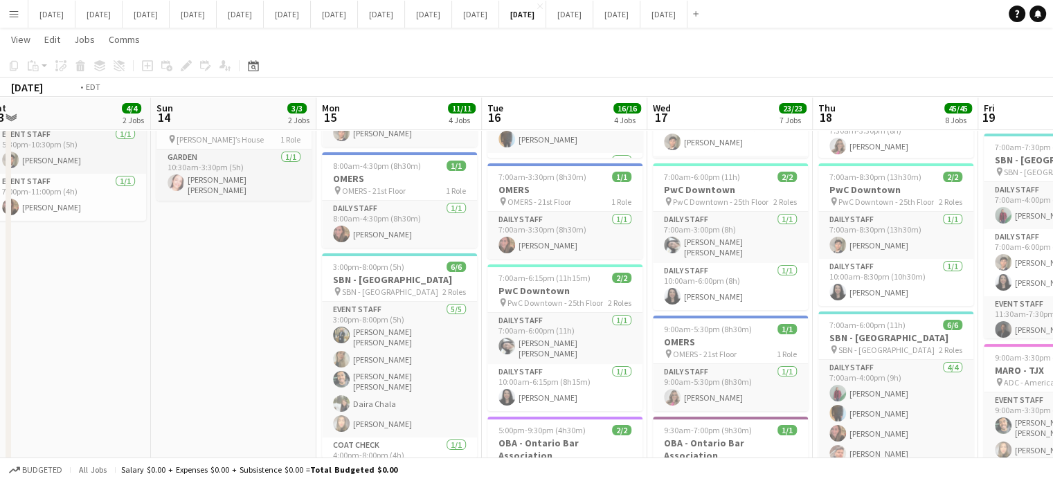
drag, startPoint x: 609, startPoint y: 366, endPoint x: 0, endPoint y: 354, distance: 609.1
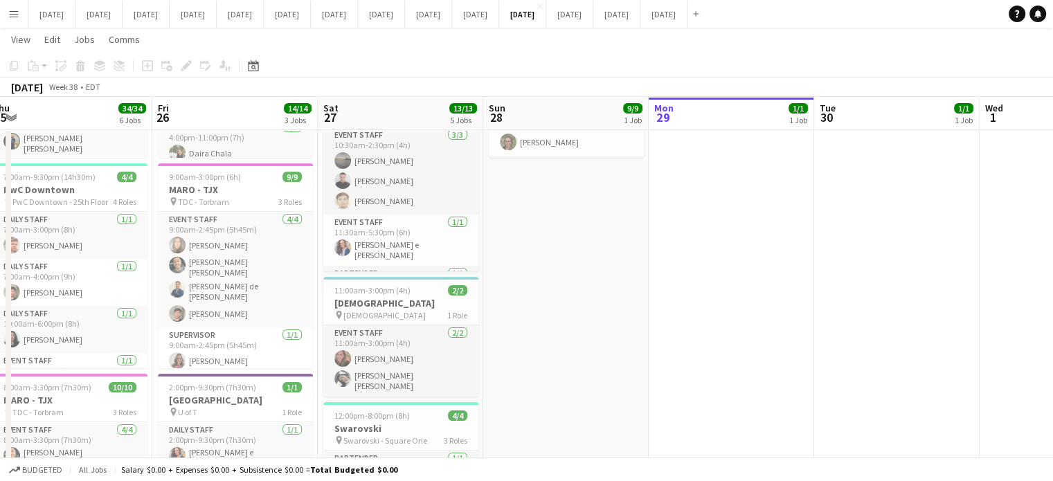
drag, startPoint x: 691, startPoint y: 225, endPoint x: 0, endPoint y: 262, distance: 691.7
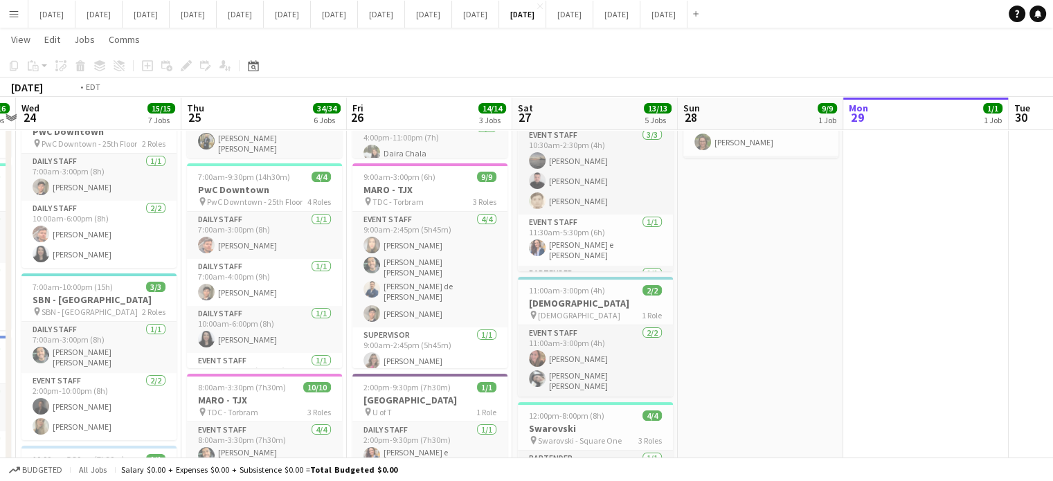
drag, startPoint x: 408, startPoint y: 314, endPoint x: 1016, endPoint y: 306, distance: 608.4
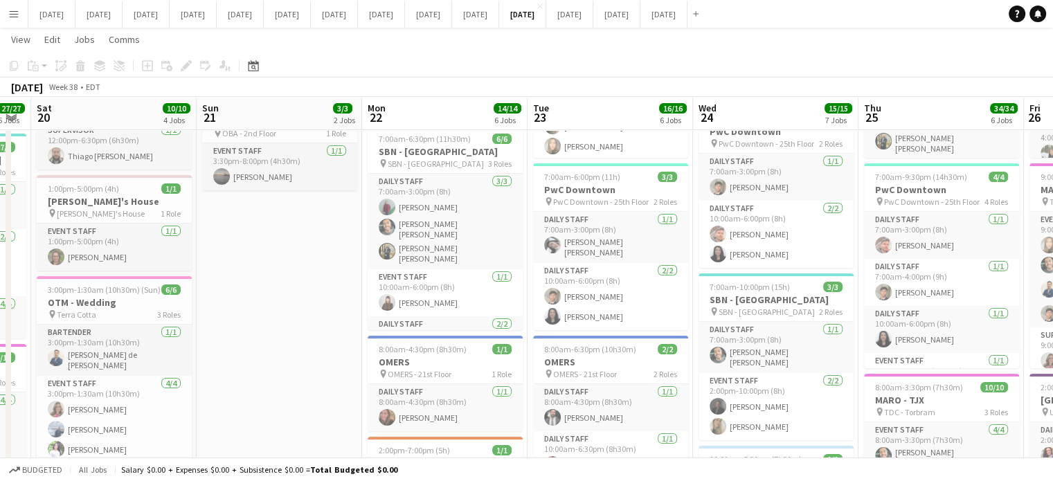
drag, startPoint x: 426, startPoint y: 302, endPoint x: 579, endPoint y: 298, distance: 152.3
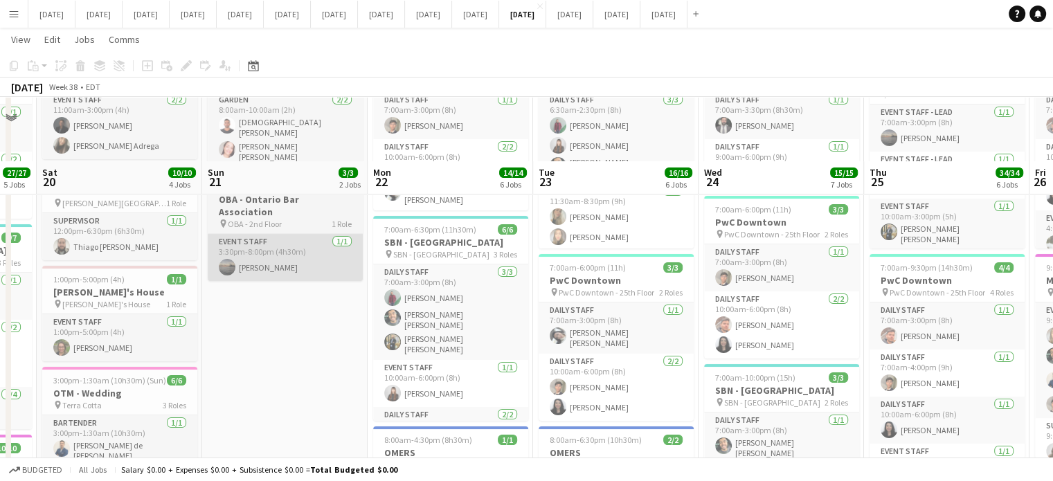
scroll to position [0, 0]
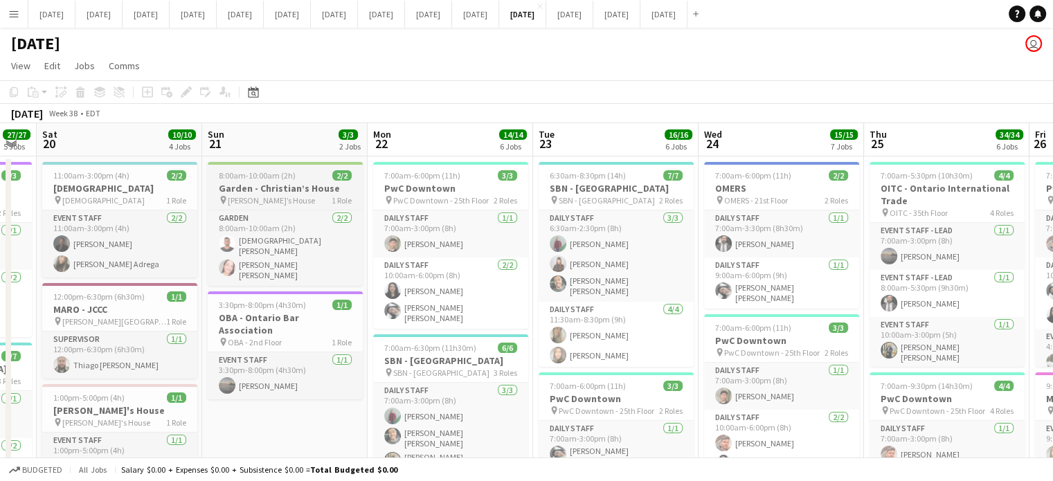
click at [331, 195] on span "1 Role" at bounding box center [341, 200] width 20 height 10
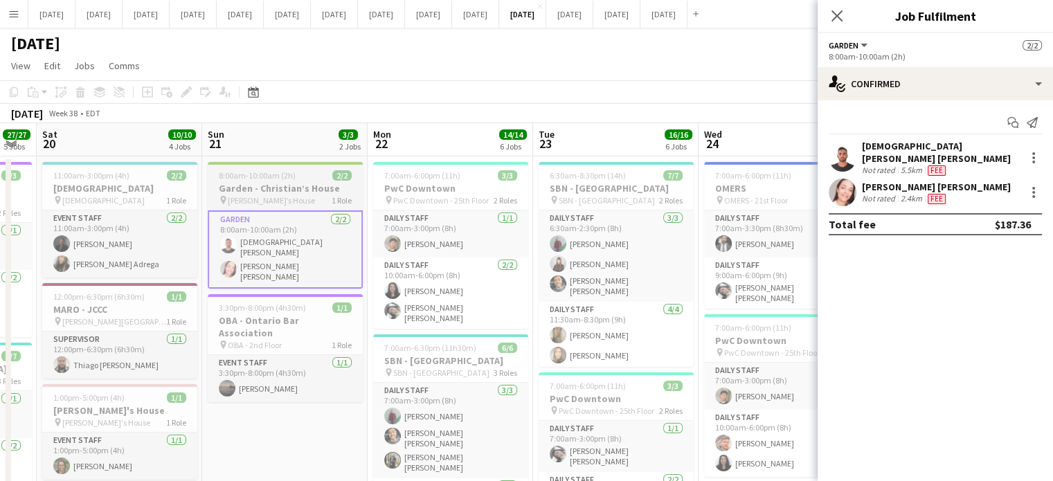
click at [269, 171] on span "8:00am-10:00am (2h)" at bounding box center [257, 175] width 77 height 10
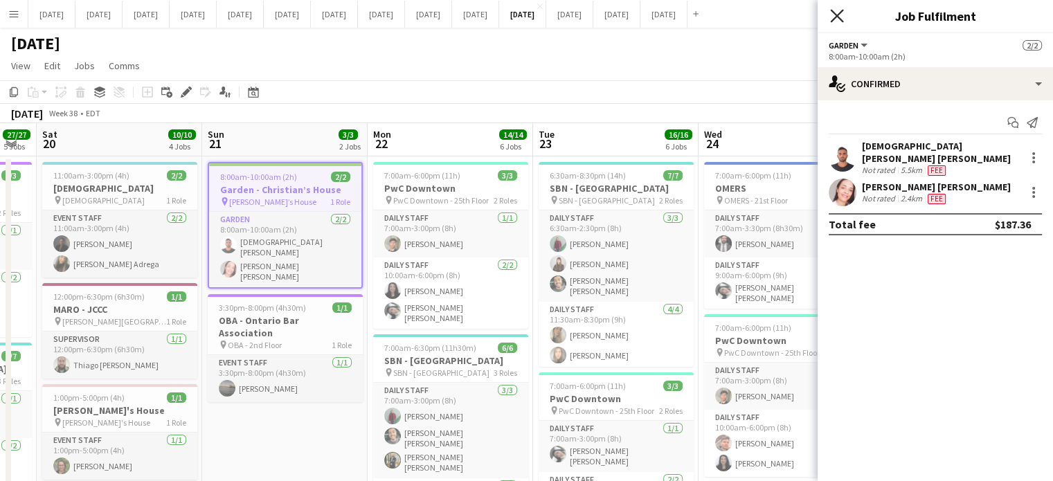
click at [837, 15] on icon "Close pop-in" at bounding box center [836, 15] width 13 height 13
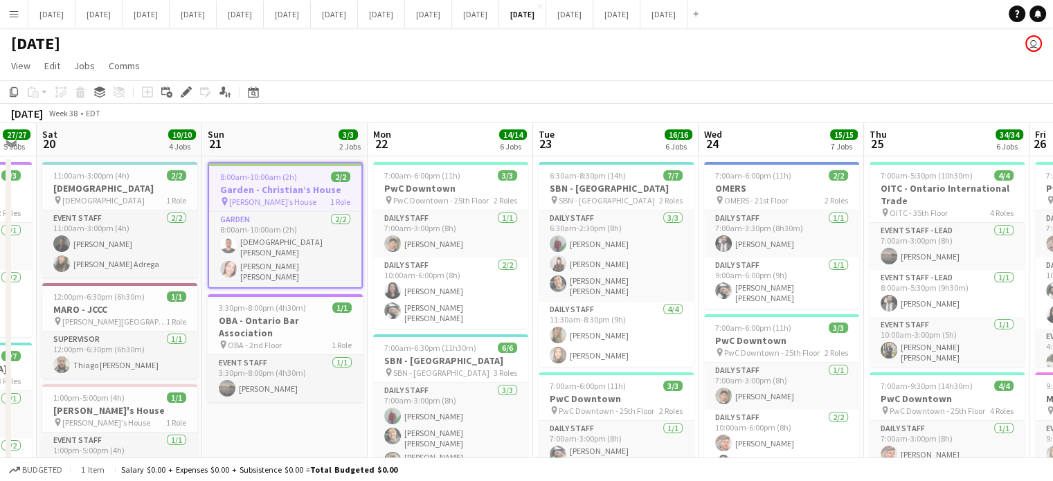
click at [272, 188] on h3 "Garden - Christian’s House" at bounding box center [285, 189] width 152 height 12
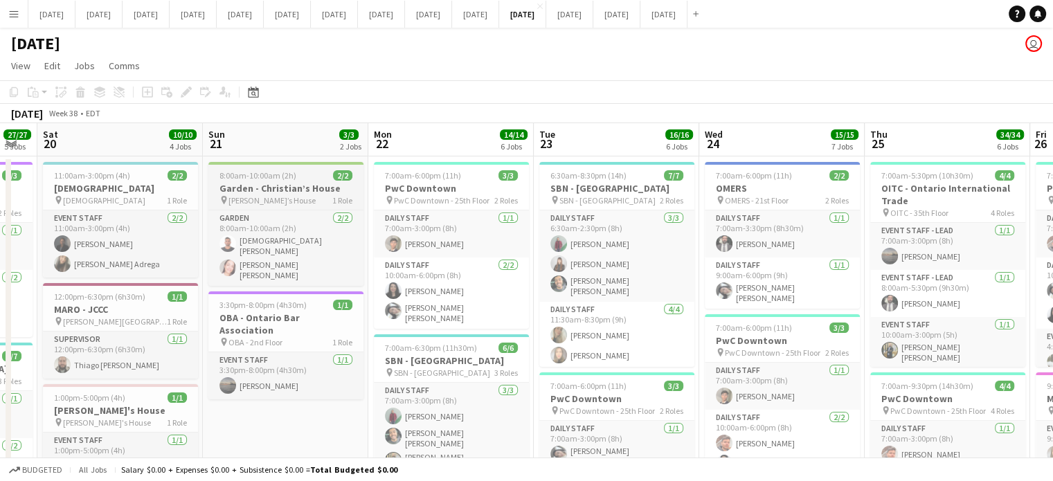
click at [273, 188] on h3 "Garden - Christian’s House" at bounding box center [285, 188] width 155 height 12
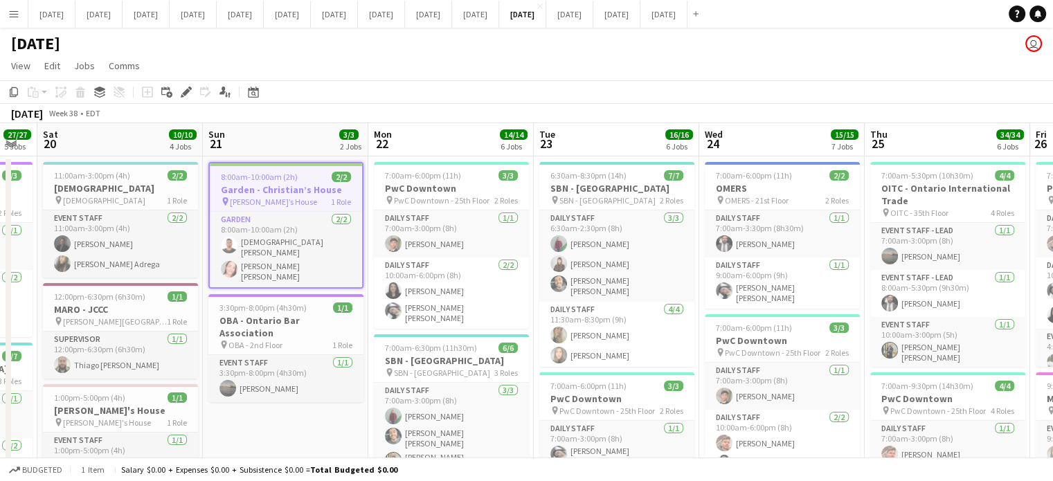
scroll to position [0, 293]
click at [15, 91] on icon "Copy" at bounding box center [13, 92] width 11 height 11
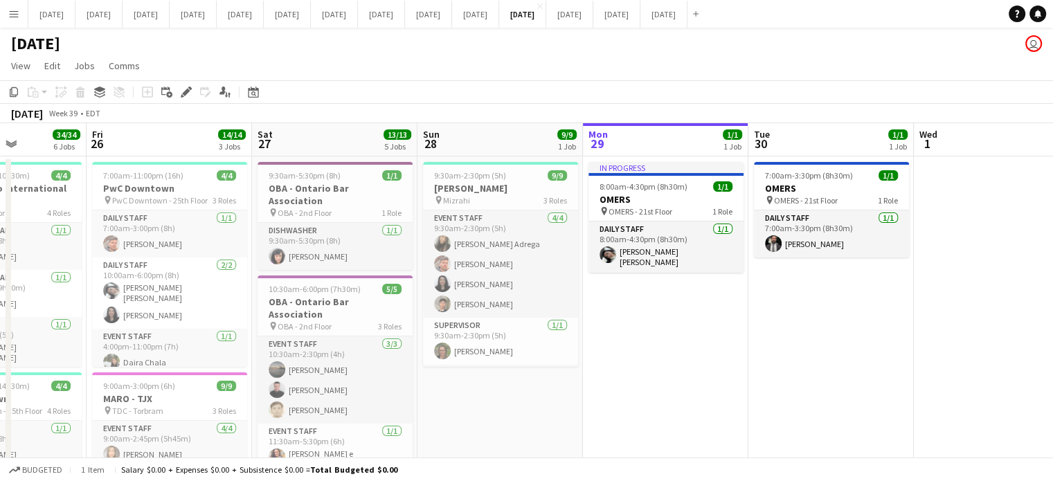
scroll to position [0, 580]
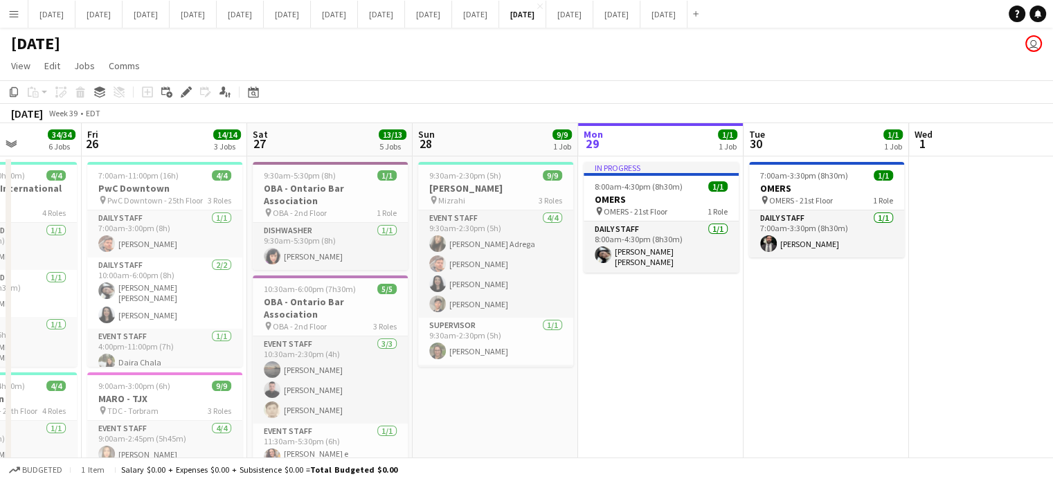
drag, startPoint x: 894, startPoint y: 266, endPoint x: 0, endPoint y: 282, distance: 894.3
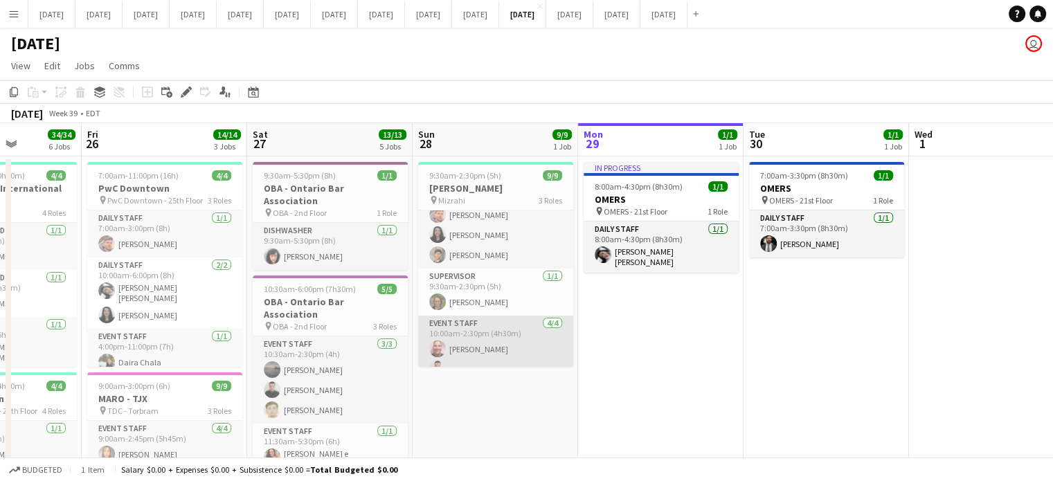
scroll to position [105, 0]
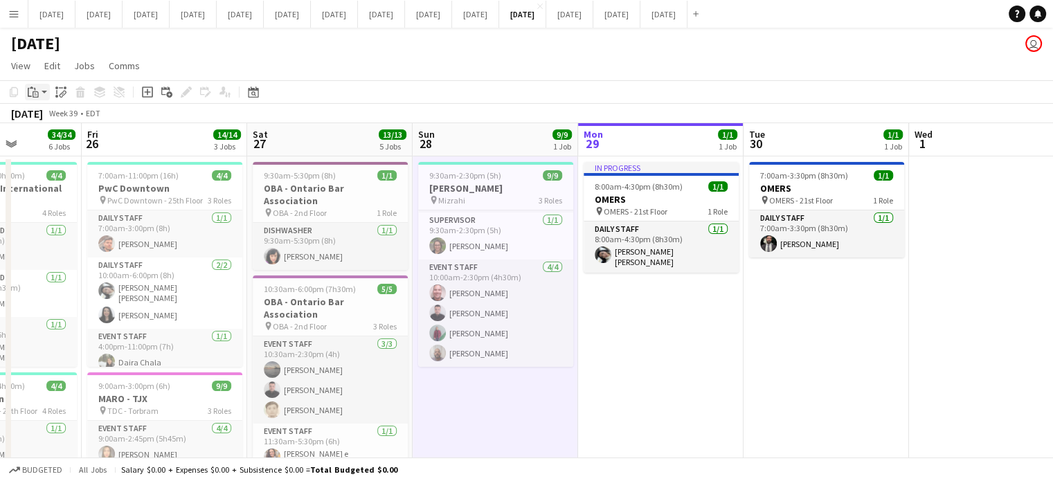
click at [39, 91] on div "Paste" at bounding box center [33, 92] width 17 height 17
click at [53, 113] on link "Paste Ctrl+V" at bounding box center [102, 118] width 130 height 12
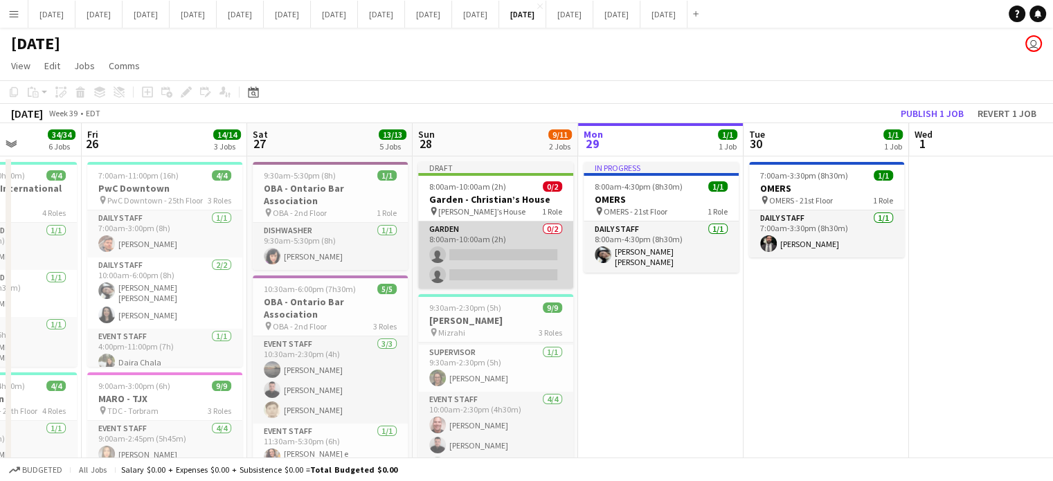
click at [509, 230] on app-card-role "Garden 0/2 8:00am-10:00am (2h) single-neutral-actions single-neutral-actions" at bounding box center [495, 254] width 155 height 67
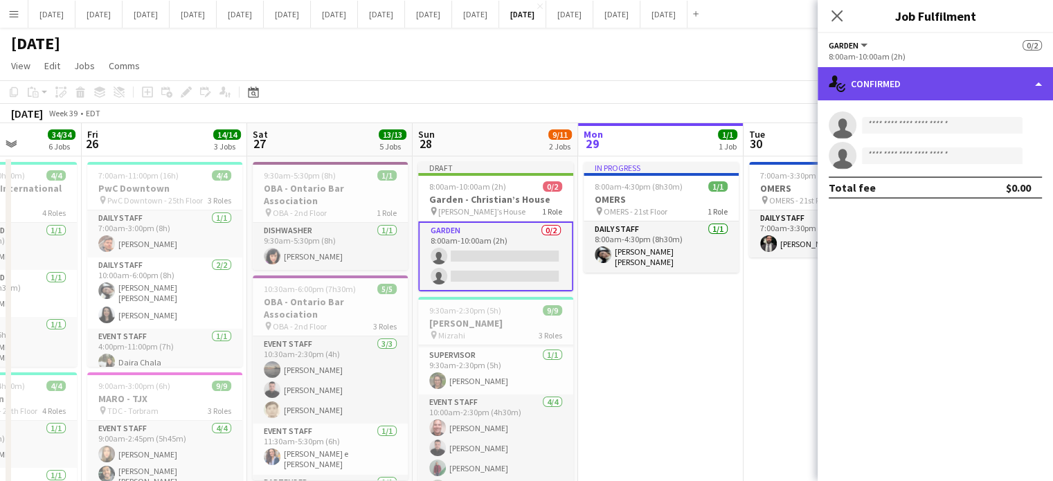
click at [1000, 78] on div "single-neutral-actions-check-2 Confirmed" at bounding box center [934, 83] width 235 height 33
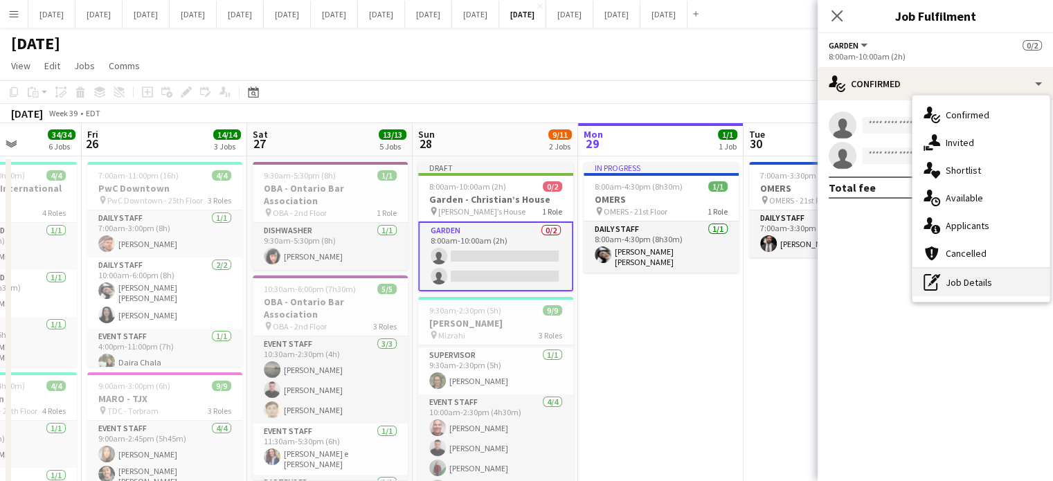
click at [978, 278] on div "pen-write Job Details" at bounding box center [980, 283] width 137 height 28
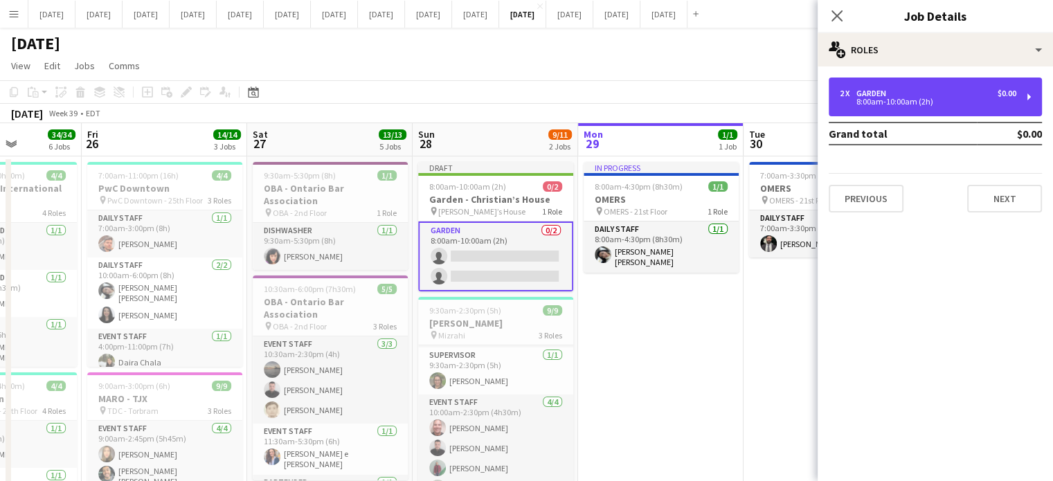
click at [882, 102] on div "8:00am-10:00am (2h)" at bounding box center [927, 101] width 176 height 7
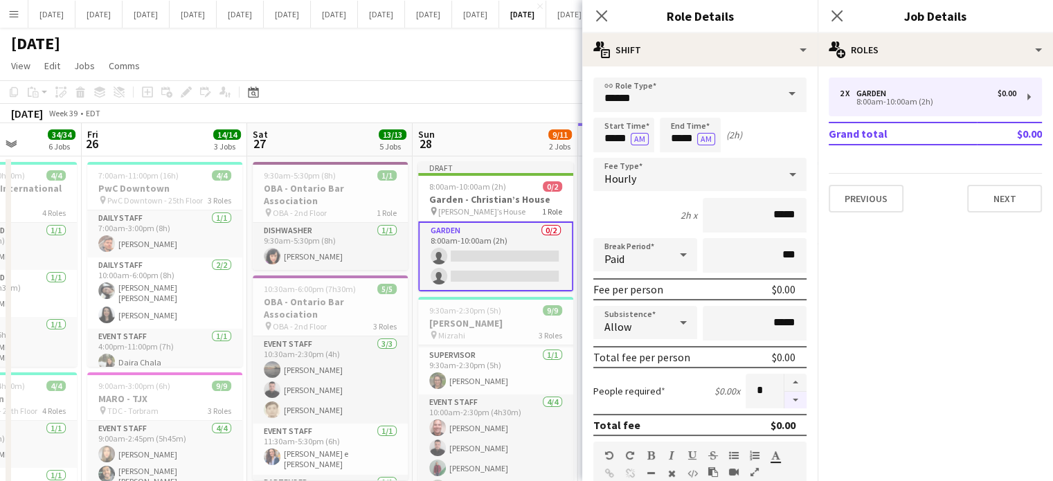
click at [784, 393] on button "button" at bounding box center [795, 400] width 22 height 17
type input "*"
click at [608, 131] on input "*****" at bounding box center [623, 135] width 61 height 35
click at [612, 111] on div at bounding box center [610, 111] width 28 height 14
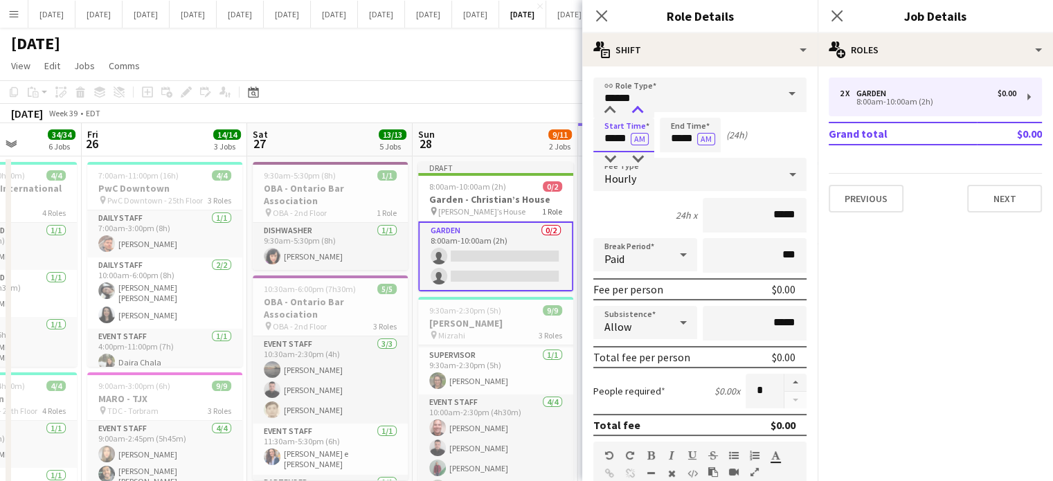
click at [642, 111] on div at bounding box center [638, 111] width 28 height 14
type input "*****"
click at [642, 110] on div at bounding box center [638, 111] width 28 height 14
click at [666, 120] on input "*****" at bounding box center [690, 135] width 61 height 35
click at [676, 159] on div at bounding box center [676, 159] width 28 height 14
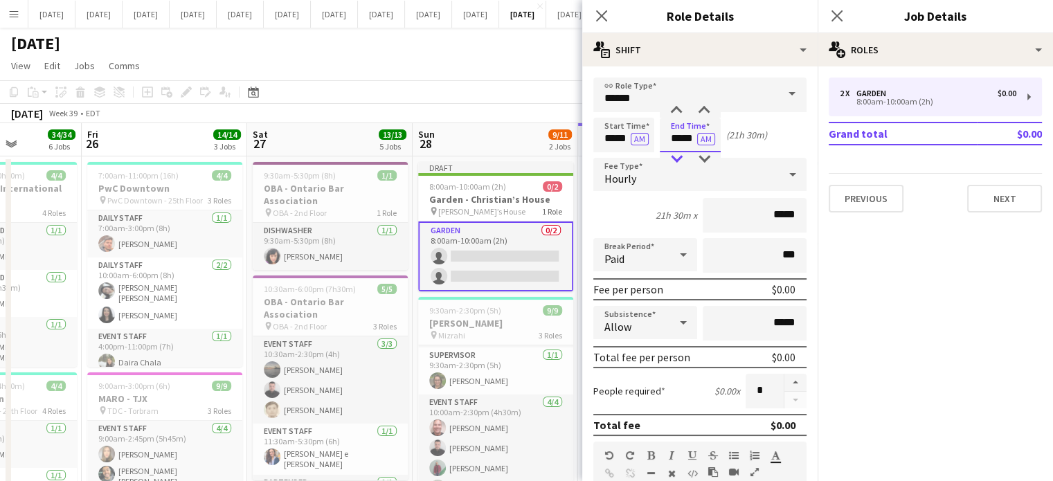
click at [677, 158] on div at bounding box center [676, 159] width 28 height 14
click at [678, 157] on div at bounding box center [676, 159] width 28 height 14
click at [682, 107] on div at bounding box center [676, 111] width 28 height 14
click at [682, 108] on div at bounding box center [676, 111] width 28 height 14
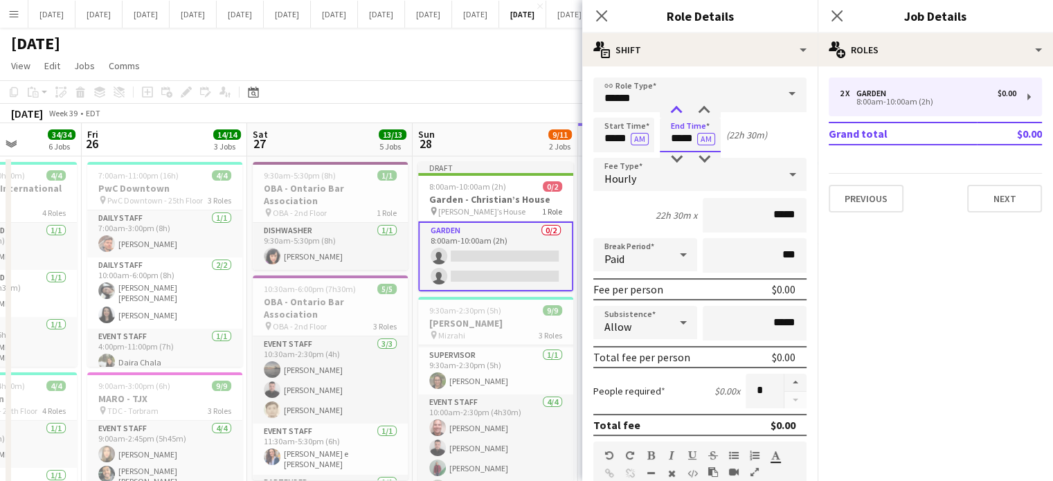
click at [682, 108] on div at bounding box center [676, 111] width 28 height 14
type input "*****"
click at [681, 110] on div at bounding box center [676, 111] width 28 height 14
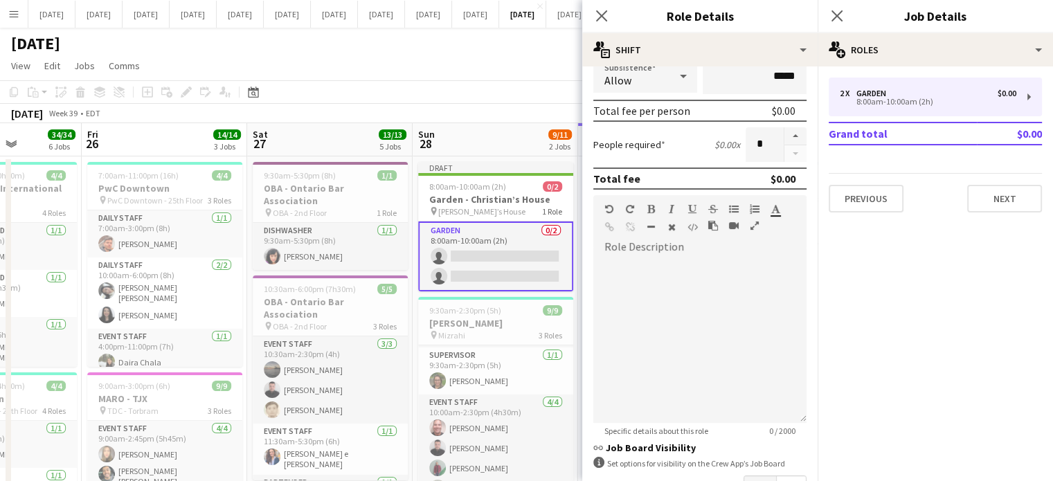
scroll to position [343, 0]
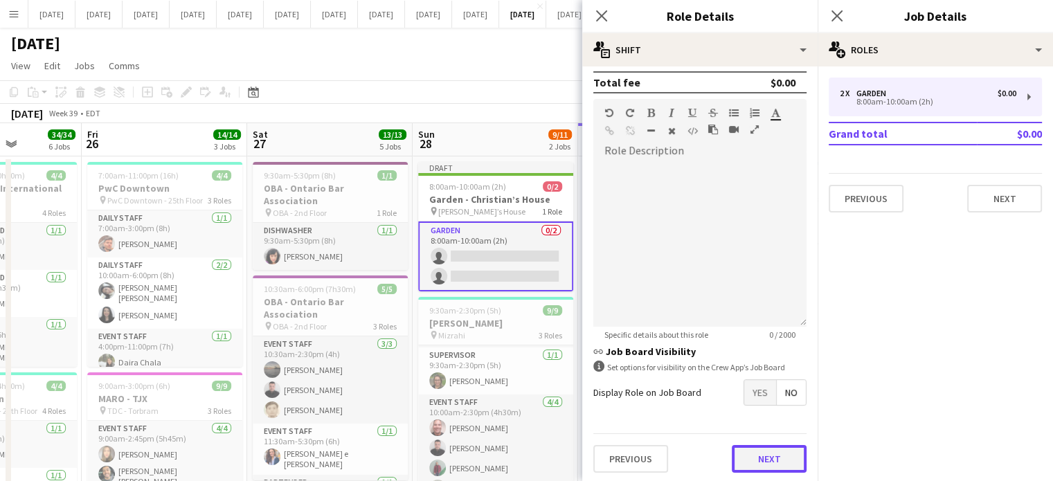
click at [781, 449] on button "Next" at bounding box center [768, 459] width 75 height 28
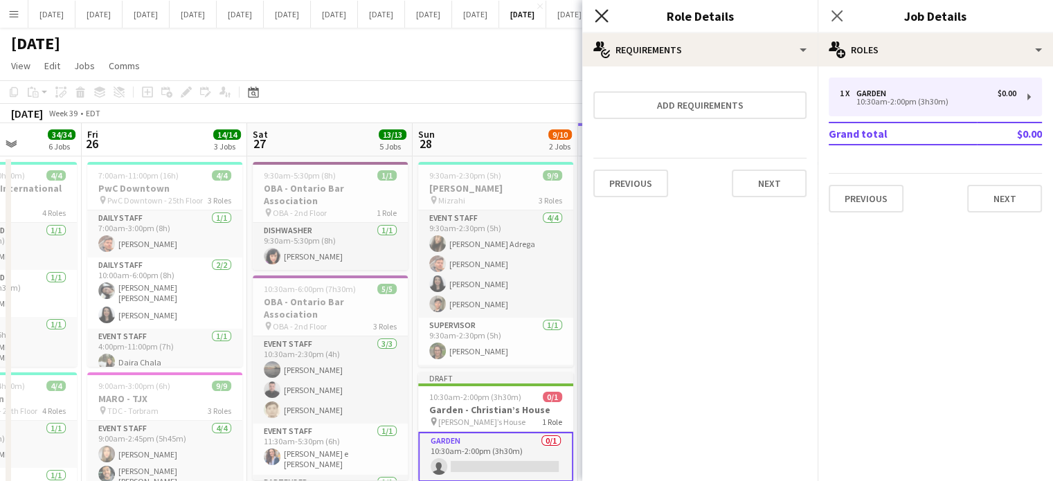
click at [597, 11] on icon at bounding box center [600, 15] width 13 height 13
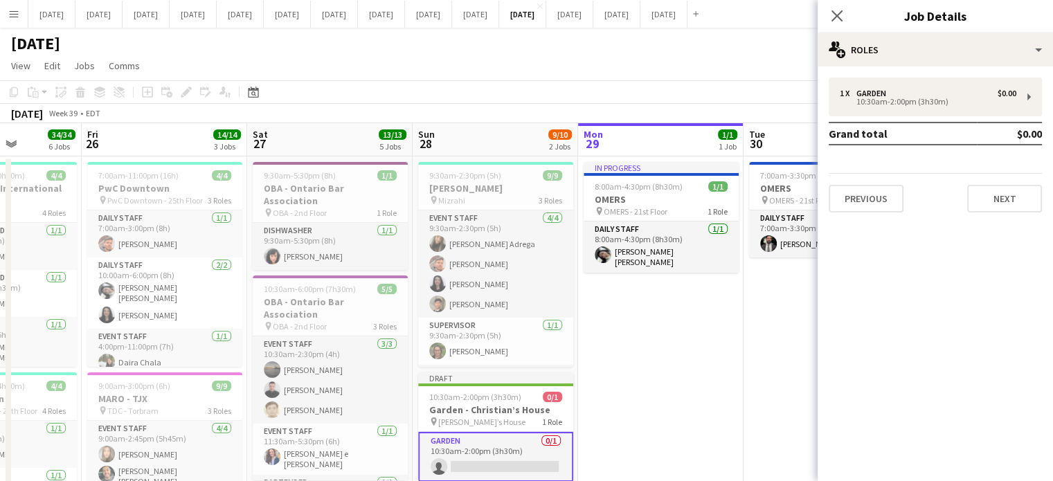
click at [508, 459] on app-card-role "Garden 0/1 10:30am-2:00pm (3h30m) single-neutral-actions" at bounding box center [495, 457] width 155 height 50
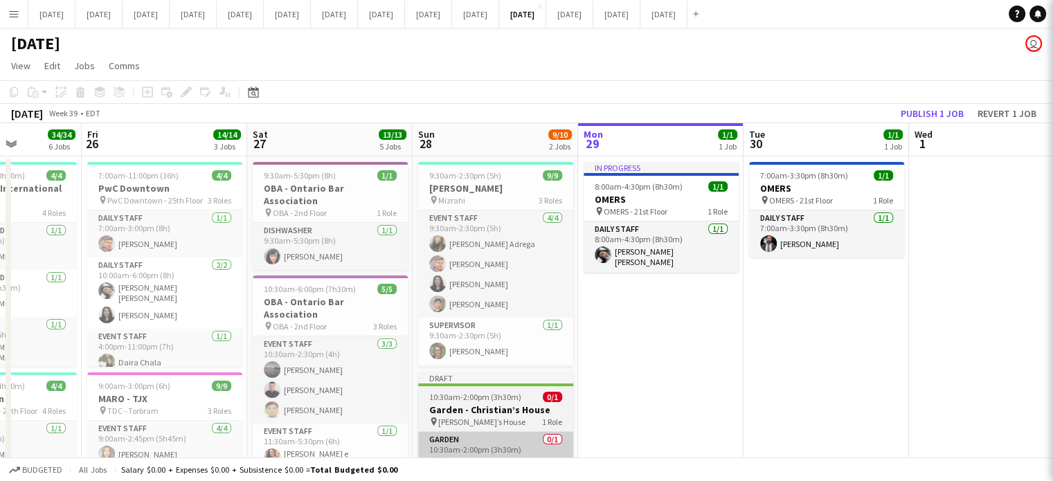
scroll to position [0, 581]
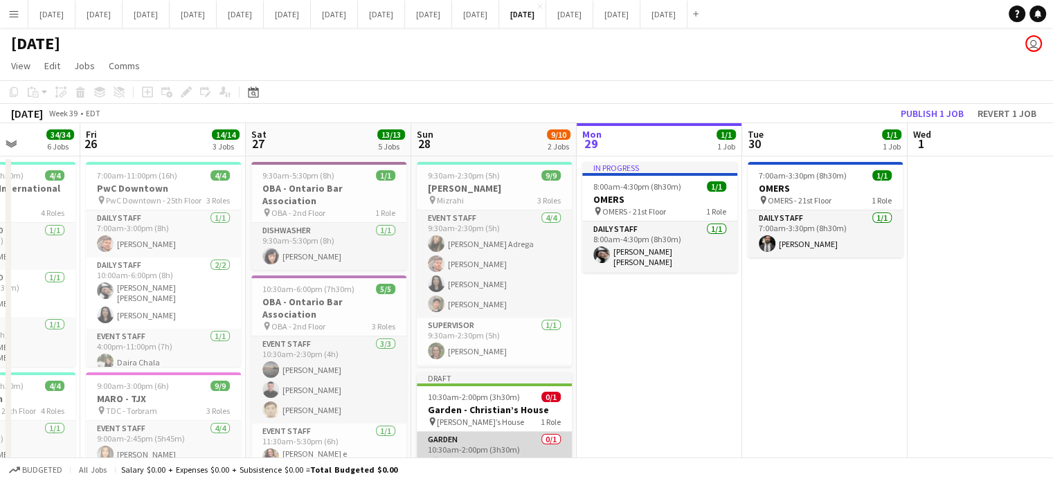
click at [531, 437] on app-card-role "Garden 0/1 10:30am-2:00pm (3h30m) single-neutral-actions" at bounding box center [494, 455] width 155 height 47
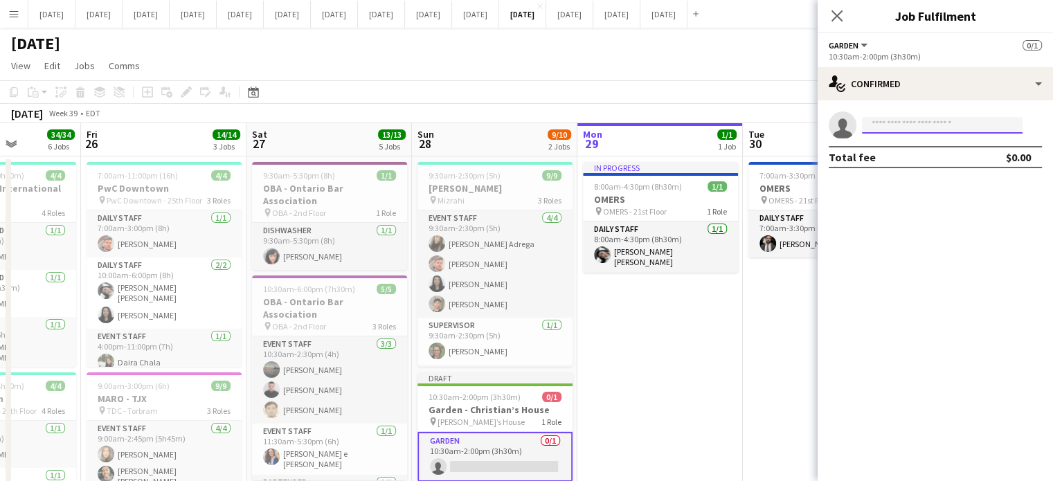
click at [883, 122] on input at bounding box center [942, 125] width 161 height 17
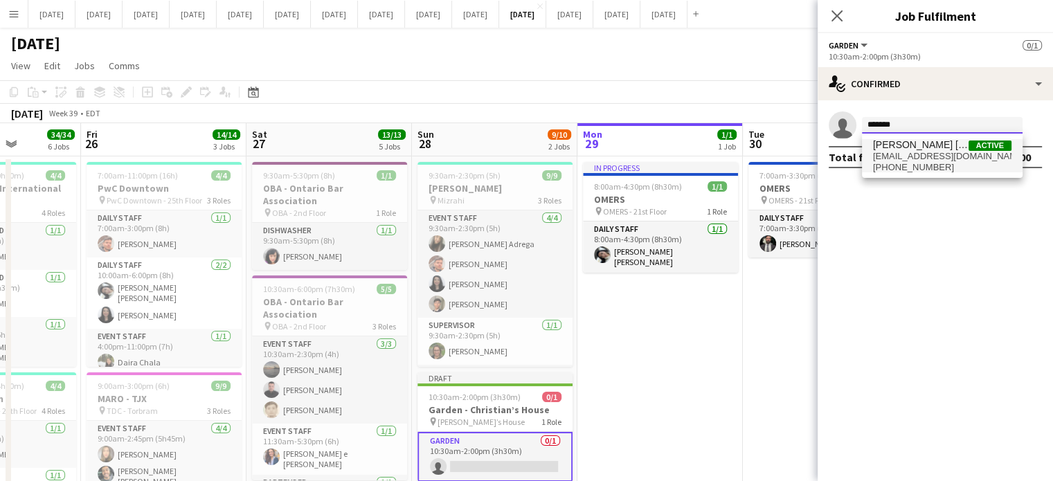
type input "*******"
click at [904, 144] on span "[PERSON_NAME] [PERSON_NAME]" at bounding box center [921, 145] width 96 height 12
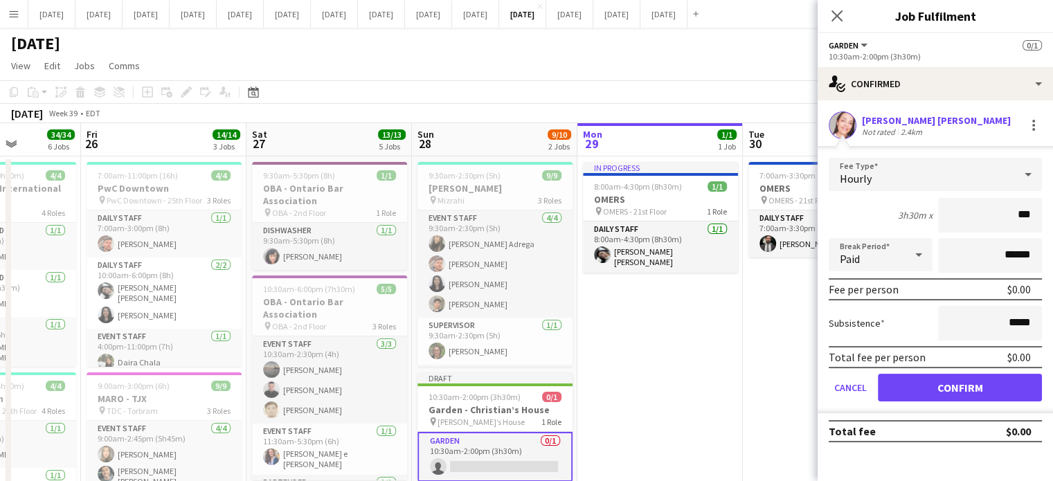
type input "**"
type input "******"
click at [952, 385] on button "Confirm" at bounding box center [960, 388] width 164 height 28
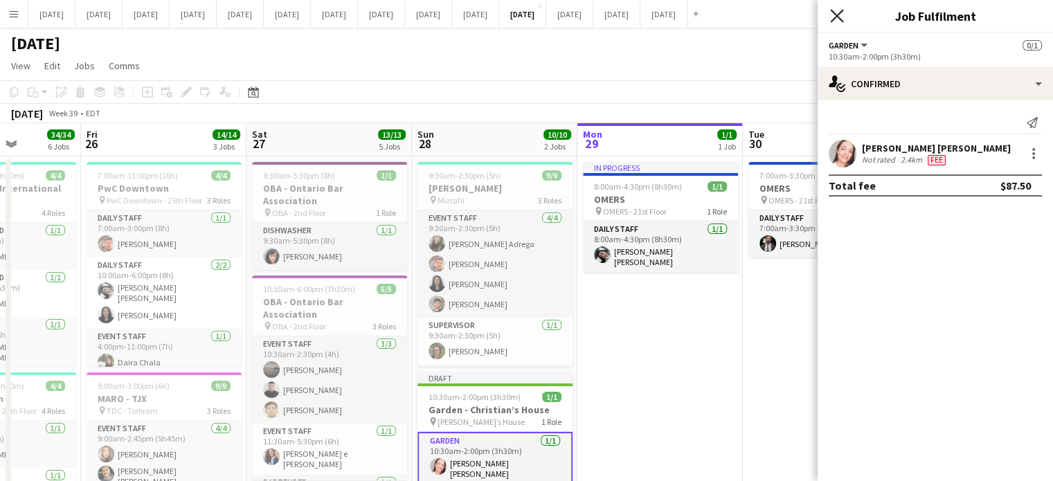
click at [839, 16] on icon "Close pop-in" at bounding box center [836, 15] width 13 height 13
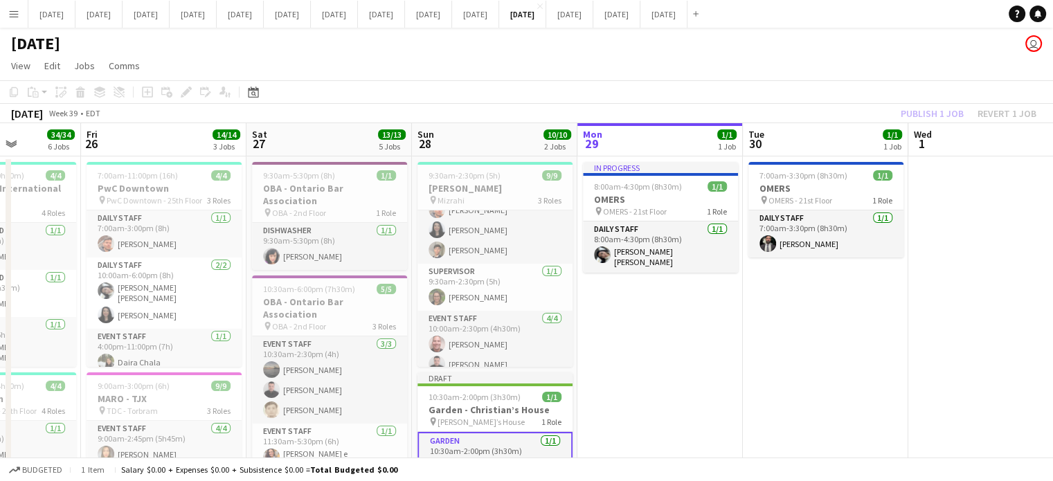
scroll to position [105, 0]
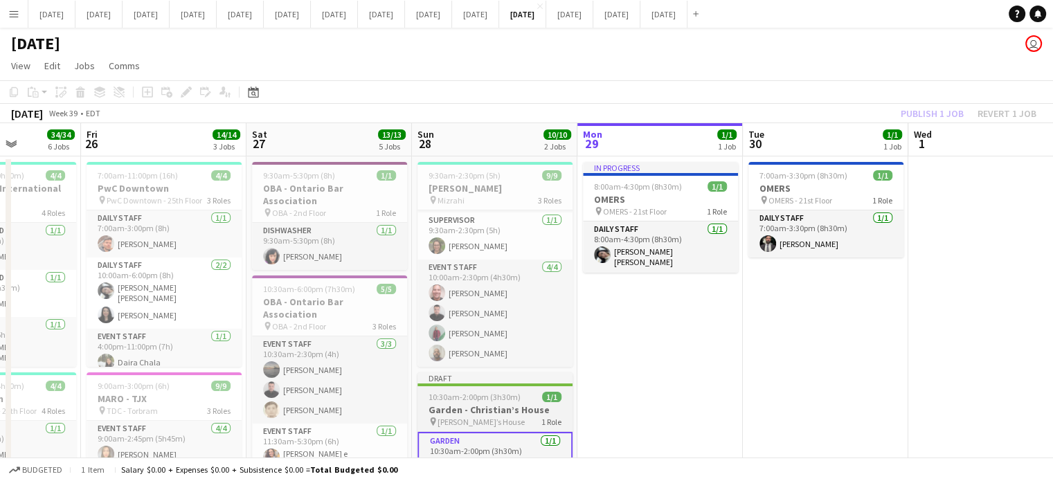
click at [539, 386] on div at bounding box center [494, 384] width 155 height 3
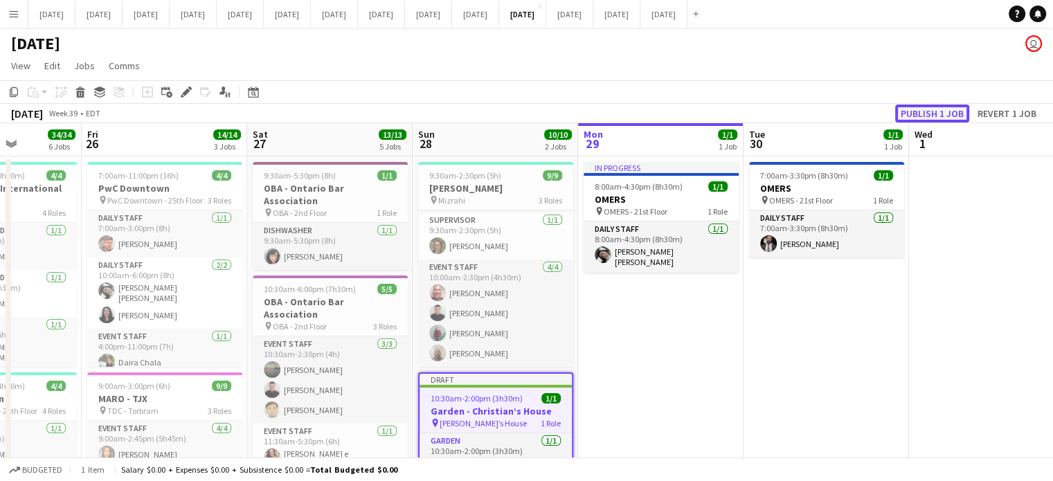
click at [925, 108] on button "Publish 1 job" at bounding box center [932, 113] width 74 height 18
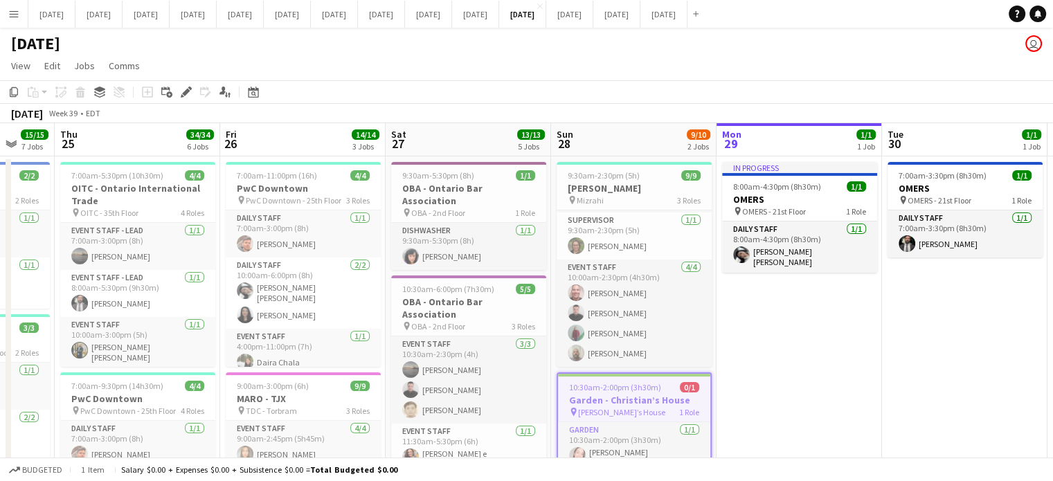
drag, startPoint x: 703, startPoint y: 320, endPoint x: 745, endPoint y: 307, distance: 43.4
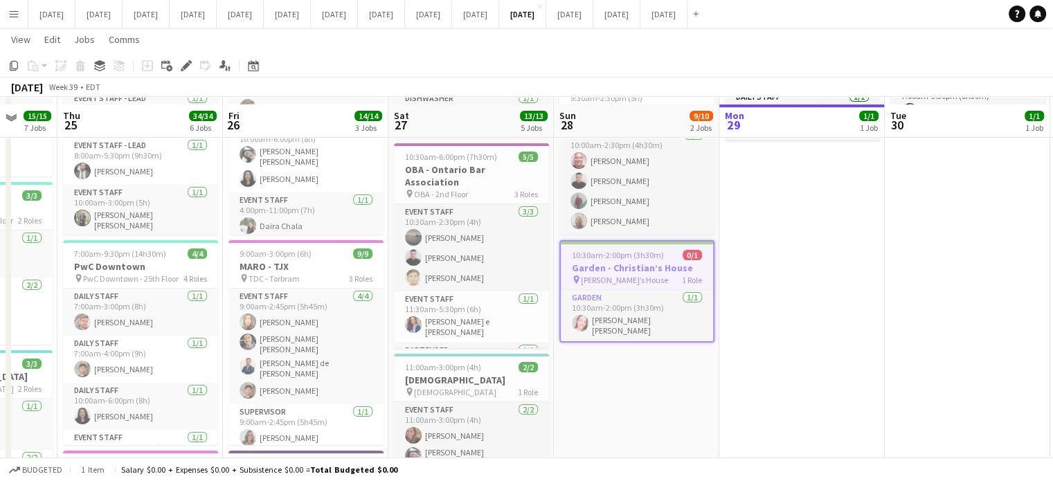
scroll to position [138, 0]
